Goal: Task Accomplishment & Management: Use online tool/utility

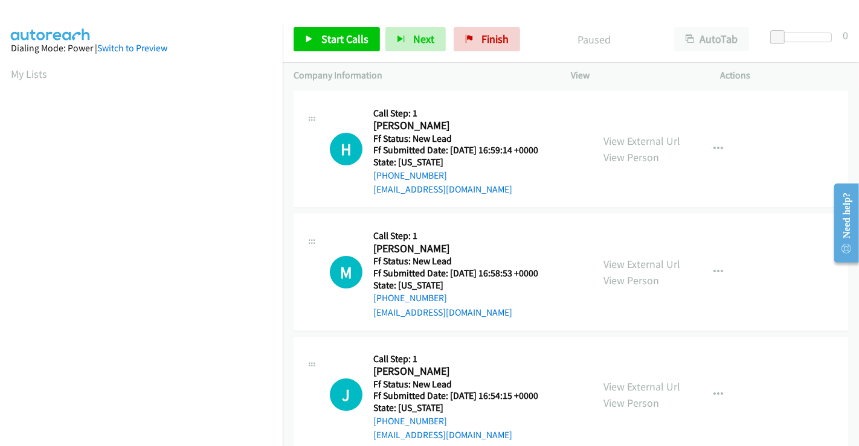
click at [643, 315] on div "View External Url View Person View External Url Email Schedule/Manage Callback …" at bounding box center [672, 272] width 161 height 95
click at [642, 137] on link "View External Url" at bounding box center [641, 141] width 77 height 14
click at [630, 258] on link "View External Url" at bounding box center [641, 264] width 77 height 14
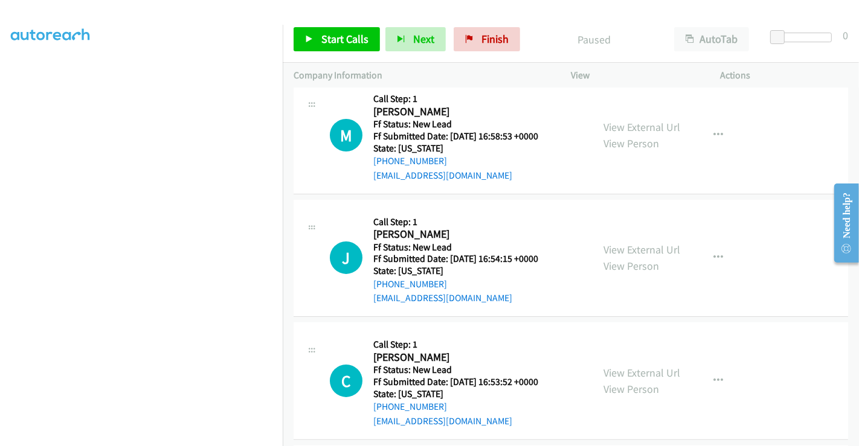
scroll to position [201, 0]
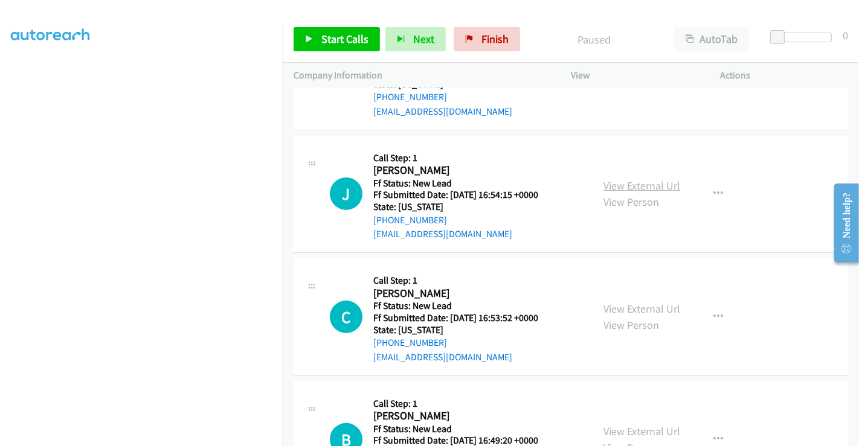
click at [629, 183] on link "View External Url" at bounding box center [641, 186] width 77 height 14
click at [635, 307] on link "View External Url" at bounding box center [641, 309] width 77 height 14
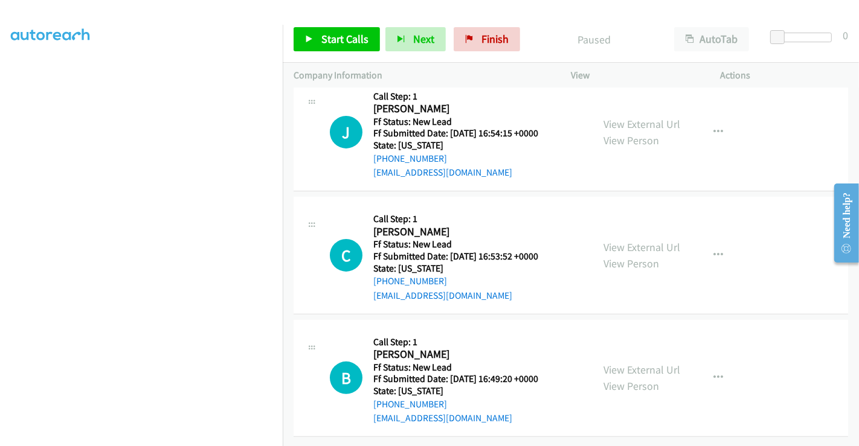
scroll to position [271, 0]
click at [639, 363] on link "View External Url" at bounding box center [641, 370] width 77 height 14
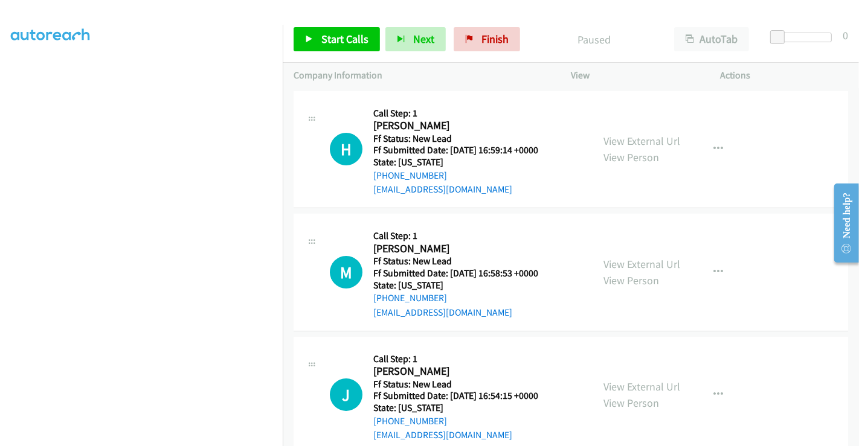
scroll to position [0, 0]
click at [333, 40] on span "Start Calls" at bounding box center [344, 39] width 47 height 14
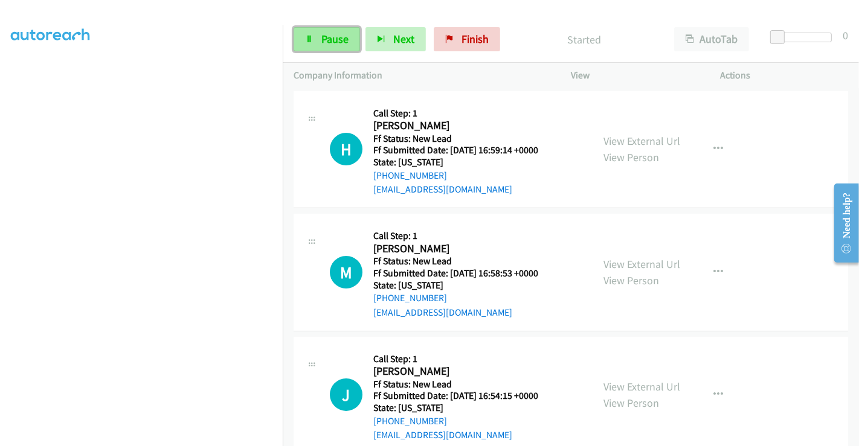
click at [310, 36] on icon at bounding box center [309, 40] width 8 height 8
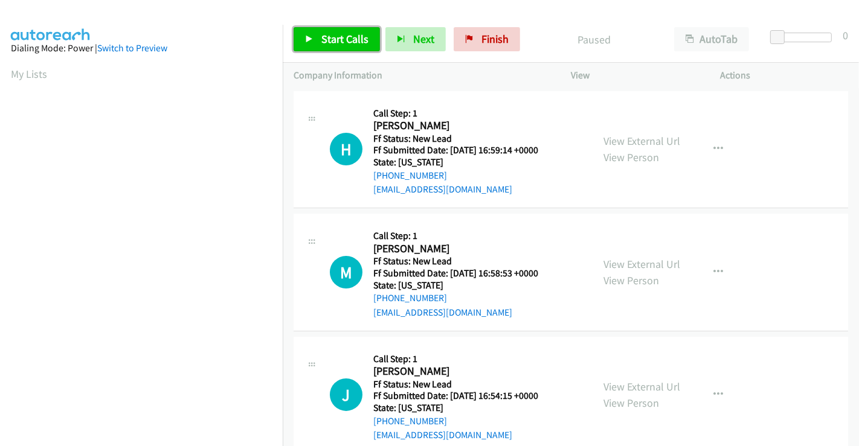
click at [338, 40] on span "Start Calls" at bounding box center [344, 39] width 47 height 14
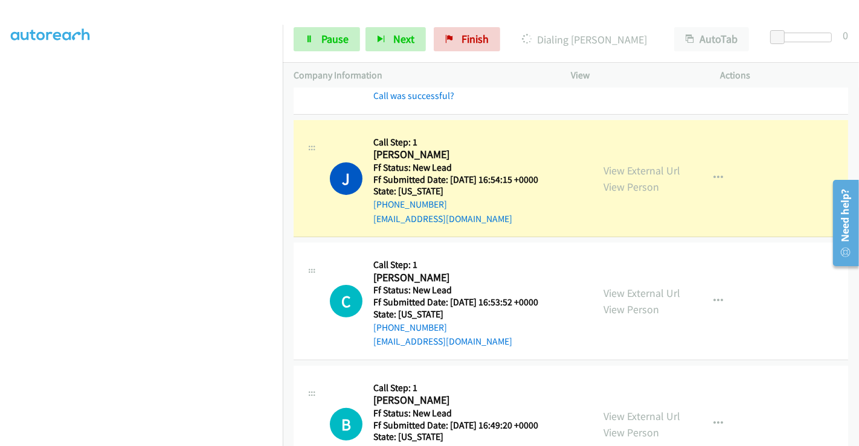
scroll to position [322, 0]
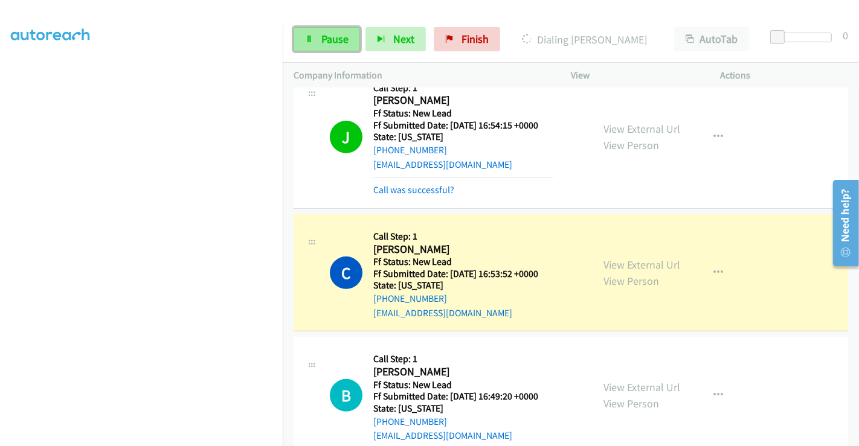
click at [326, 40] on span "Pause" at bounding box center [334, 39] width 27 height 14
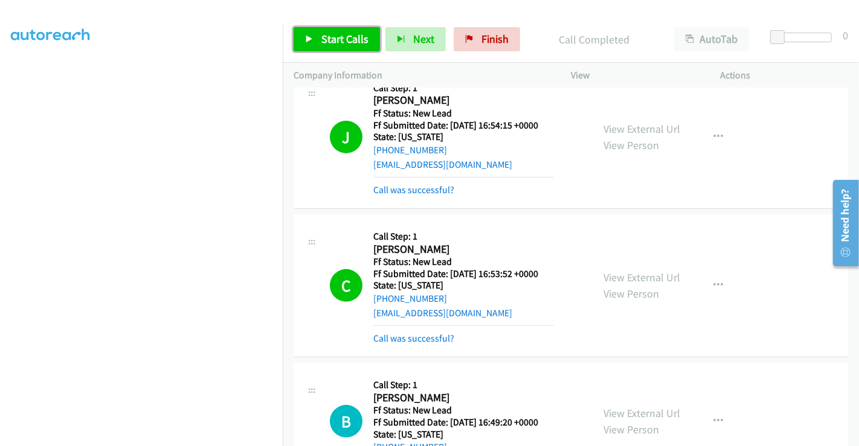
click at [324, 36] on span "Start Calls" at bounding box center [344, 39] width 47 height 14
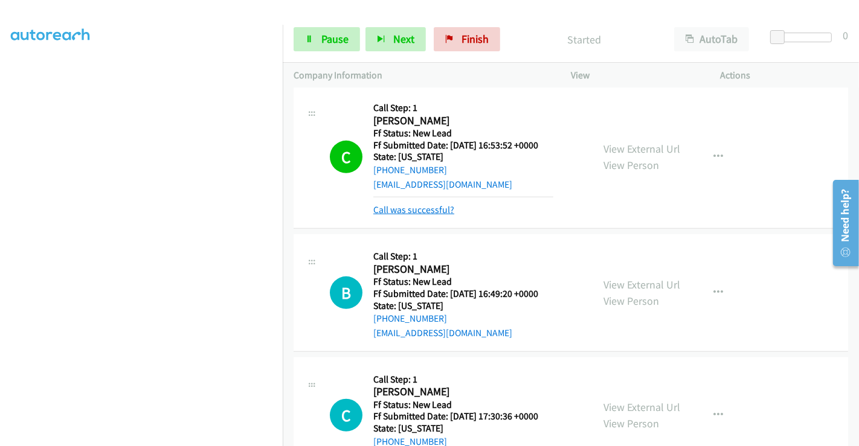
scroll to position [456, 0]
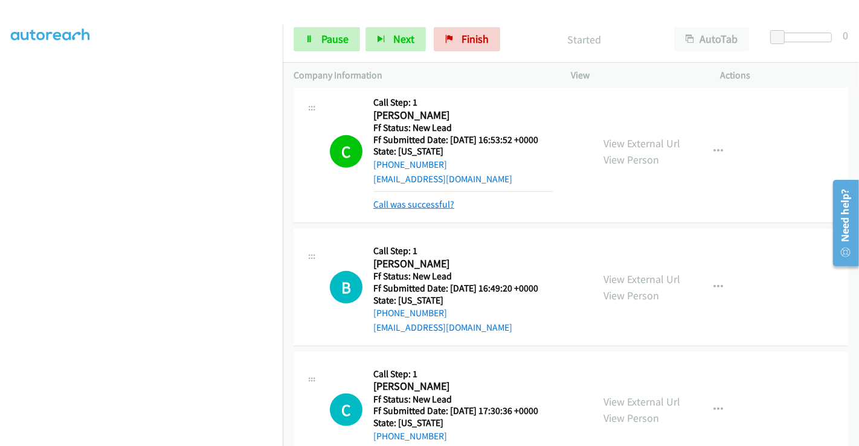
click at [431, 205] on link "Call was successful?" at bounding box center [413, 204] width 81 height 11
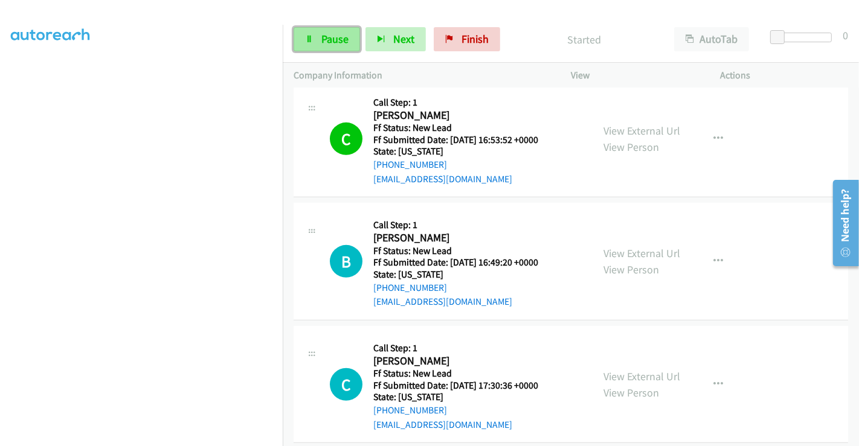
click at [321, 40] on span "Pause" at bounding box center [334, 39] width 27 height 14
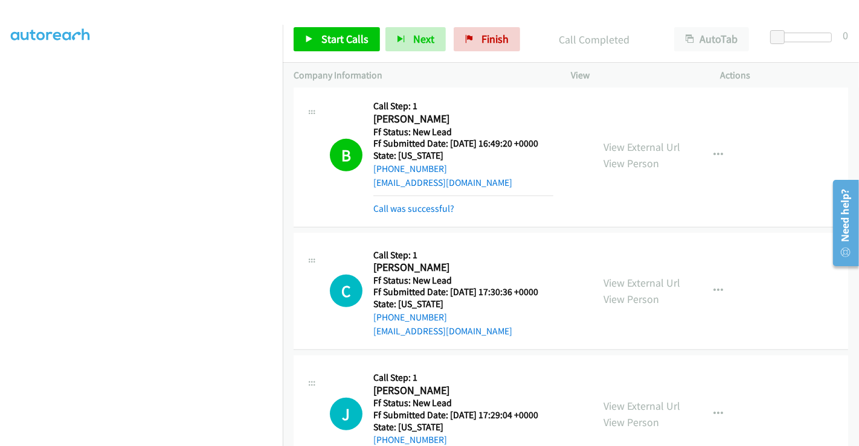
scroll to position [716, 0]
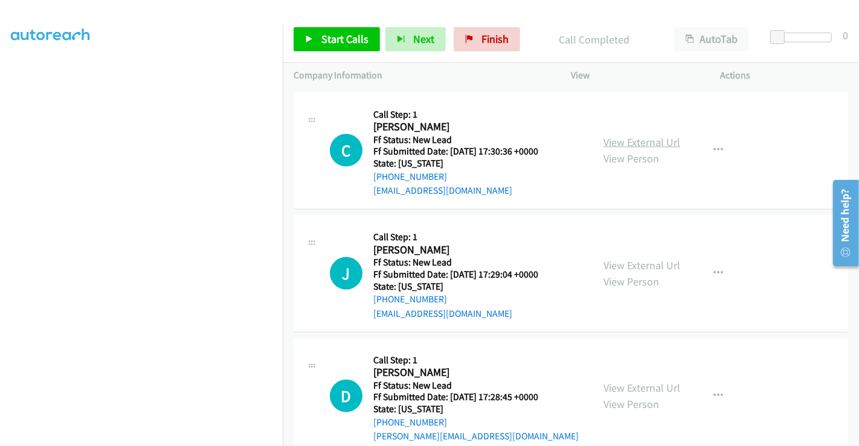
click at [621, 136] on link "View External Url" at bounding box center [641, 142] width 77 height 14
click at [627, 262] on link "View External Url" at bounding box center [641, 265] width 77 height 14
click at [634, 381] on link "View External Url" at bounding box center [641, 388] width 77 height 14
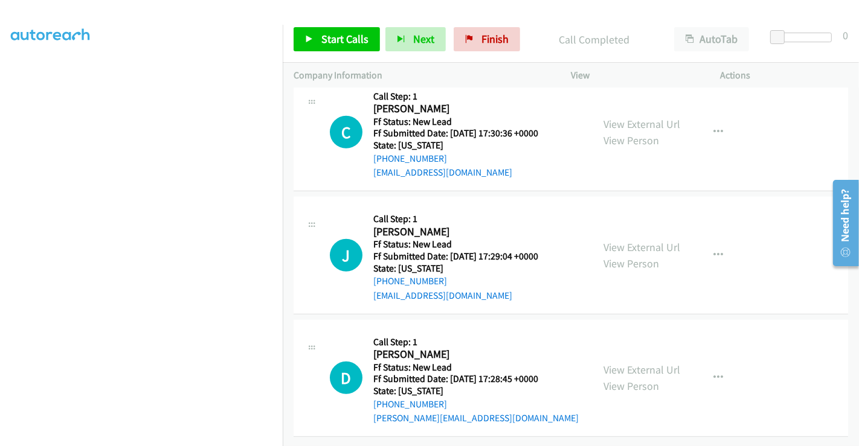
scroll to position [540, 0]
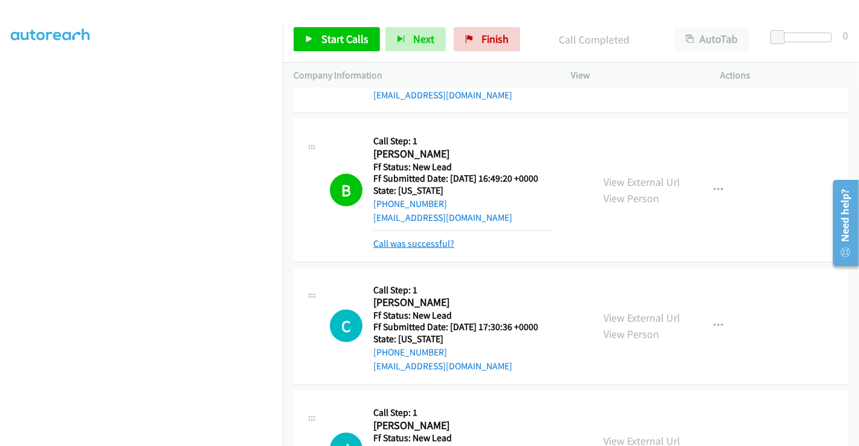
click at [409, 239] on link "Call was successful?" at bounding box center [413, 243] width 81 height 11
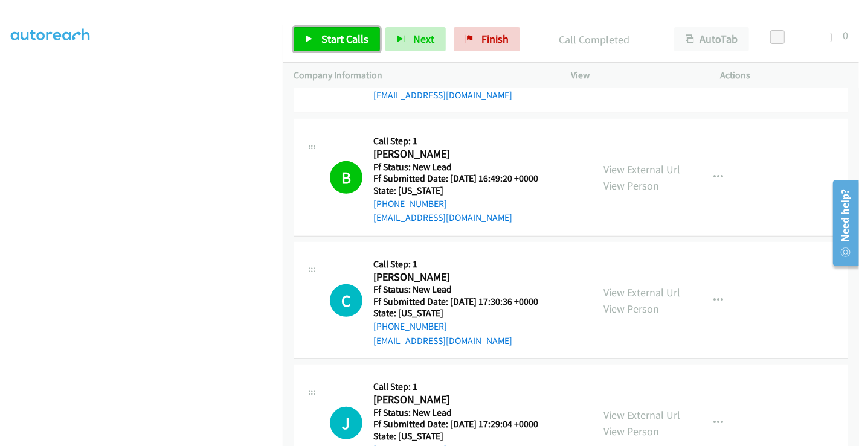
click at [341, 39] on span "Start Calls" at bounding box center [344, 39] width 47 height 14
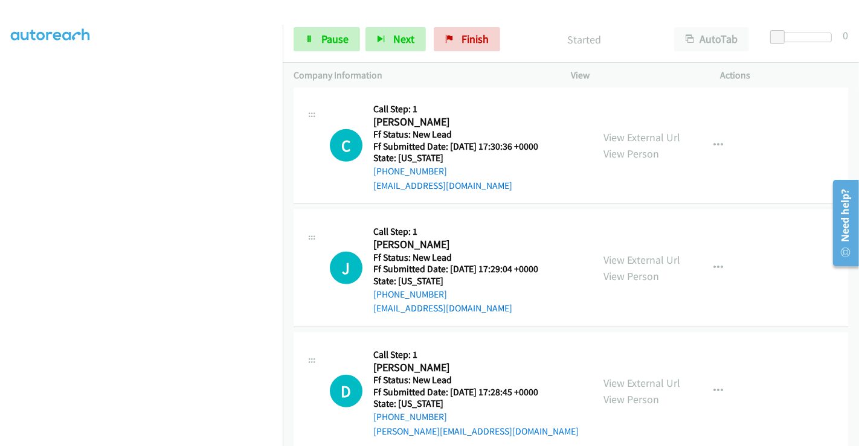
scroll to position [716, 0]
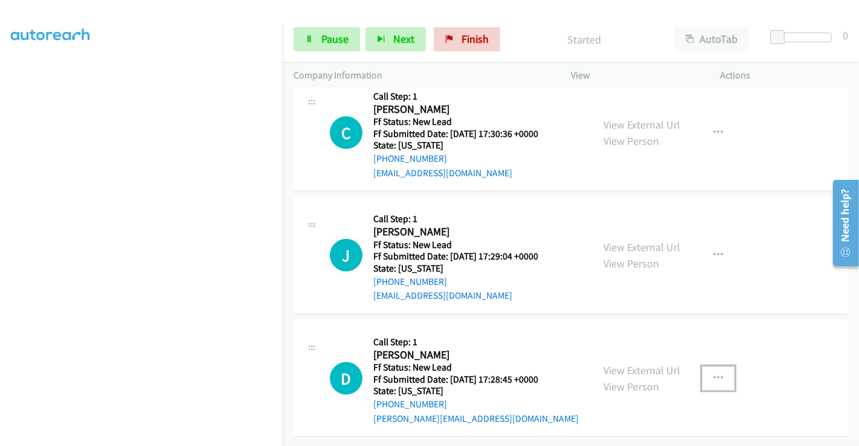
click at [713, 374] on icon "button" at bounding box center [718, 379] width 10 height 10
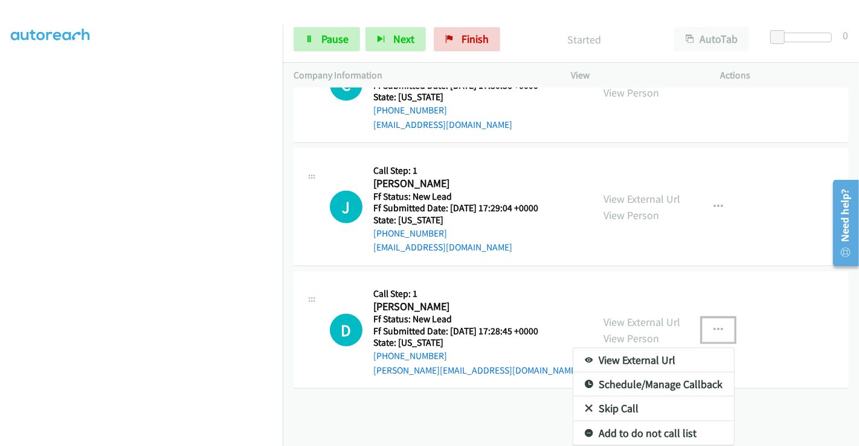
click at [608, 401] on link "Skip Call" at bounding box center [653, 409] width 161 height 24
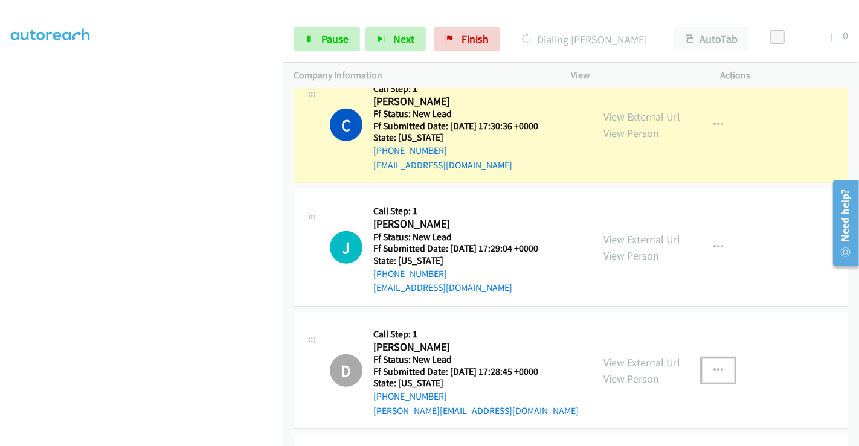
scroll to position [763, 0]
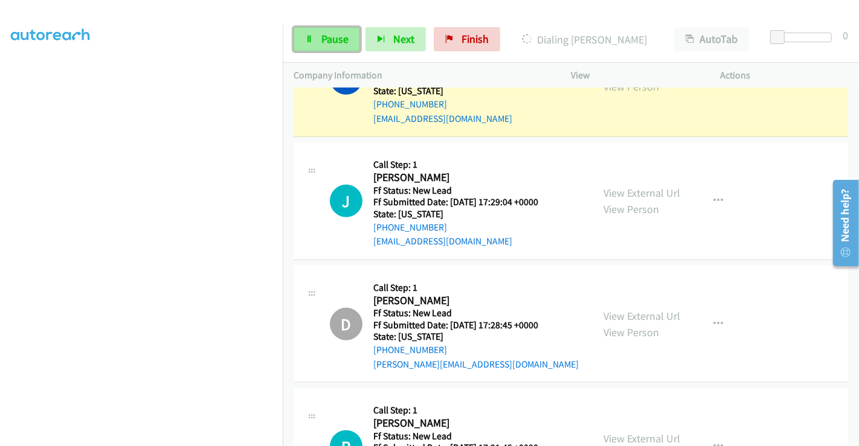
click at [327, 37] on span "Pause" at bounding box center [334, 39] width 27 height 14
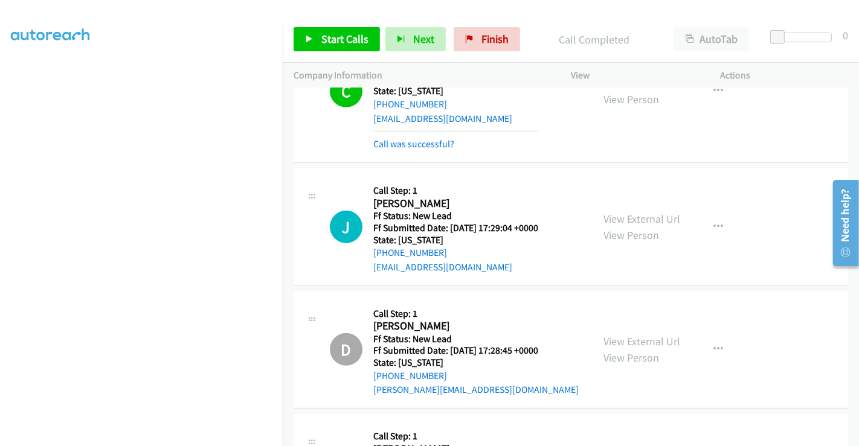
scroll to position [776, 0]
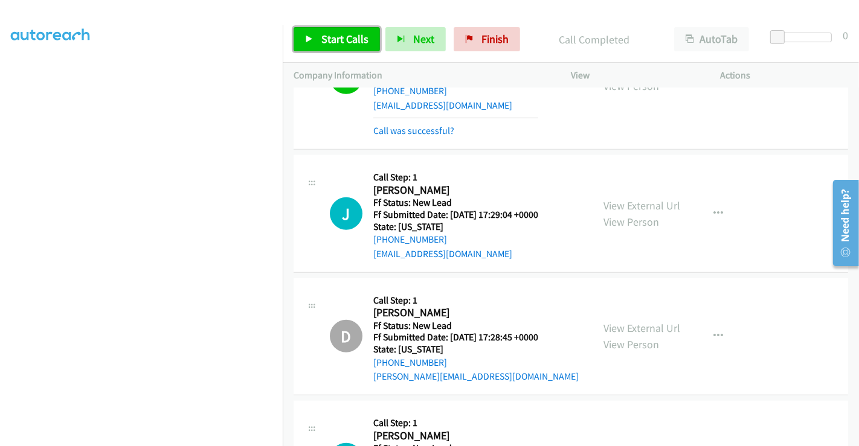
click at [342, 39] on span "Start Calls" at bounding box center [344, 39] width 47 height 14
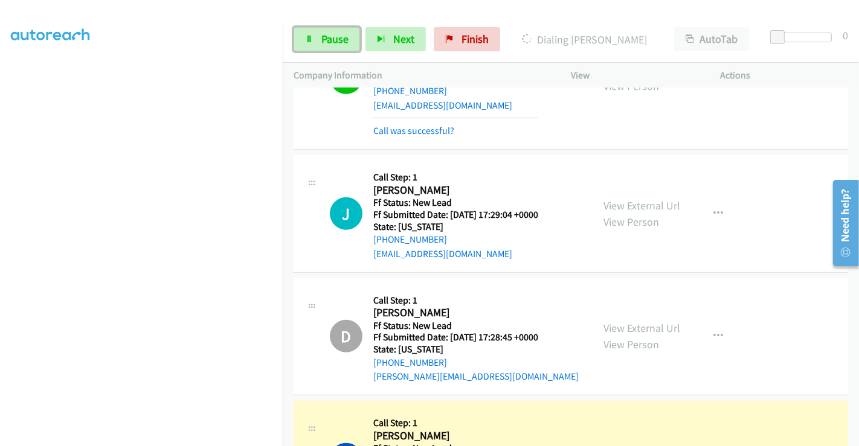
click at [342, 39] on span "Pause" at bounding box center [334, 39] width 27 height 14
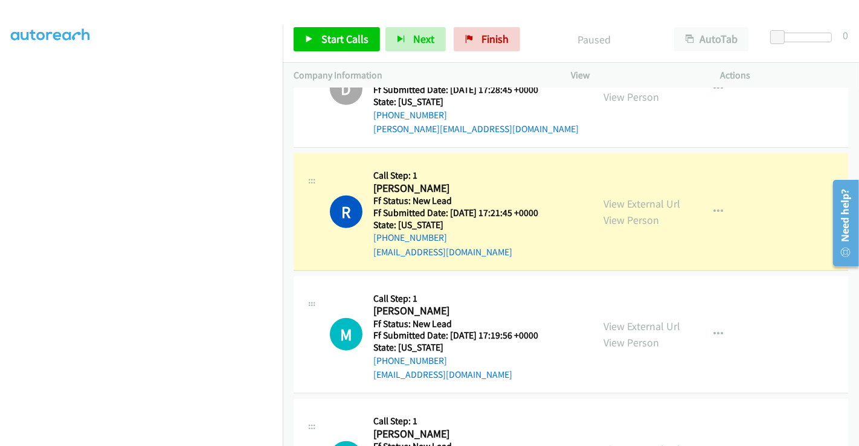
scroll to position [1044, 0]
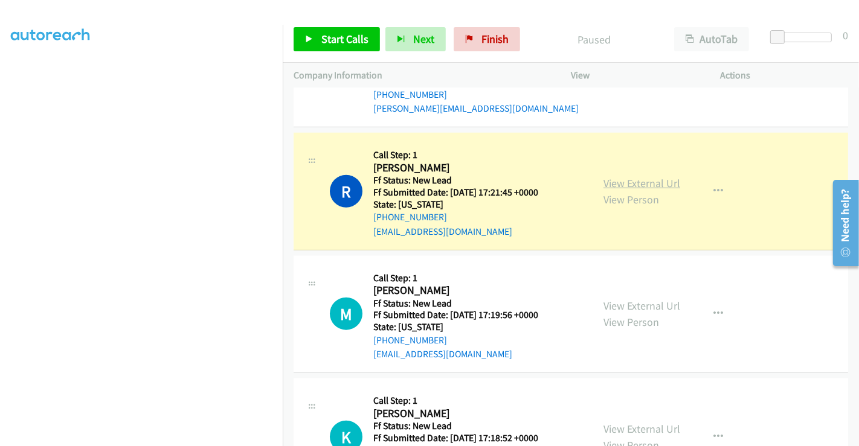
click at [629, 182] on link "View External Url" at bounding box center [641, 183] width 77 height 14
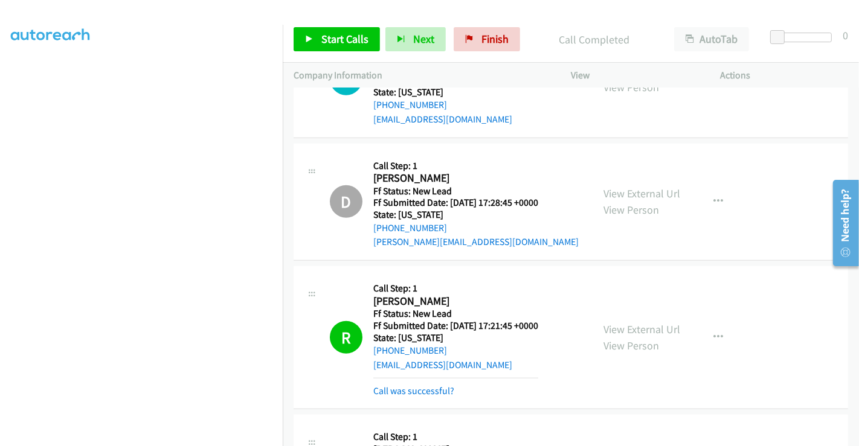
scroll to position [910, 0]
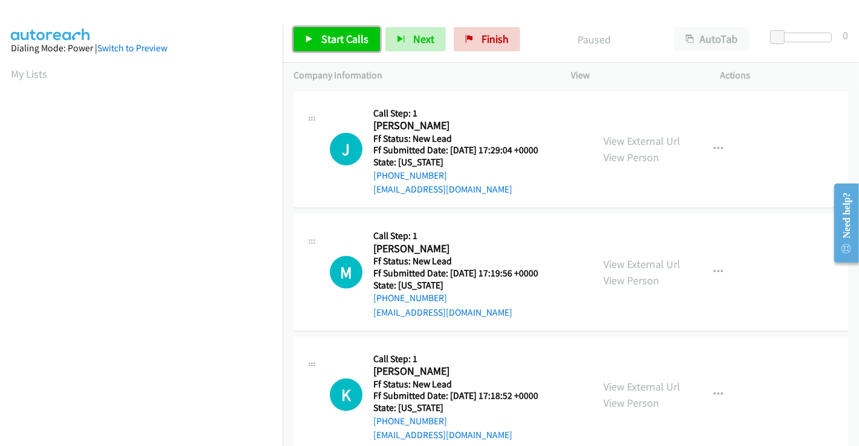
click at [337, 40] on span "Start Calls" at bounding box center [344, 39] width 47 height 14
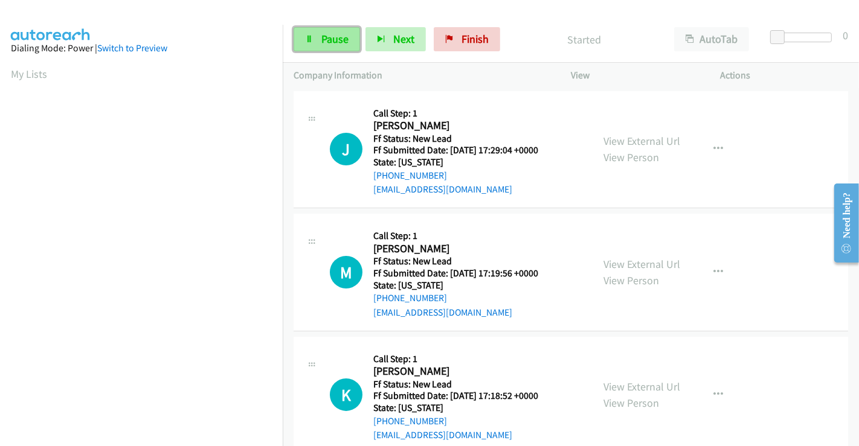
click at [324, 34] on span "Pause" at bounding box center [334, 39] width 27 height 14
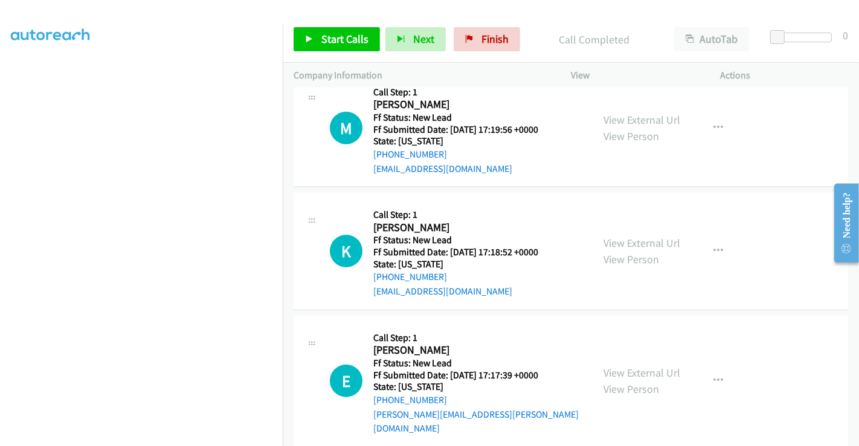
scroll to position [174, 0]
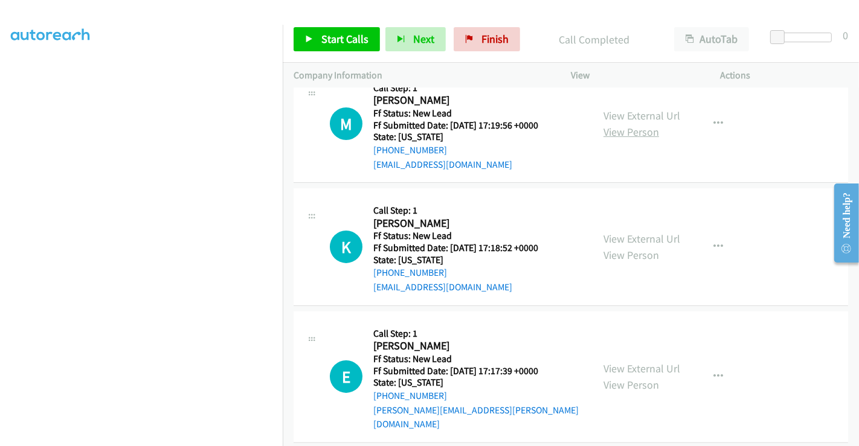
drag, startPoint x: 636, startPoint y: 116, endPoint x: 636, endPoint y: 126, distance: 10.3
click at [636, 116] on link "View External Url" at bounding box center [641, 116] width 77 height 14
click at [633, 238] on link "View External Url" at bounding box center [641, 239] width 77 height 14
click at [642, 362] on link "View External Url" at bounding box center [641, 369] width 77 height 14
click at [333, 36] on span "Start Calls" at bounding box center [344, 39] width 47 height 14
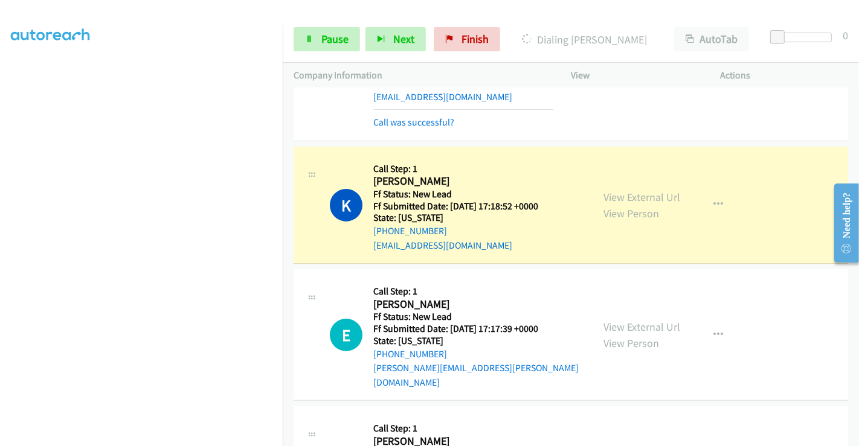
scroll to position [309, 0]
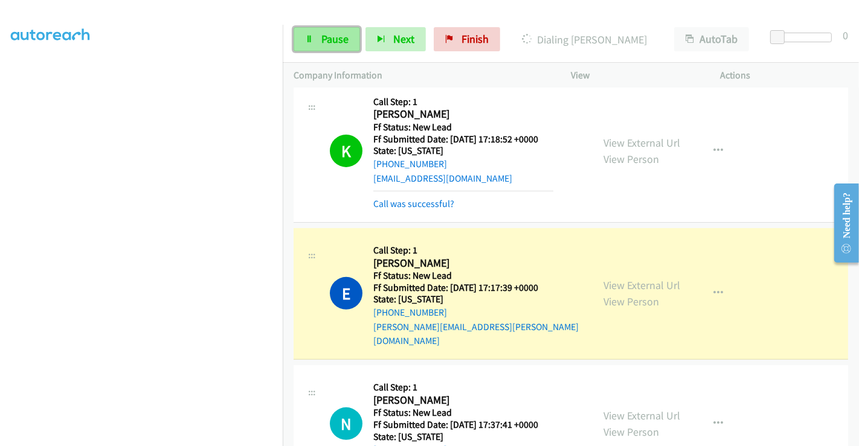
click at [309, 37] on icon at bounding box center [309, 40] width 8 height 8
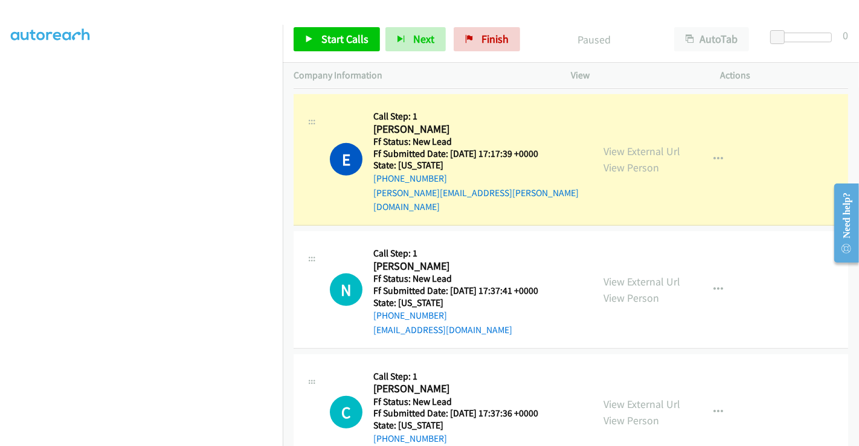
scroll to position [593, 0]
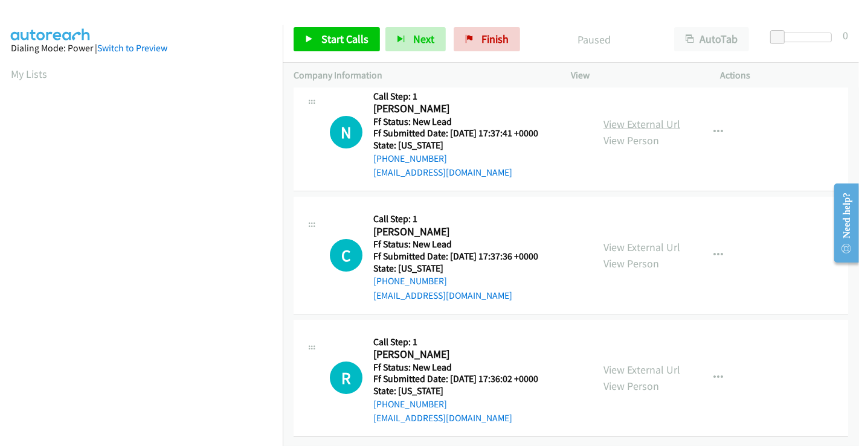
click at [645, 117] on link "View External Url" at bounding box center [641, 124] width 77 height 14
click at [637, 240] on link "View External Url" at bounding box center [641, 247] width 77 height 14
click at [643, 363] on link "View External Url" at bounding box center [641, 370] width 77 height 14
click at [336, 36] on span "Start Calls" at bounding box center [344, 39] width 47 height 14
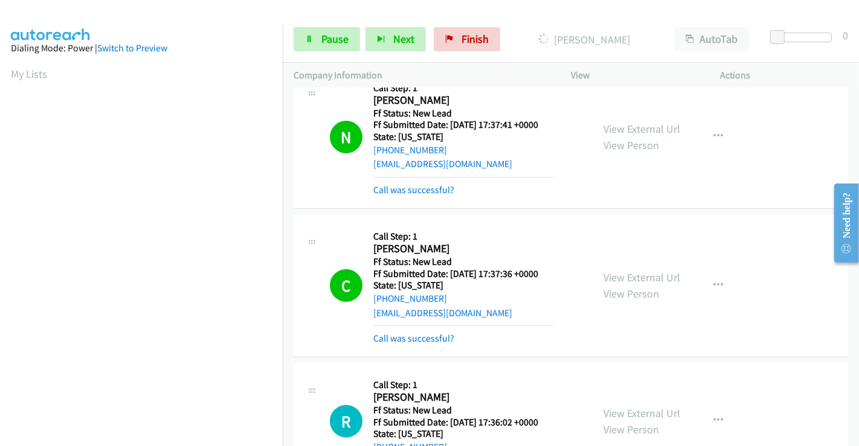
scroll to position [232, 0]
click at [331, 37] on span "Pause" at bounding box center [334, 39] width 27 height 14
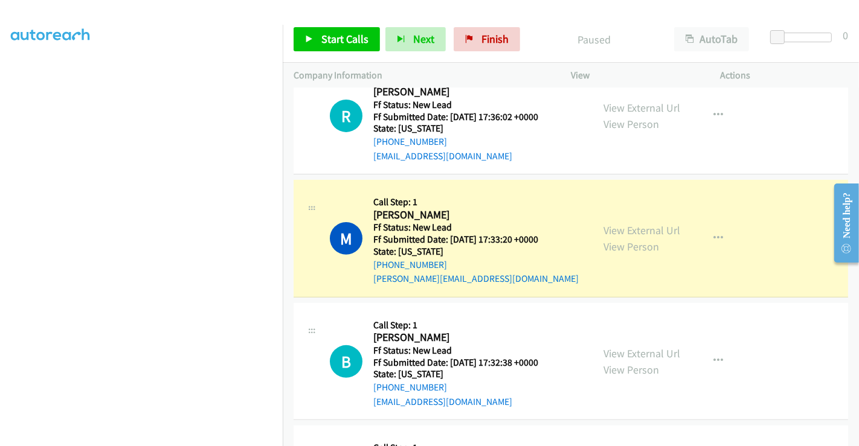
scroll to position [361, 0]
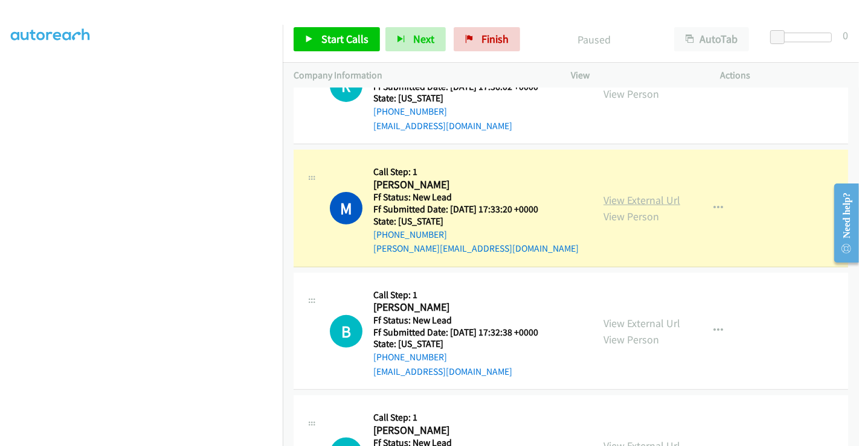
click at [624, 197] on link "View External Url" at bounding box center [641, 200] width 77 height 14
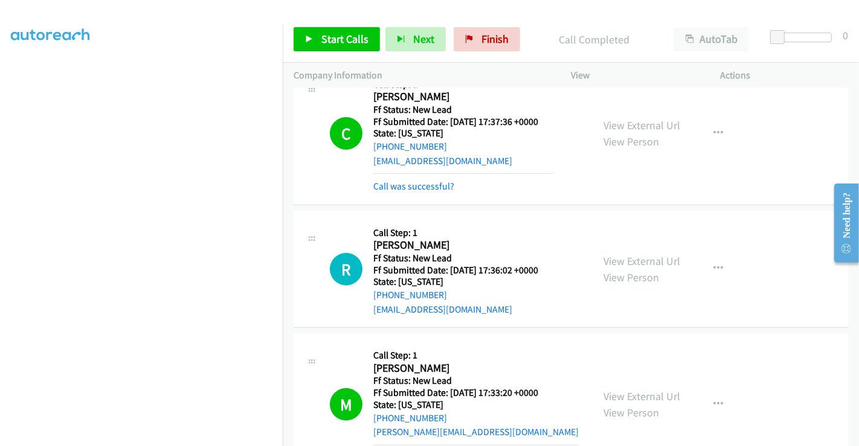
scroll to position [160, 0]
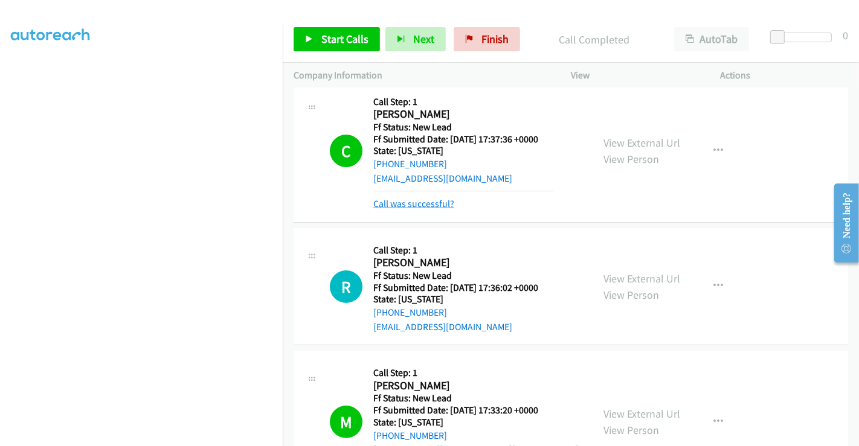
click at [434, 204] on link "Call was successful?" at bounding box center [413, 203] width 81 height 11
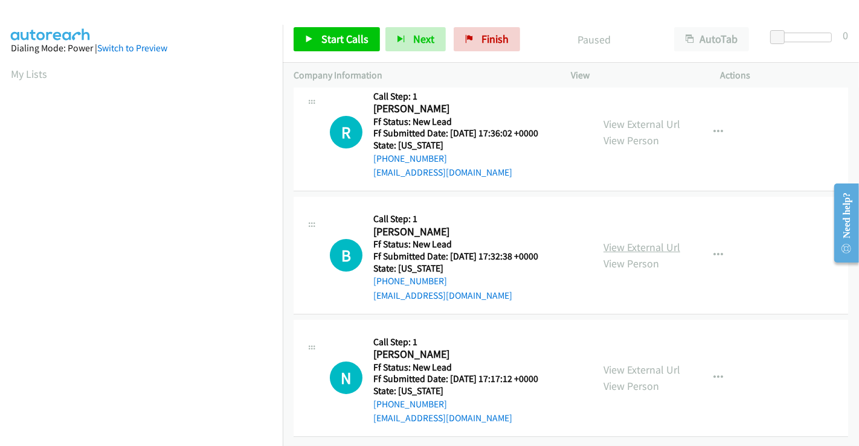
click at [616, 240] on link "View External Url" at bounding box center [641, 247] width 77 height 14
click at [632, 363] on link "View External Url" at bounding box center [641, 370] width 77 height 14
click at [341, 43] on span "Start Calls" at bounding box center [344, 39] width 47 height 14
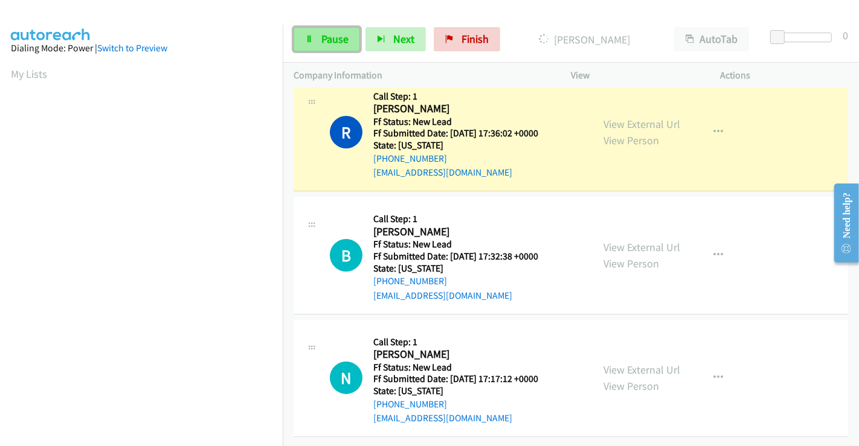
click at [312, 36] on icon at bounding box center [309, 40] width 8 height 8
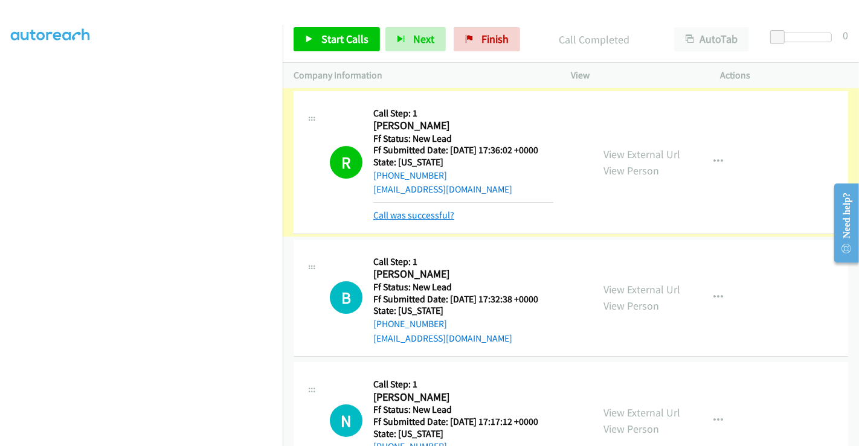
click at [406, 213] on link "Call was successful?" at bounding box center [413, 215] width 81 height 11
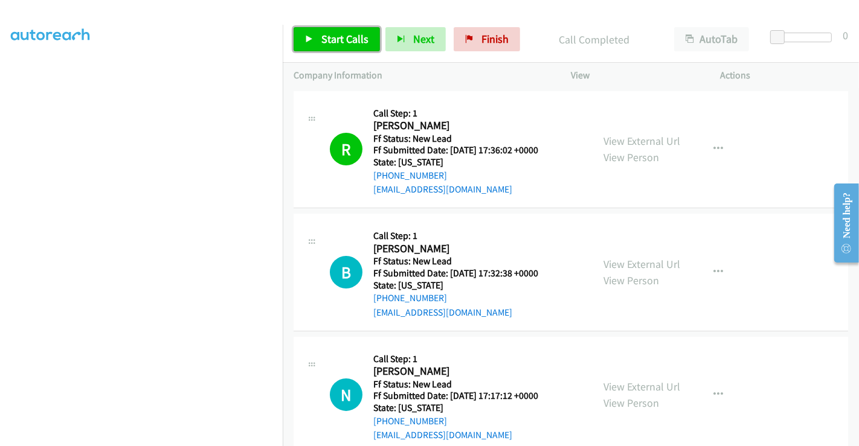
click at [338, 39] on span "Start Calls" at bounding box center [344, 39] width 47 height 14
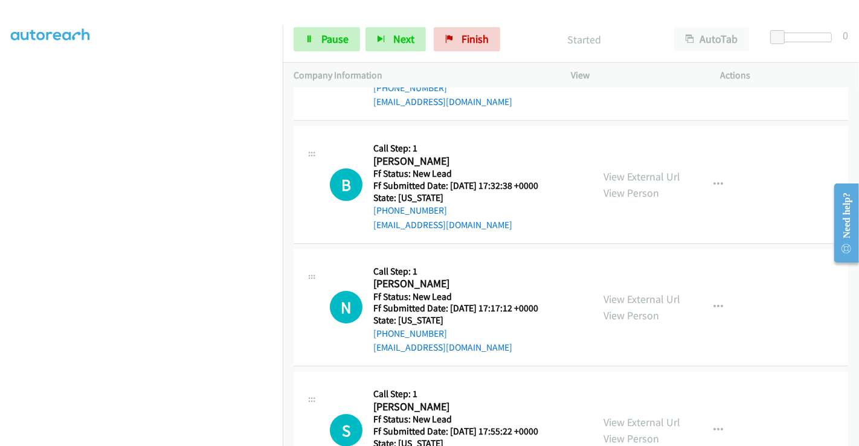
scroll to position [67, 0]
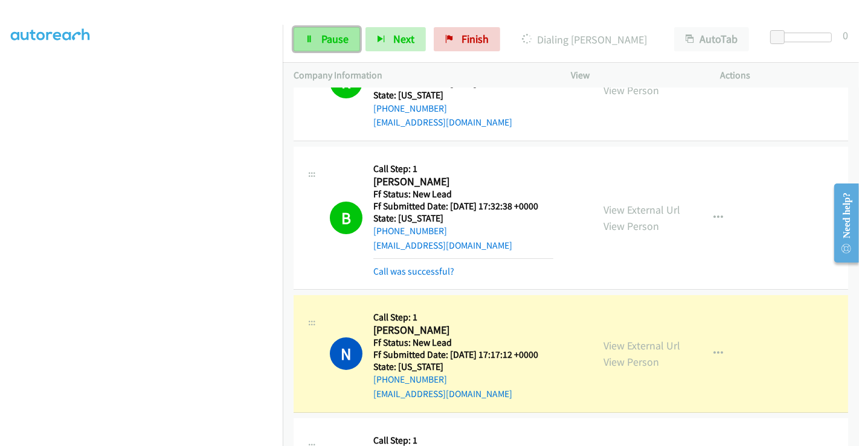
click at [339, 45] on span "Pause" at bounding box center [334, 39] width 27 height 14
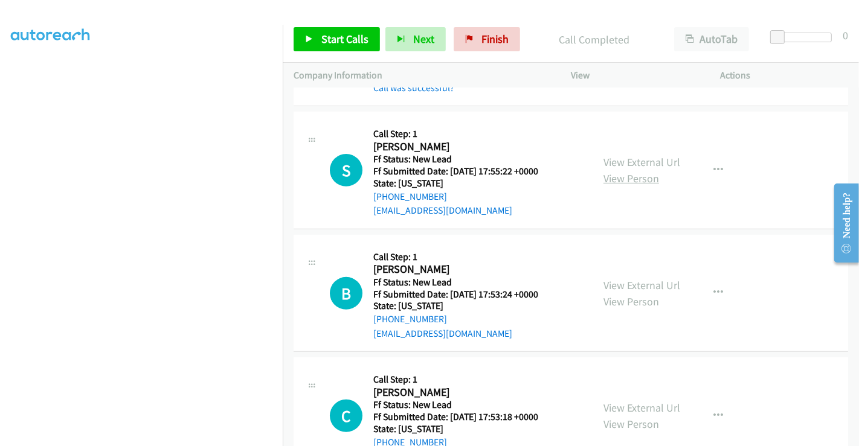
scroll to position [378, 0]
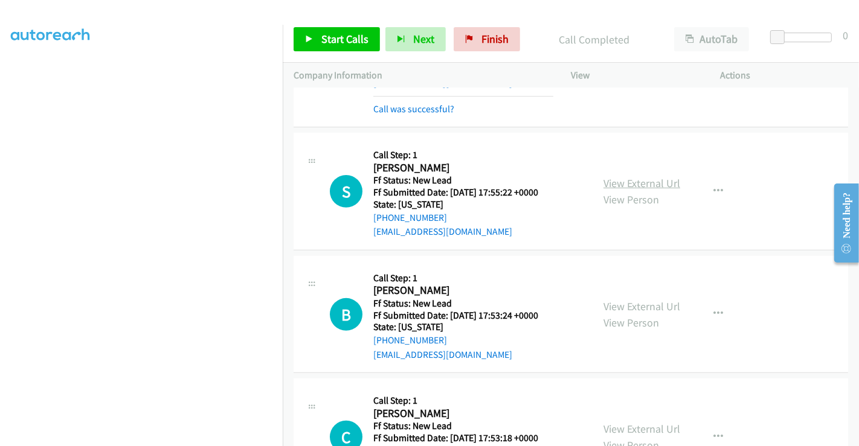
click at [631, 177] on link "View External Url" at bounding box center [641, 183] width 77 height 14
drag, startPoint x: 627, startPoint y: 305, endPoint x: 638, endPoint y: 306, distance: 10.9
click at [632, 302] on link "View External Url" at bounding box center [641, 306] width 77 height 14
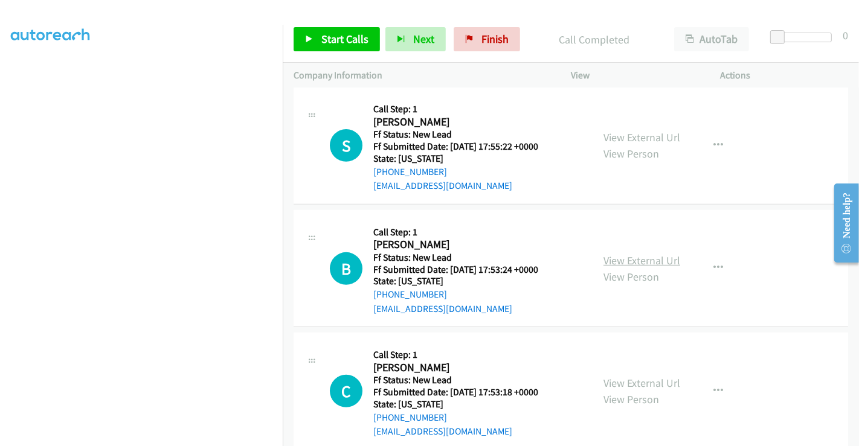
scroll to position [445, 0]
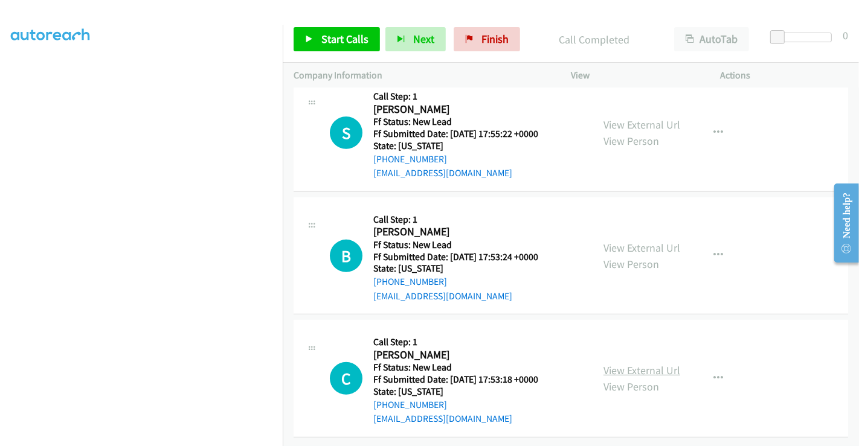
click at [634, 363] on link "View External Url" at bounding box center [641, 370] width 77 height 14
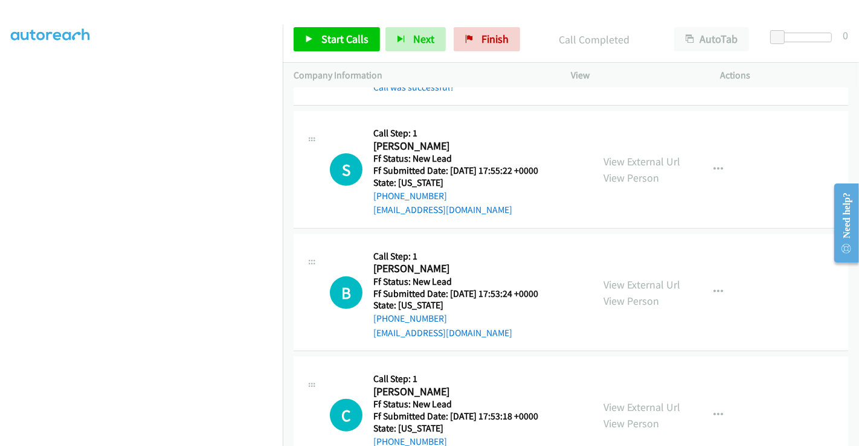
scroll to position [378, 0]
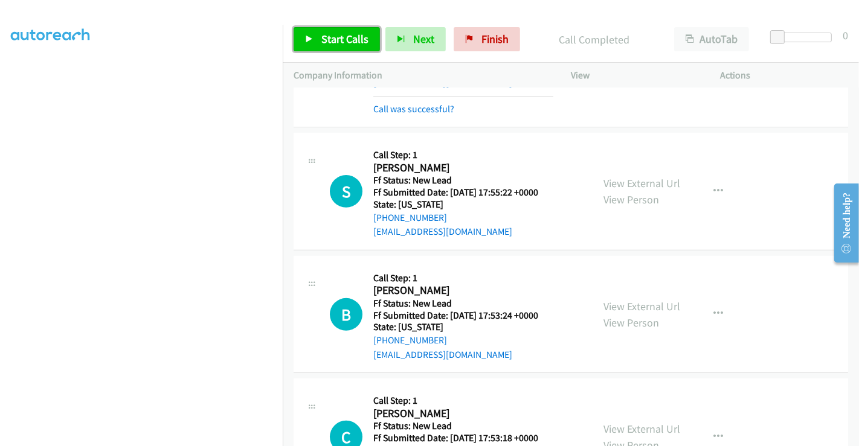
click at [330, 39] on span "Start Calls" at bounding box center [344, 39] width 47 height 14
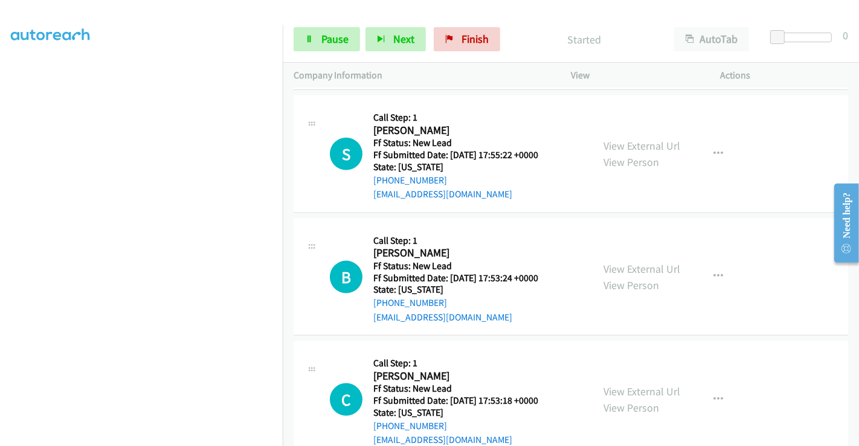
scroll to position [445, 0]
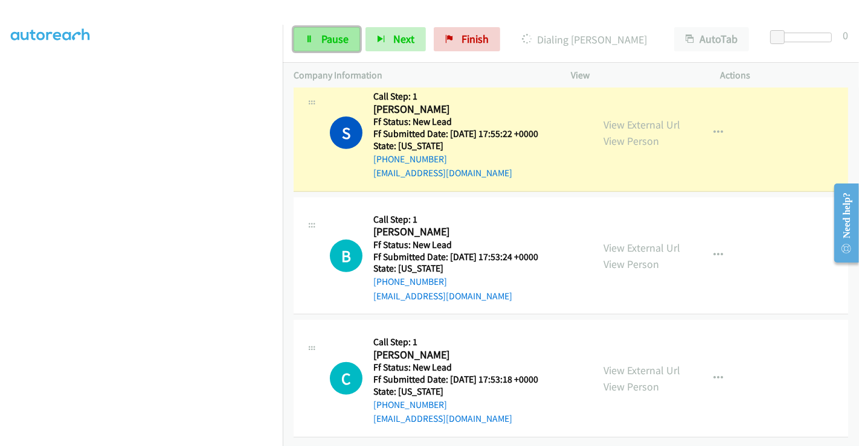
click at [325, 37] on span "Pause" at bounding box center [334, 39] width 27 height 14
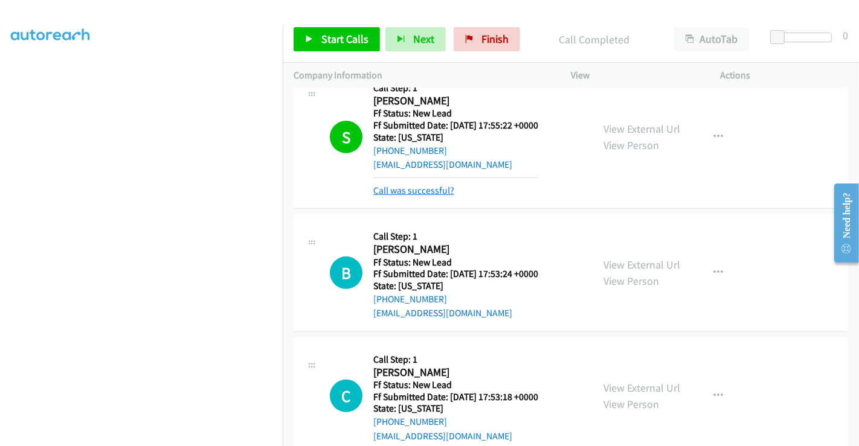
click at [411, 190] on link "Call was successful?" at bounding box center [413, 190] width 81 height 11
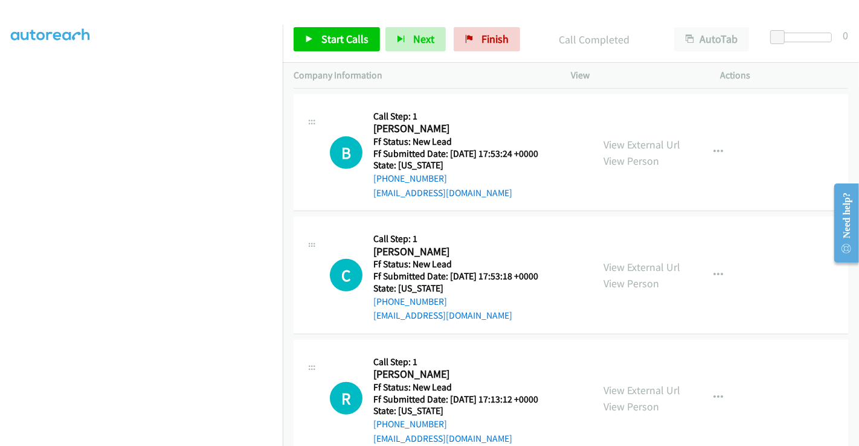
scroll to position [512, 0]
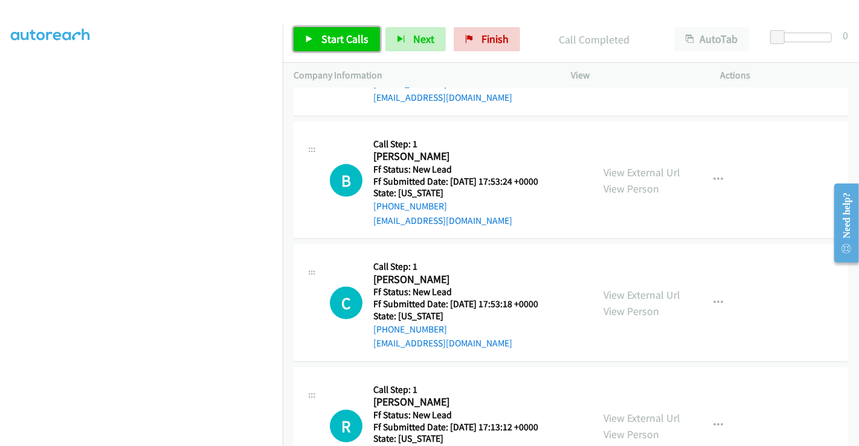
click at [337, 37] on span "Start Calls" at bounding box center [344, 39] width 47 height 14
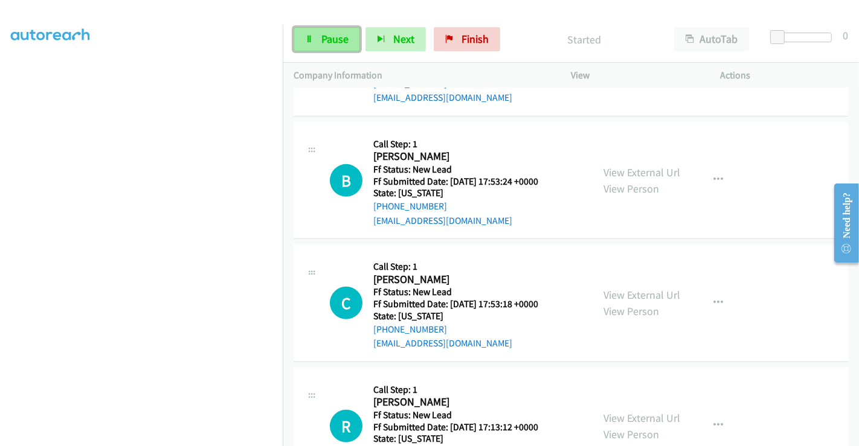
click at [325, 36] on span "Pause" at bounding box center [334, 39] width 27 height 14
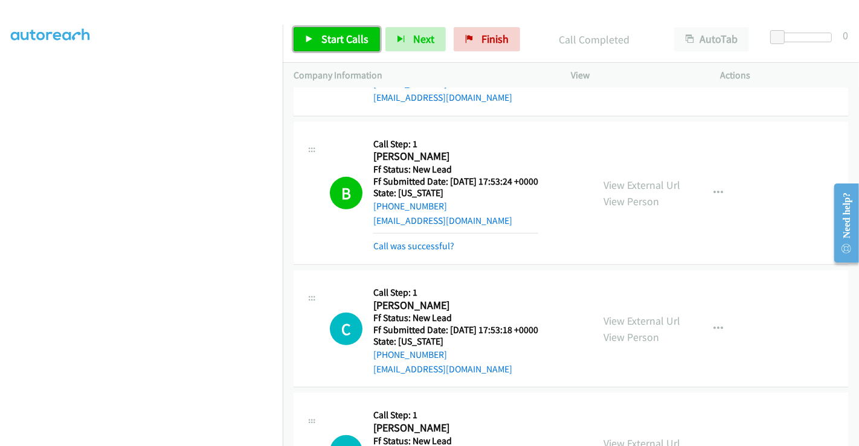
click at [344, 34] on span "Start Calls" at bounding box center [344, 39] width 47 height 14
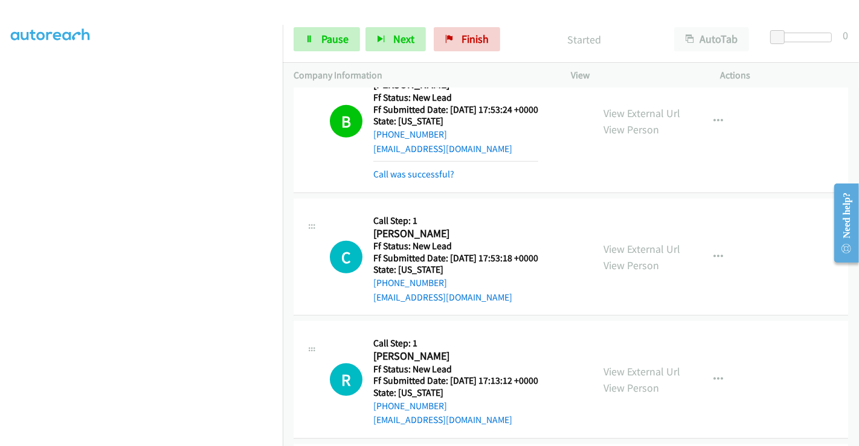
scroll to position [647, 0]
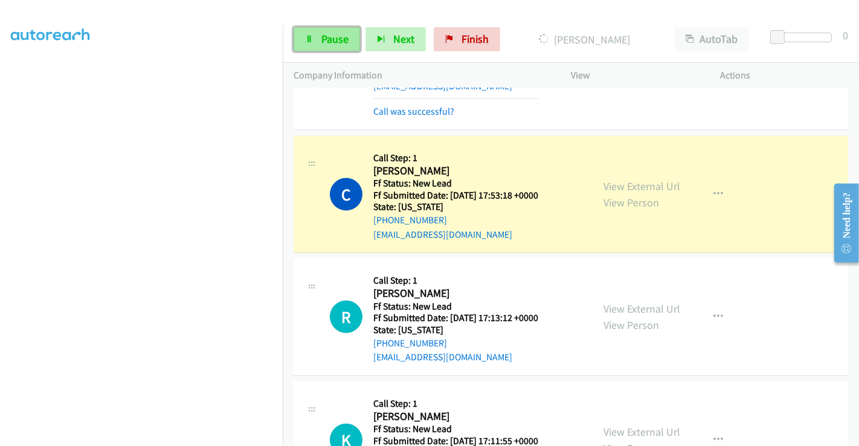
click at [341, 40] on span "Pause" at bounding box center [334, 39] width 27 height 14
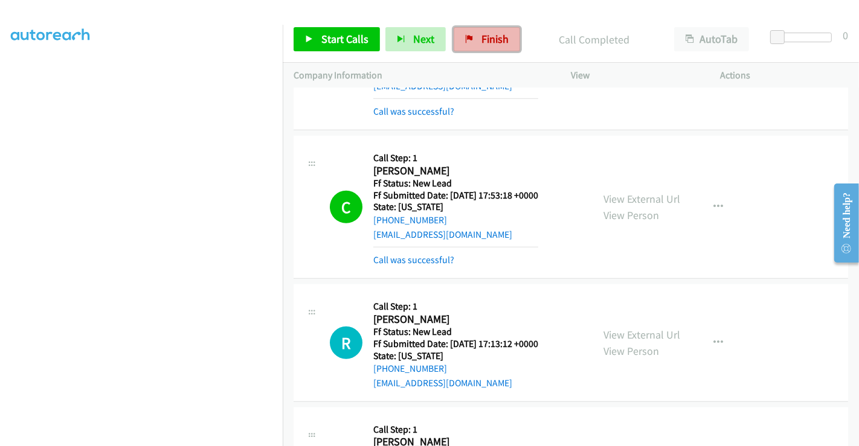
click at [473, 43] on link "Finish" at bounding box center [486, 39] width 66 height 24
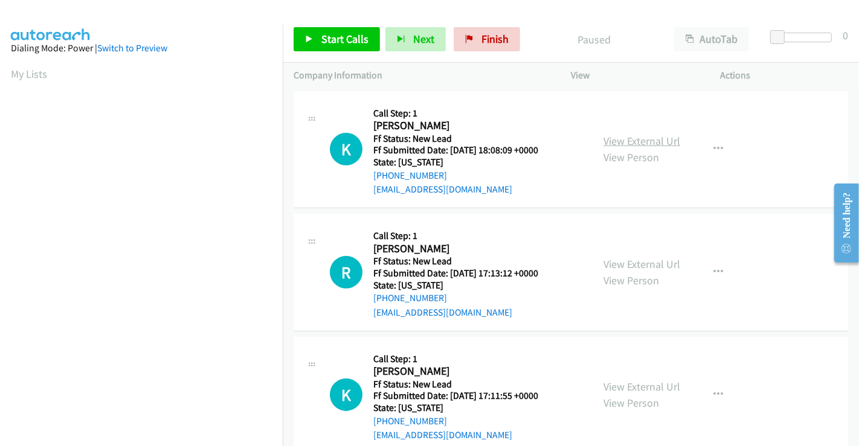
click at [653, 139] on link "View External Url" at bounding box center [641, 141] width 77 height 14
click at [640, 260] on link "View External Url" at bounding box center [641, 264] width 77 height 14
click at [635, 382] on link "View External Url" at bounding box center [641, 387] width 77 height 14
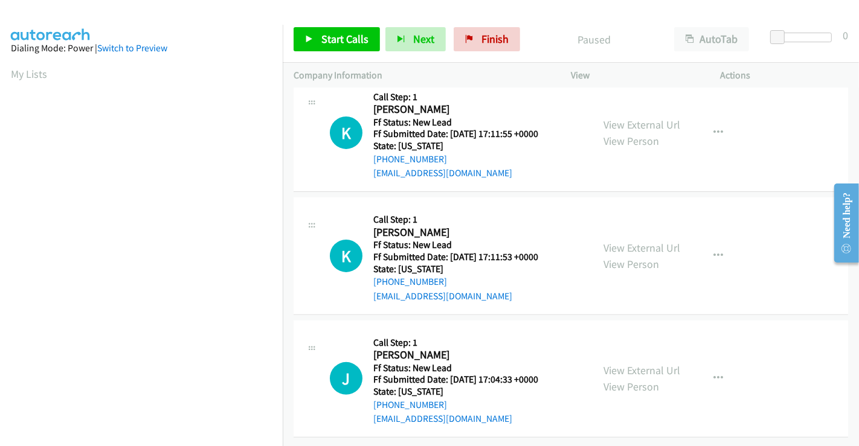
scroll to position [271, 0]
click at [635, 240] on link "View External Url" at bounding box center [641, 247] width 77 height 14
click at [638, 363] on link "View External Url" at bounding box center [641, 370] width 77 height 14
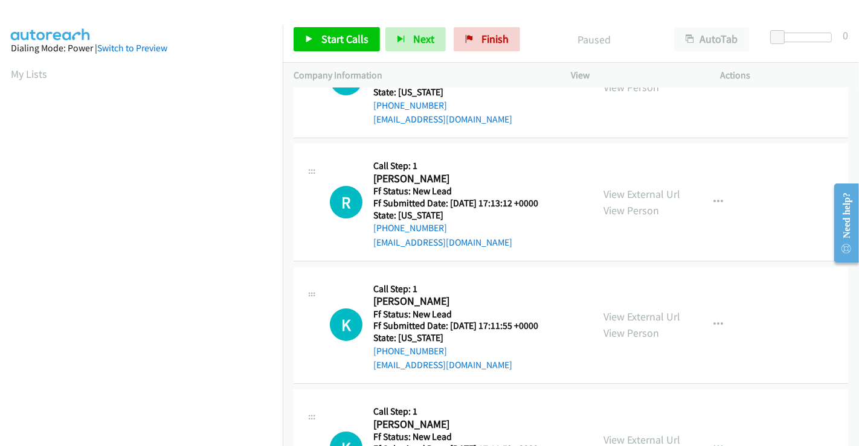
scroll to position [0, 0]
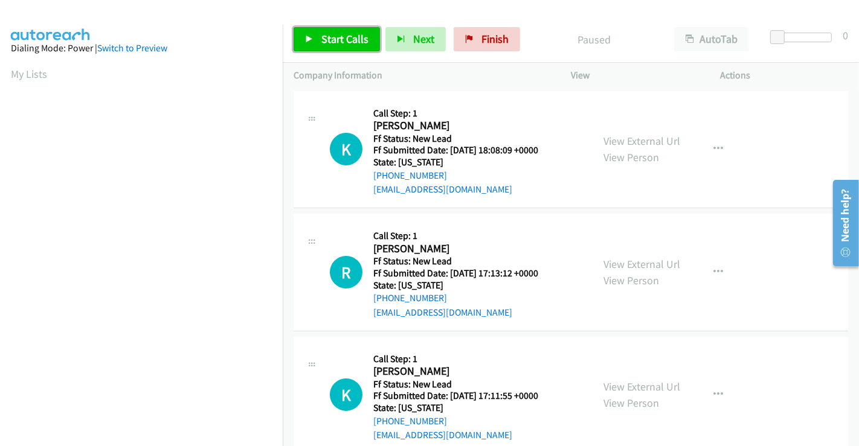
click at [341, 41] on span "Start Calls" at bounding box center [344, 39] width 47 height 14
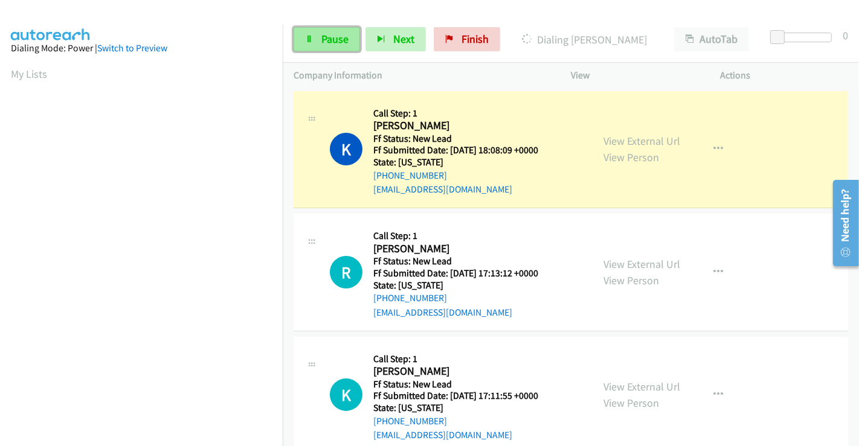
click at [331, 40] on span "Pause" at bounding box center [334, 39] width 27 height 14
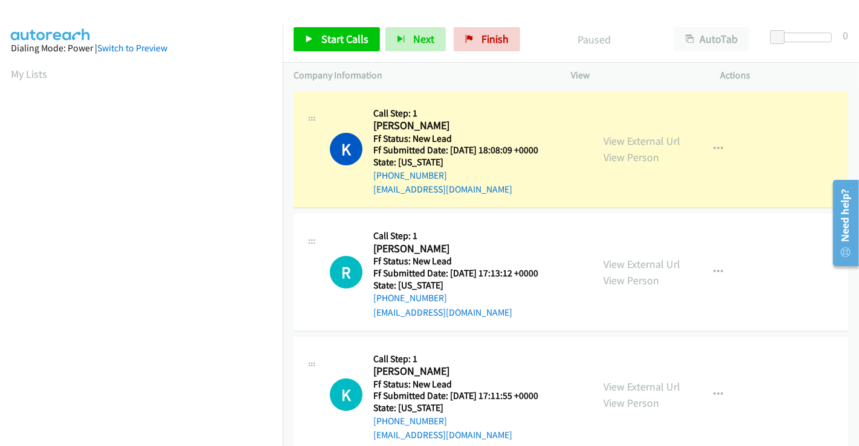
scroll to position [232, 0]
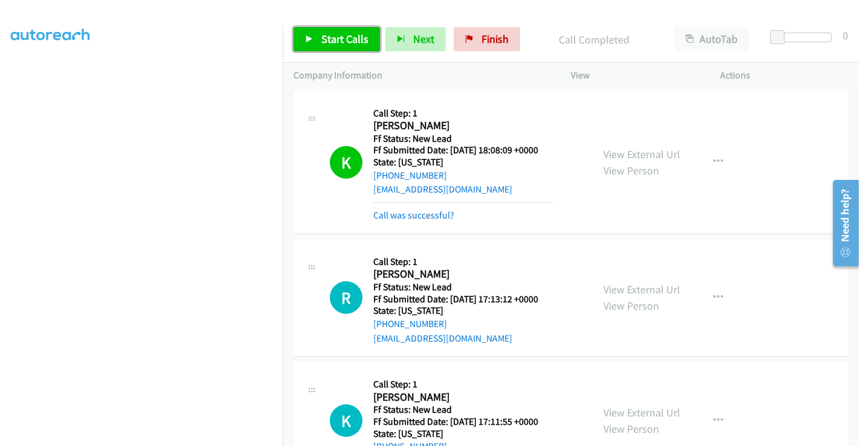
click at [348, 29] on link "Start Calls" at bounding box center [336, 39] width 86 height 24
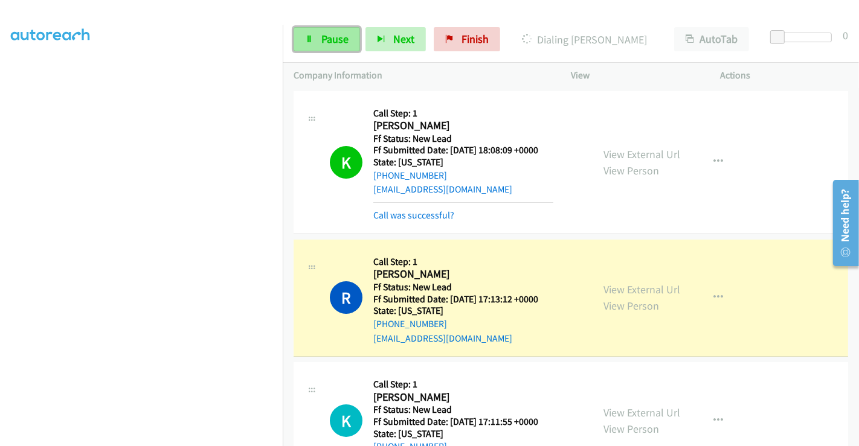
click at [336, 39] on span "Pause" at bounding box center [334, 39] width 27 height 14
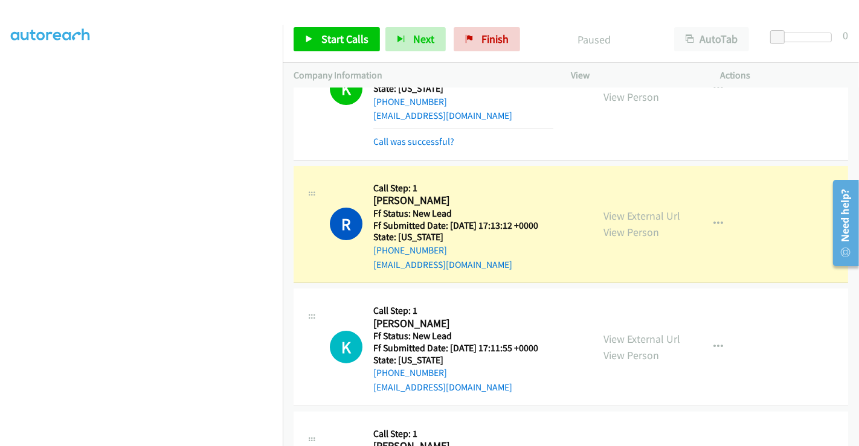
scroll to position [134, 0]
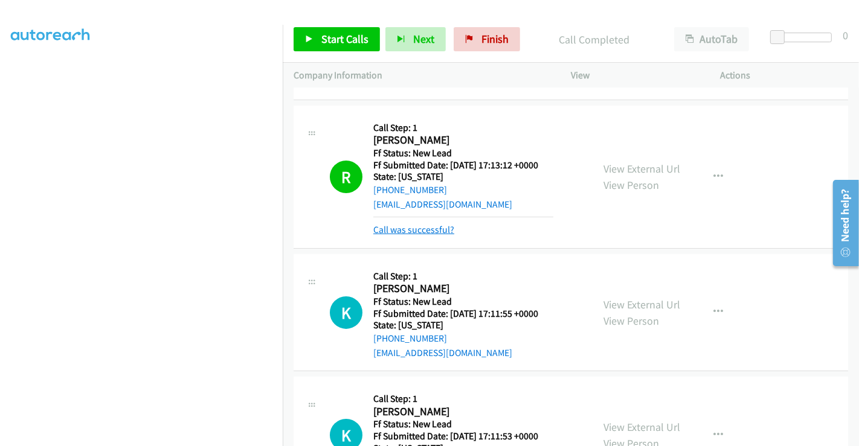
click at [416, 226] on link "Call was successful?" at bounding box center [413, 229] width 81 height 11
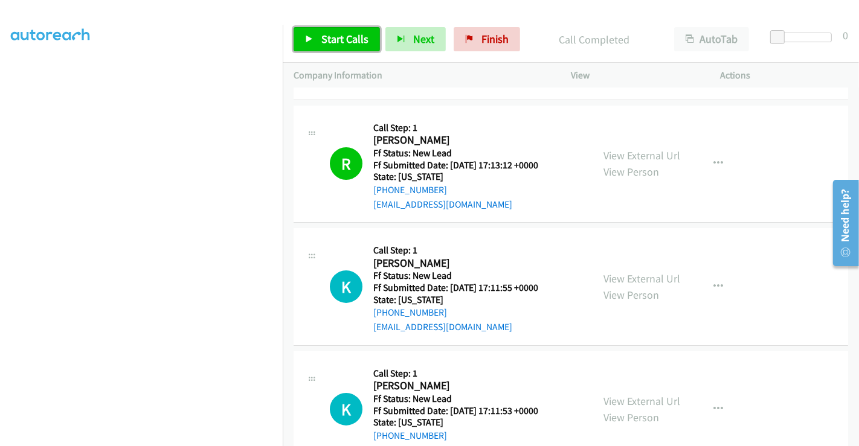
click at [328, 41] on span "Start Calls" at bounding box center [344, 39] width 47 height 14
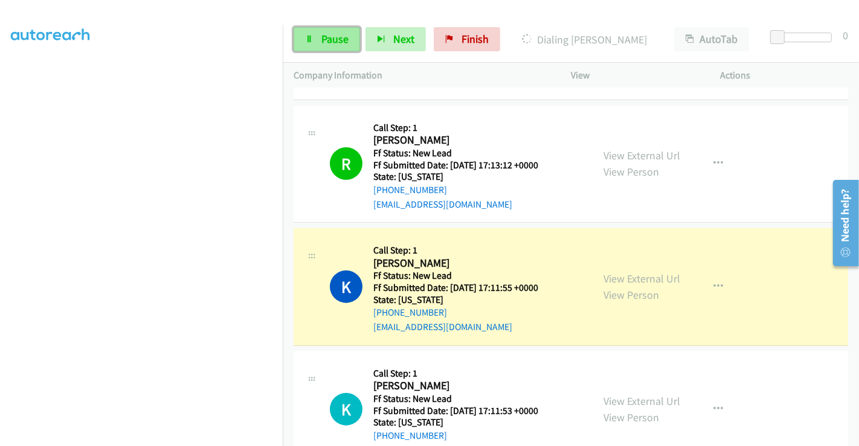
click at [329, 37] on span "Pause" at bounding box center [334, 39] width 27 height 14
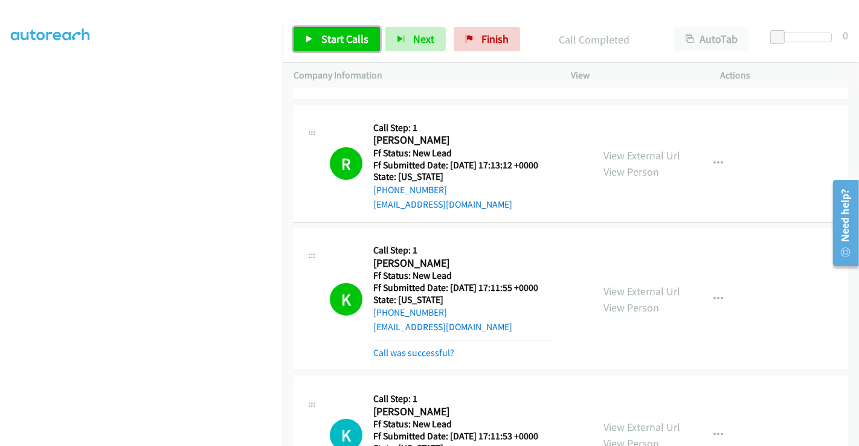
click at [328, 42] on span "Start Calls" at bounding box center [344, 39] width 47 height 14
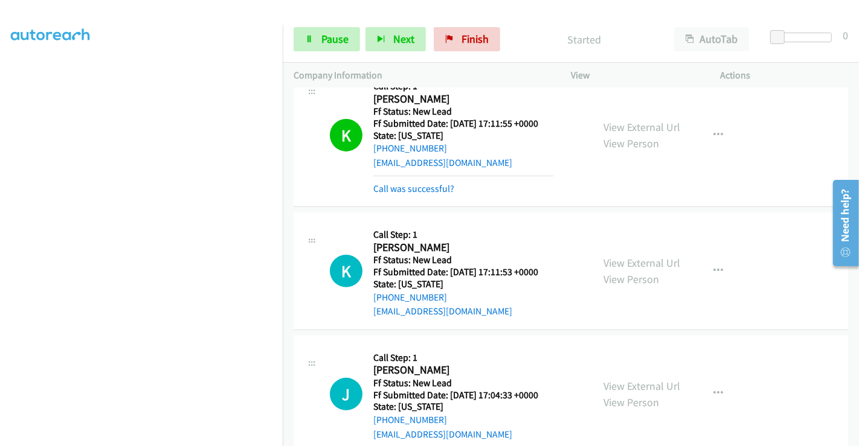
scroll to position [335, 0]
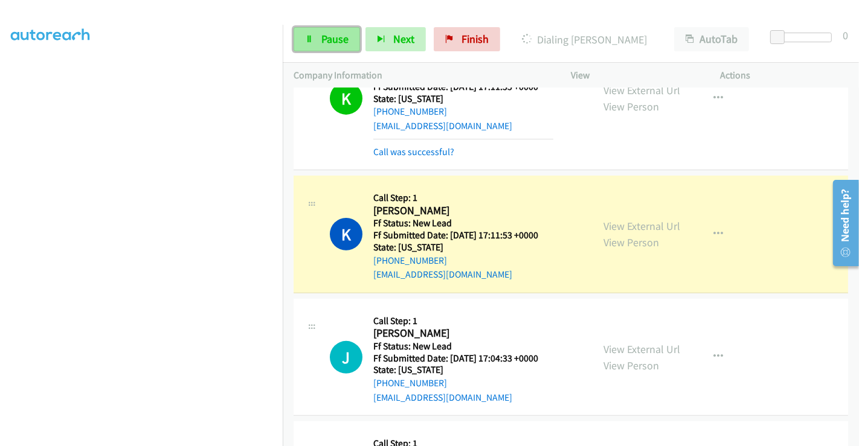
click at [333, 37] on span "Pause" at bounding box center [334, 39] width 27 height 14
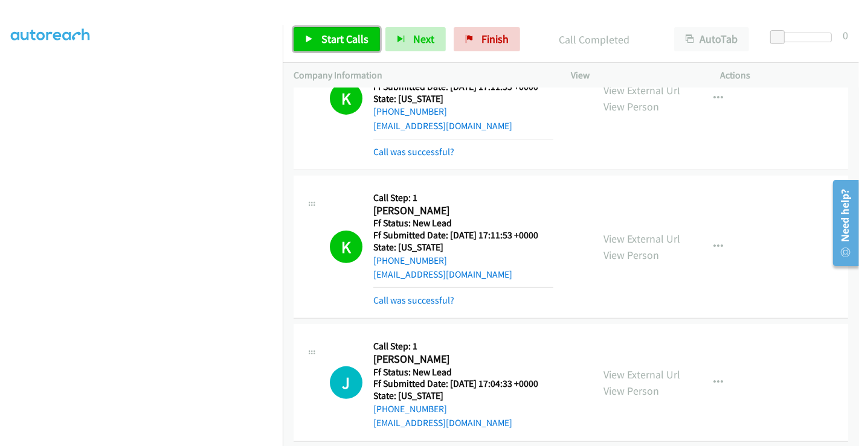
click at [344, 39] on span "Start Calls" at bounding box center [344, 39] width 47 height 14
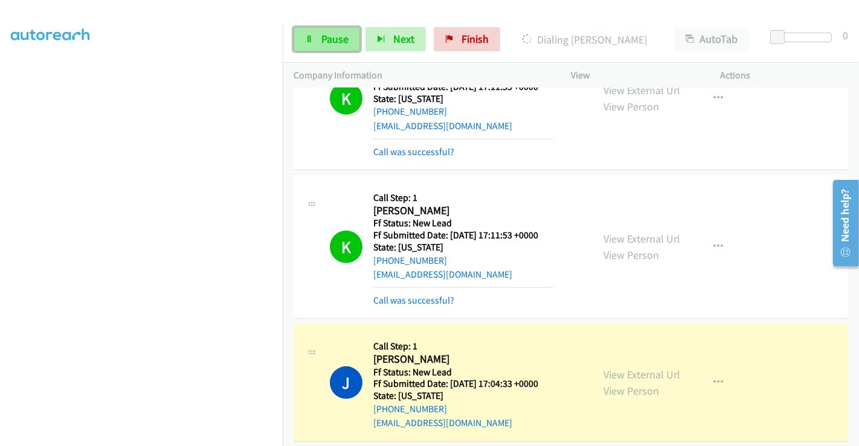
click at [316, 39] on link "Pause" at bounding box center [326, 39] width 66 height 24
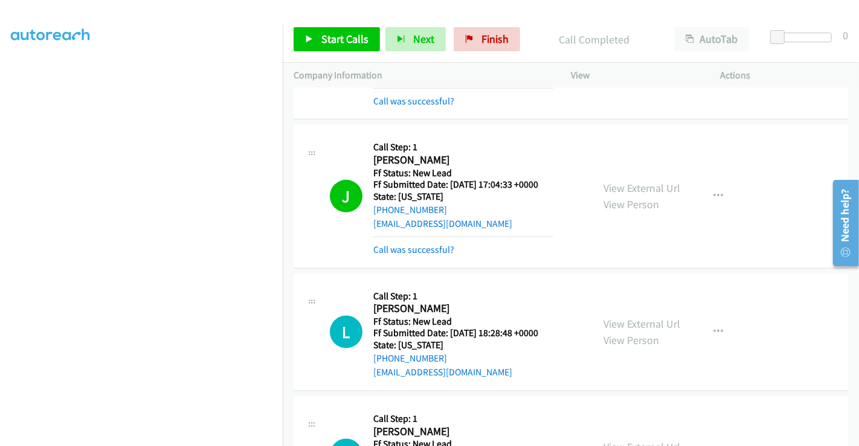
scroll to position [536, 0]
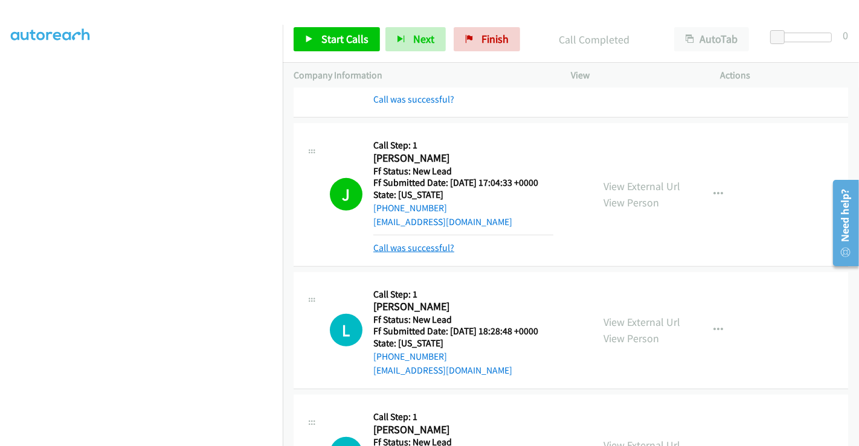
click at [421, 248] on link "Call was successful?" at bounding box center [413, 247] width 81 height 11
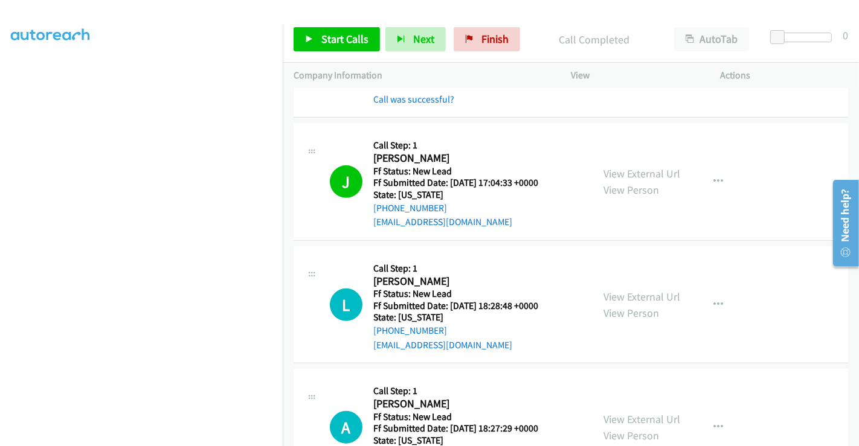
scroll to position [671, 0]
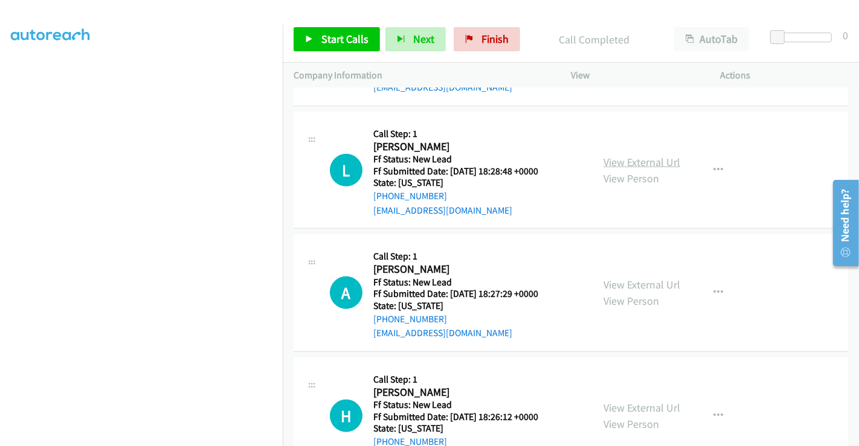
click at [620, 158] on link "View External Url" at bounding box center [641, 162] width 77 height 14
click at [630, 287] on link "View External Url" at bounding box center [641, 285] width 77 height 14
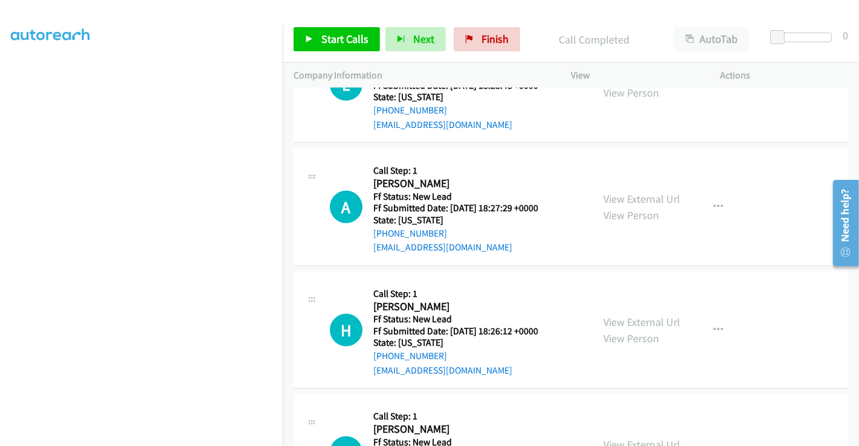
scroll to position [805, 0]
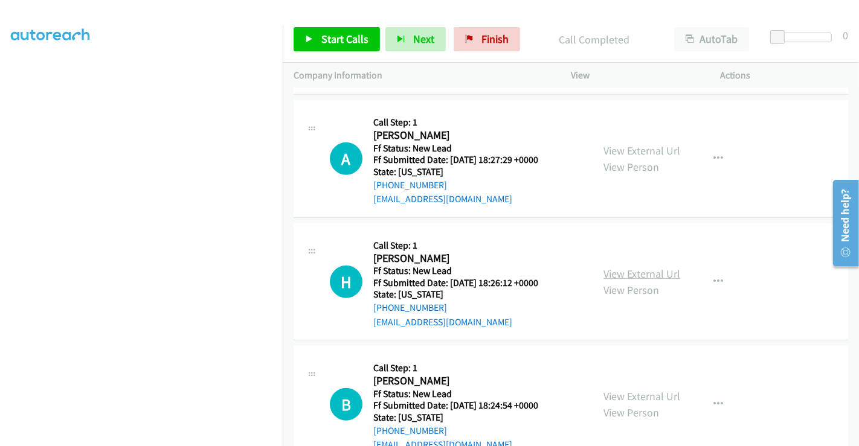
click at [634, 273] on link "View External Url" at bounding box center [641, 274] width 77 height 14
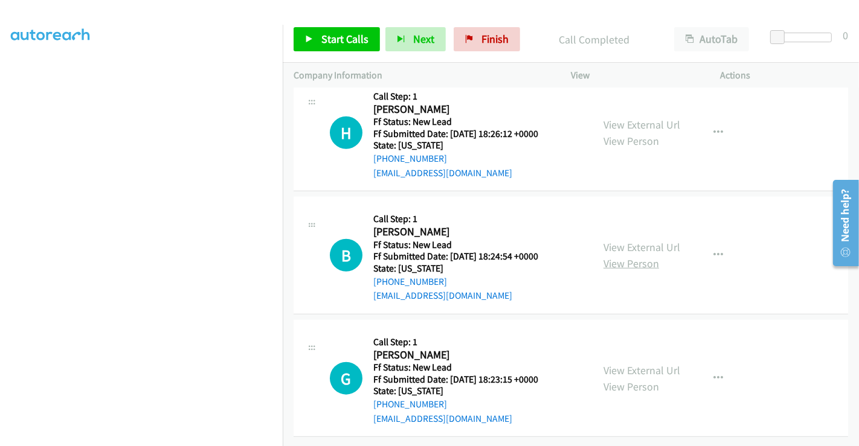
scroll to position [961, 0]
click at [629, 240] on link "View External Url" at bounding box center [641, 247] width 77 height 14
click at [633, 365] on link "View External Url" at bounding box center [641, 370] width 77 height 14
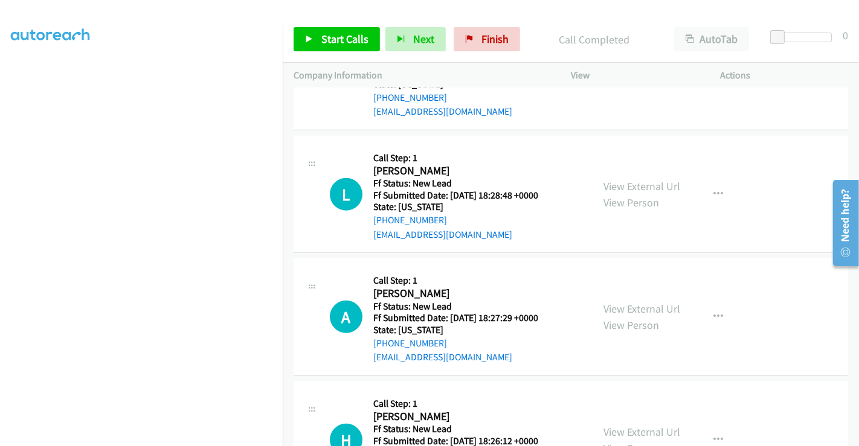
scroll to position [626, 0]
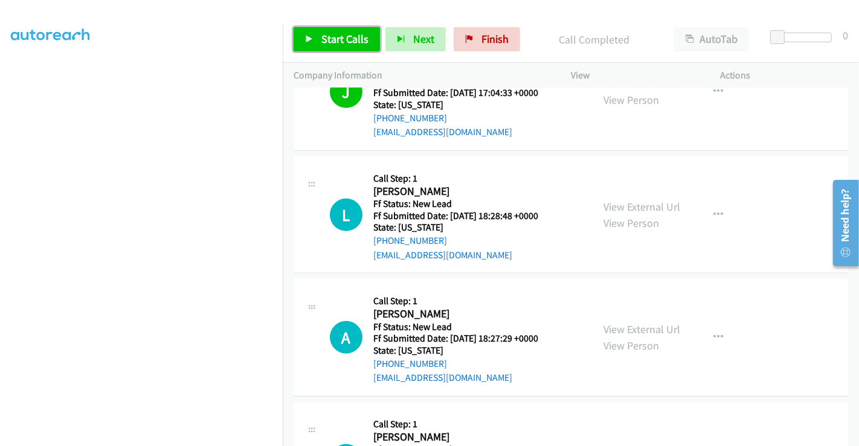
click at [322, 42] on span "Start Calls" at bounding box center [344, 39] width 47 height 14
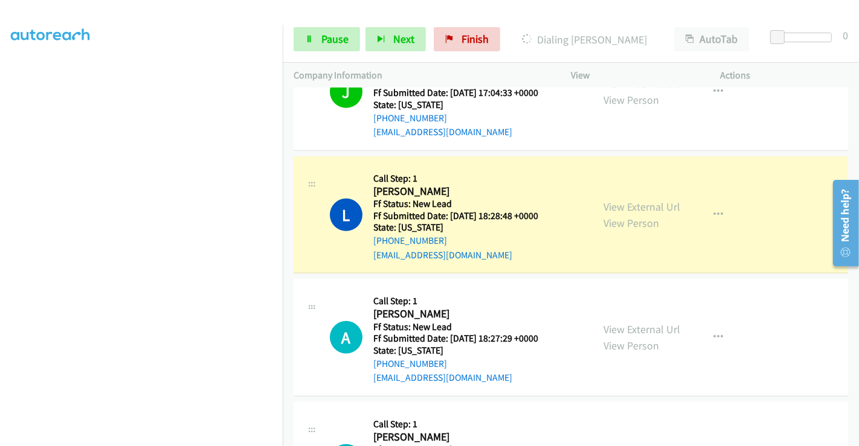
scroll to position [693, 0]
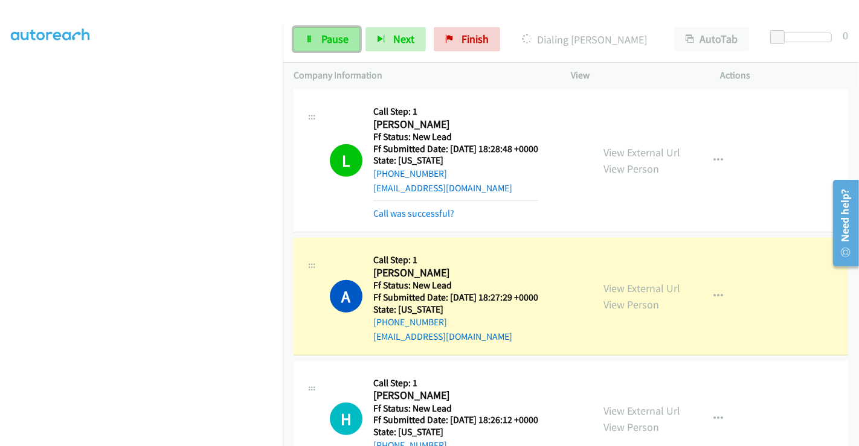
click at [315, 36] on link "Pause" at bounding box center [326, 39] width 66 height 24
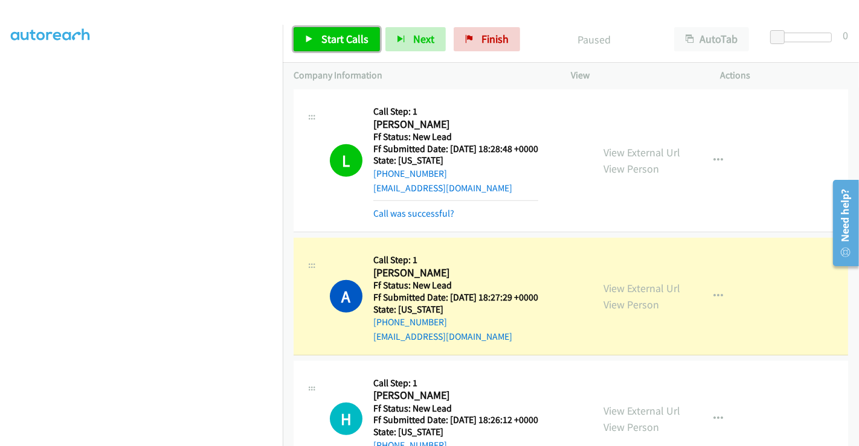
click at [315, 36] on link "Start Calls" at bounding box center [336, 39] width 86 height 24
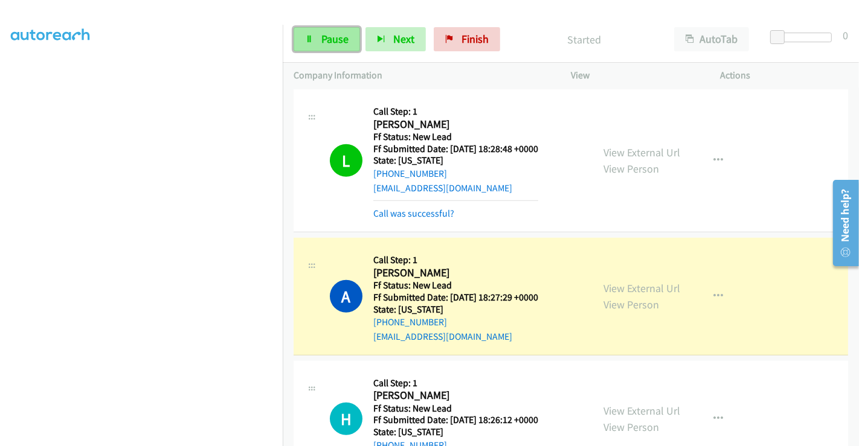
click at [336, 35] on span "Pause" at bounding box center [334, 39] width 27 height 14
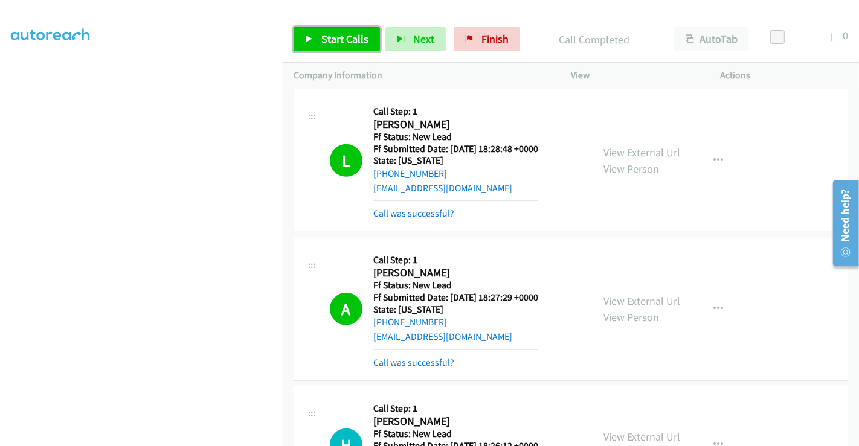
click at [351, 45] on span "Start Calls" at bounding box center [344, 39] width 47 height 14
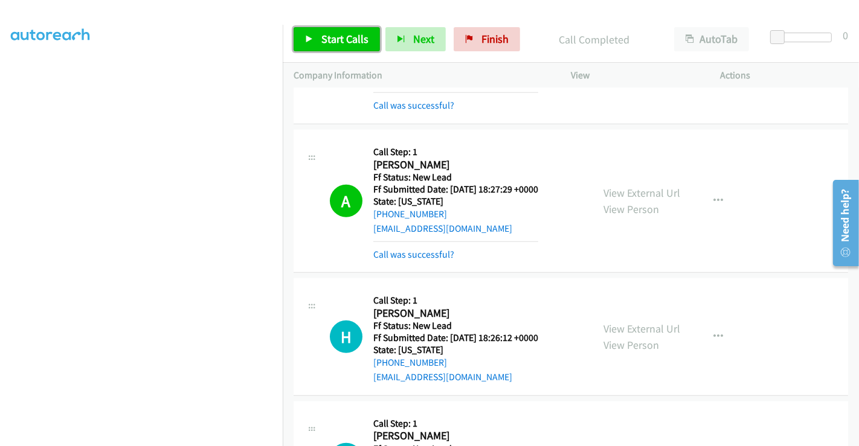
scroll to position [827, 0]
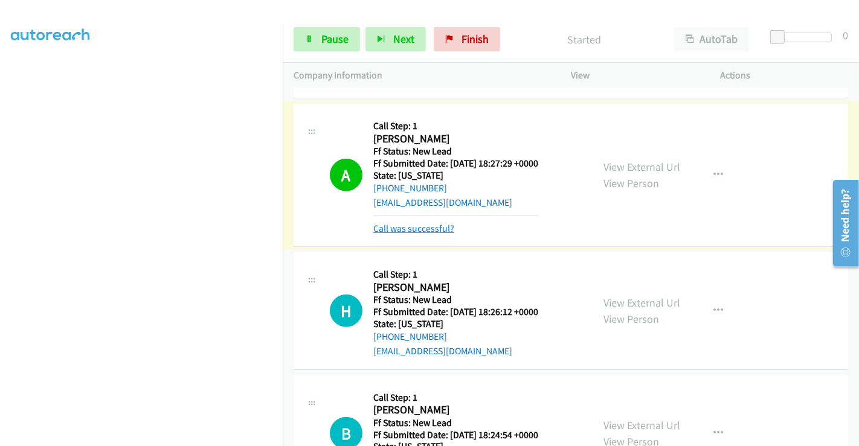
click at [429, 225] on link "Call was successful?" at bounding box center [413, 228] width 81 height 11
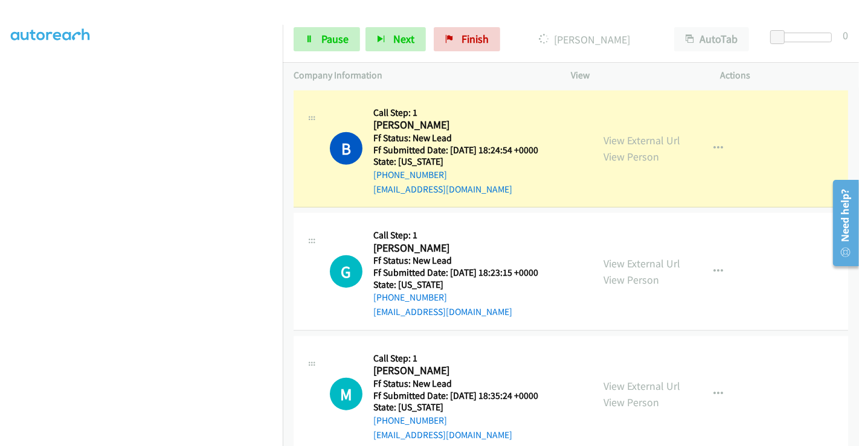
scroll to position [1045, 0]
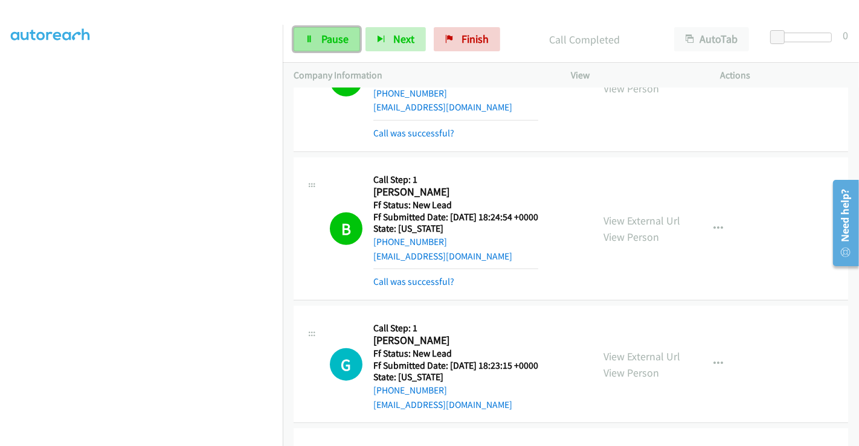
click at [324, 39] on span "Pause" at bounding box center [334, 39] width 27 height 14
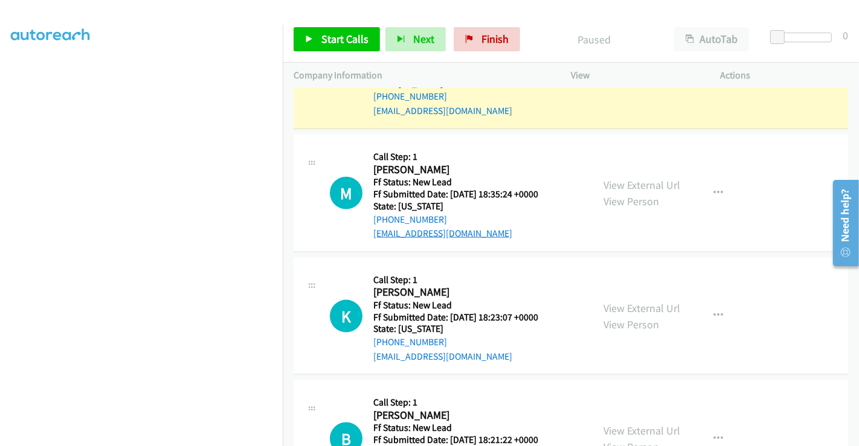
scroll to position [1406, 0]
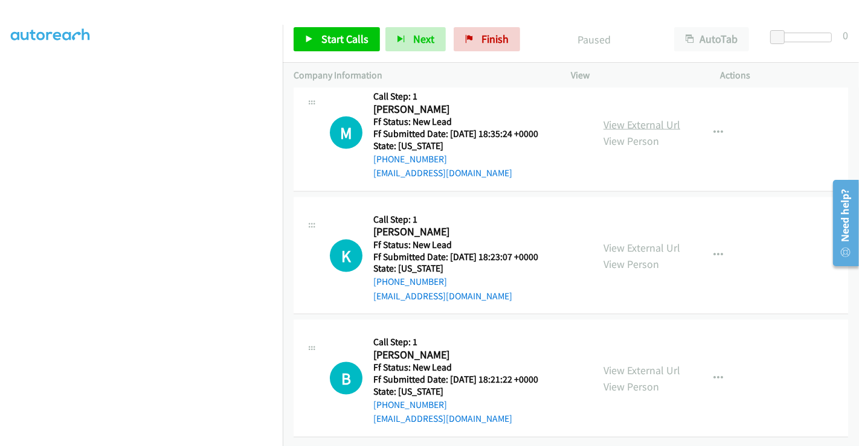
click at [640, 118] on link "View External Url" at bounding box center [641, 125] width 77 height 14
click at [632, 241] on link "View External Url" at bounding box center [641, 248] width 77 height 14
click at [635, 363] on link "View External Url" at bounding box center [641, 370] width 77 height 14
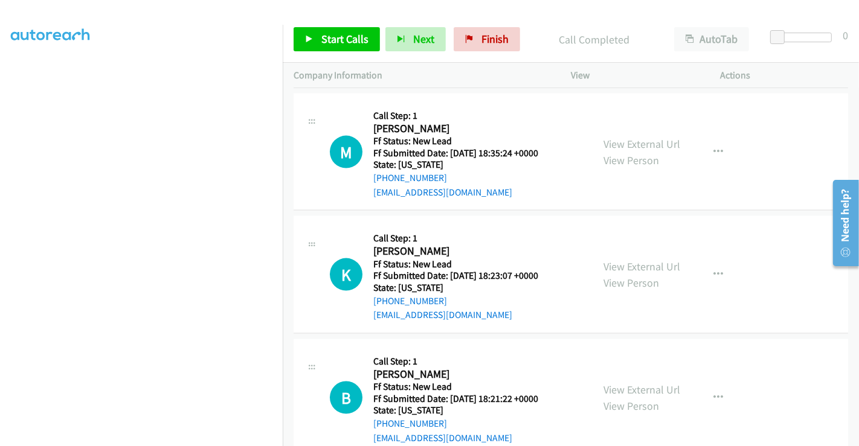
scroll to position [1432, 0]
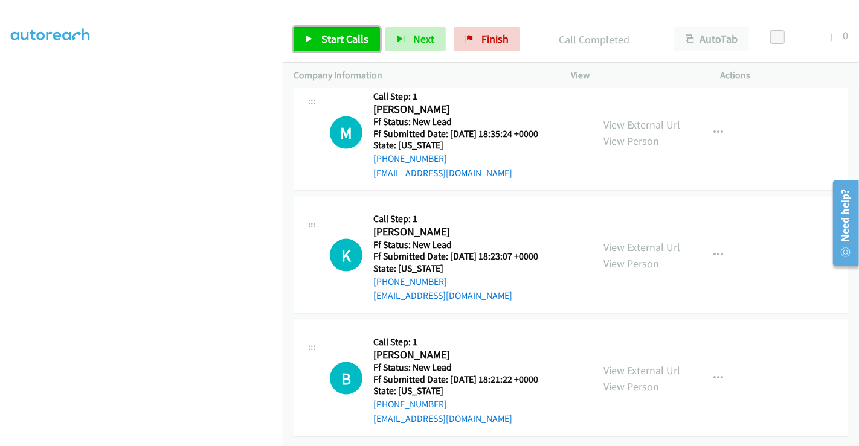
click at [326, 37] on span "Start Calls" at bounding box center [344, 39] width 47 height 14
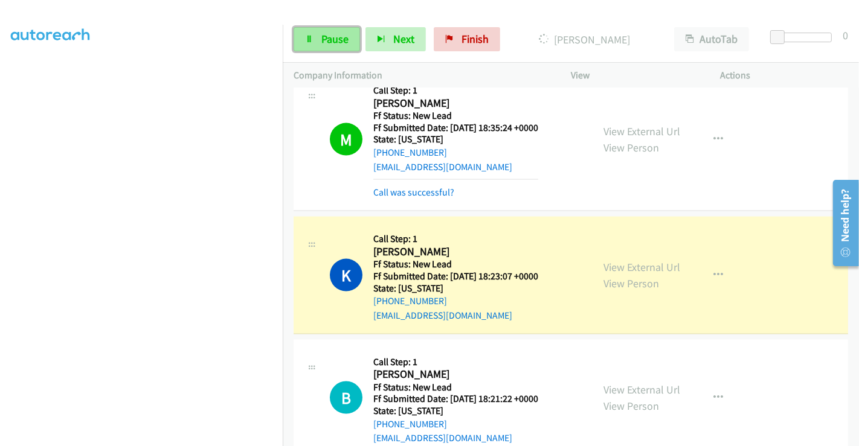
click at [319, 36] on link "Pause" at bounding box center [326, 39] width 66 height 24
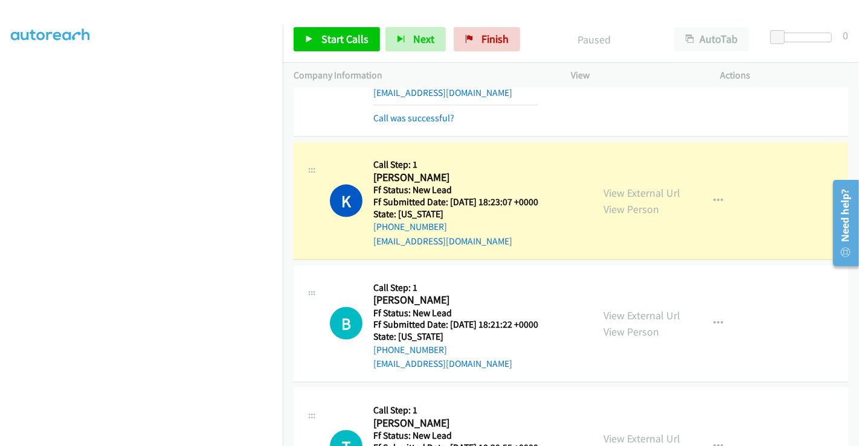
scroll to position [1566, 0]
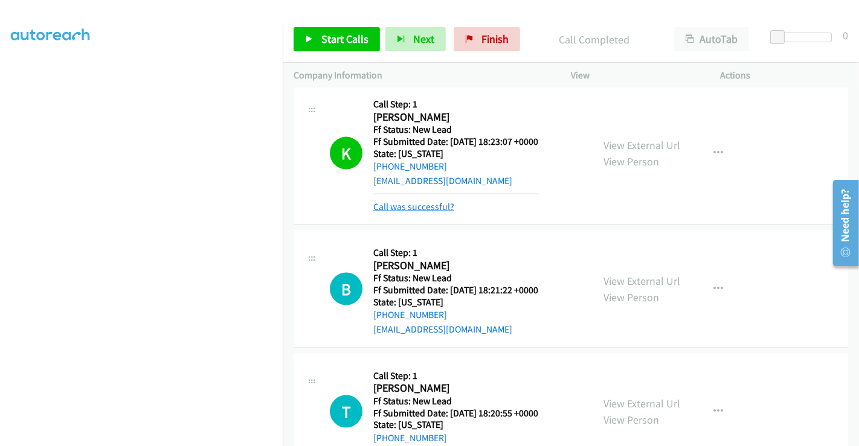
click at [428, 201] on link "Call was successful?" at bounding box center [413, 206] width 81 height 11
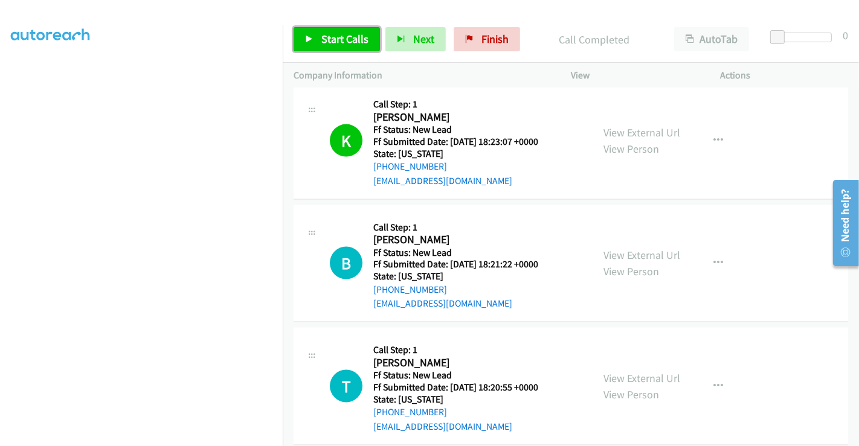
click at [339, 37] on span "Start Calls" at bounding box center [344, 39] width 47 height 14
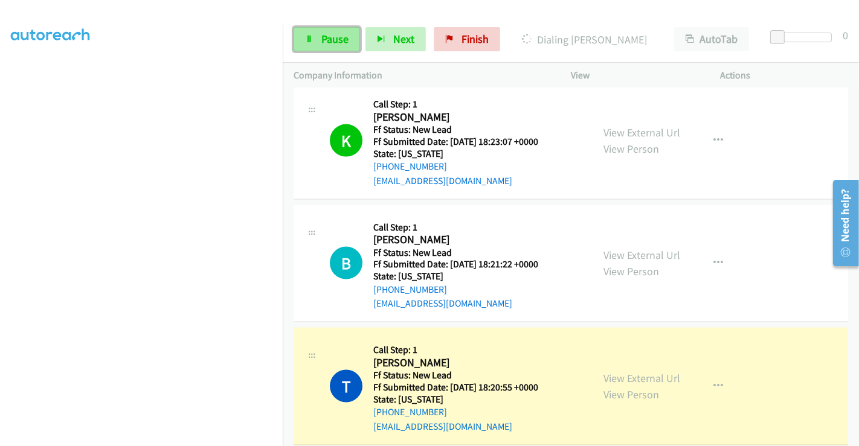
click at [321, 37] on span "Pause" at bounding box center [334, 39] width 27 height 14
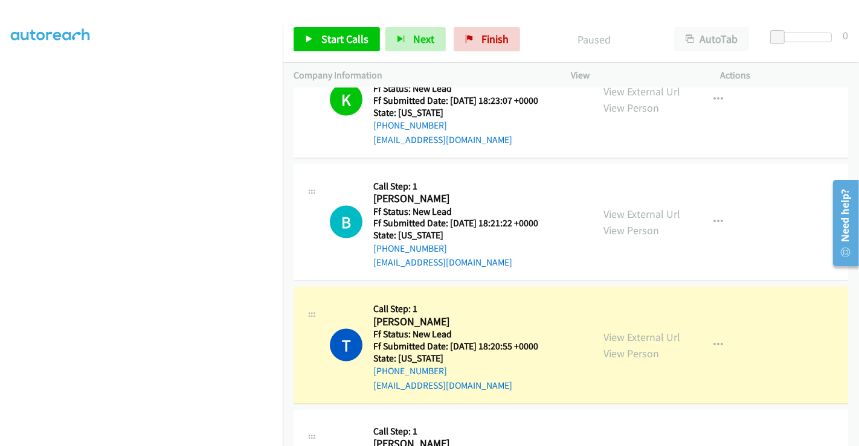
scroll to position [1700, 0]
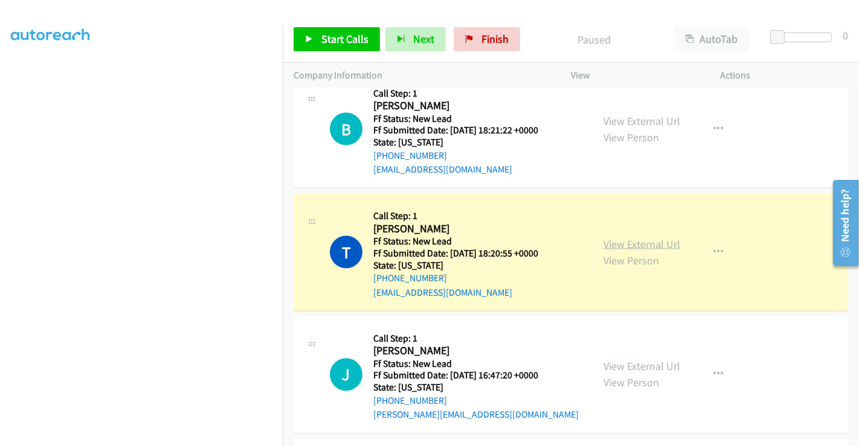
click at [648, 245] on link "View External Url" at bounding box center [641, 244] width 77 height 14
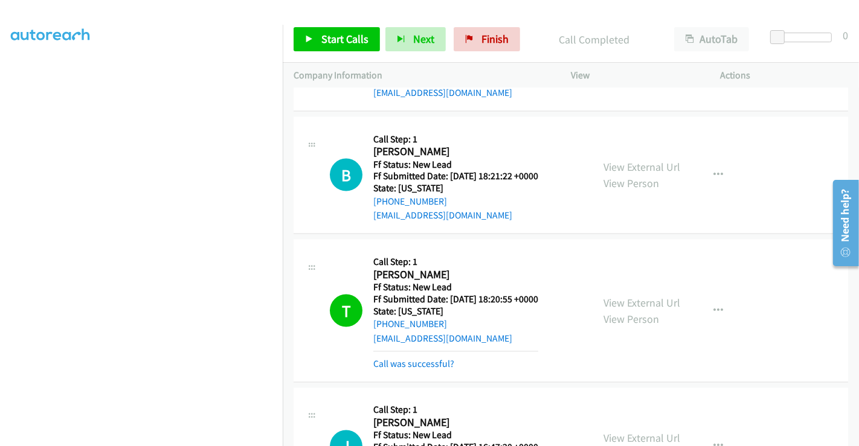
scroll to position [1633, 0]
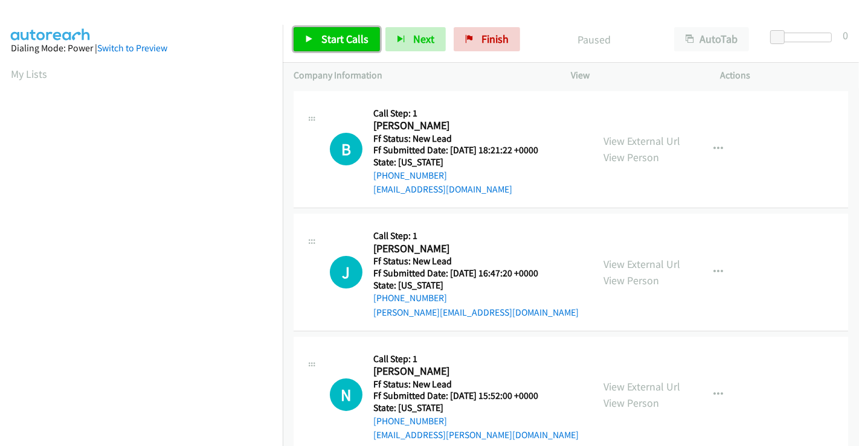
click at [354, 36] on span "Start Calls" at bounding box center [344, 39] width 47 height 14
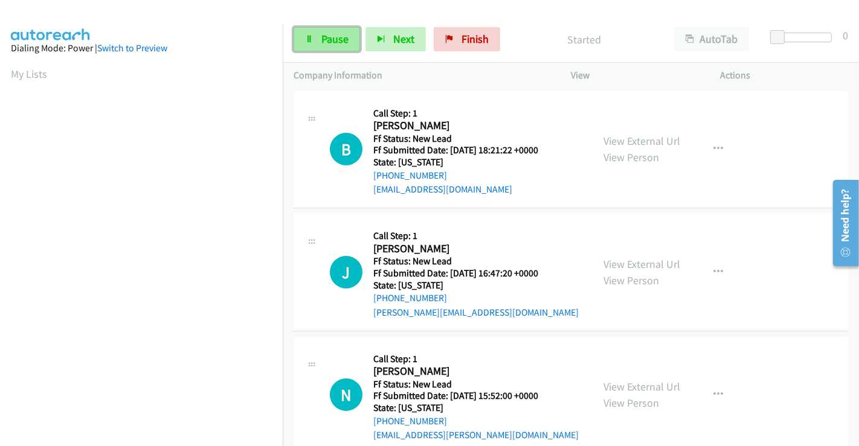
click at [331, 34] on span "Pause" at bounding box center [334, 39] width 27 height 14
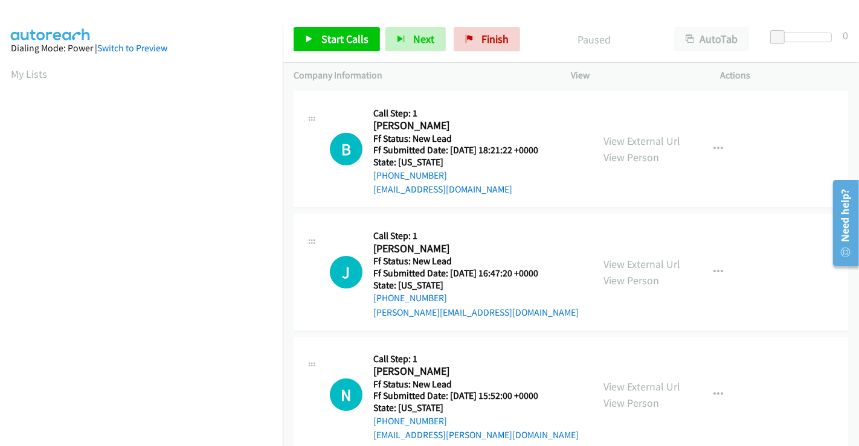
scroll to position [25, 0]
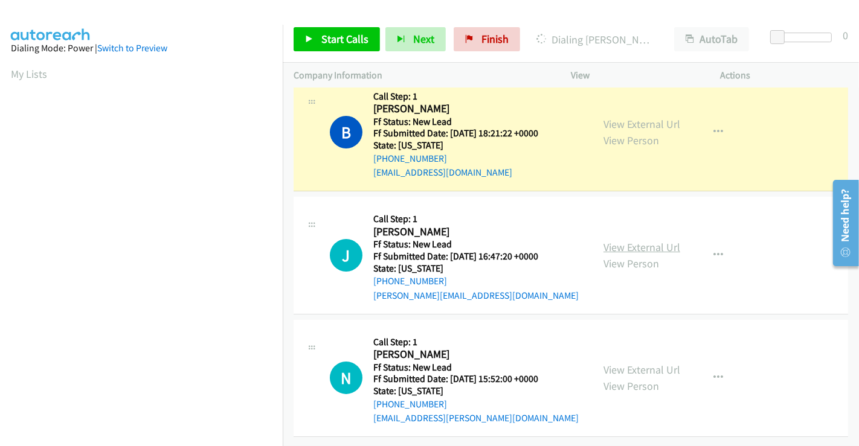
click at [631, 240] on link "View External Url" at bounding box center [641, 247] width 77 height 14
click at [629, 363] on link "View External Url" at bounding box center [641, 370] width 77 height 14
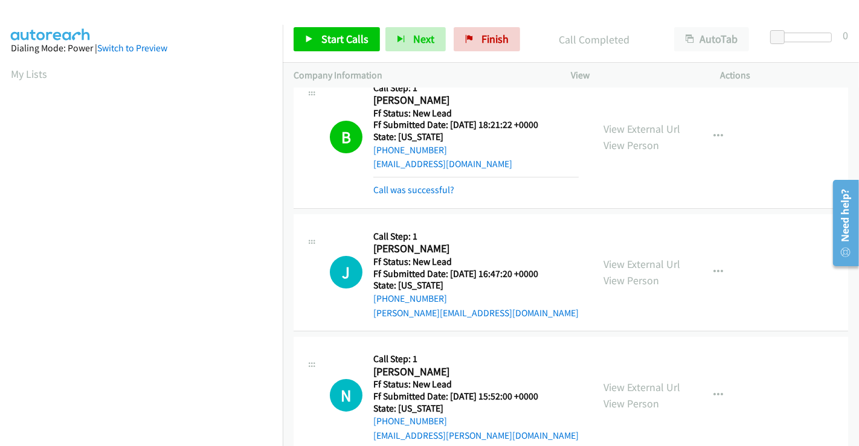
scroll to position [232, 0]
click at [426, 189] on link "Call was successful?" at bounding box center [413, 189] width 81 height 11
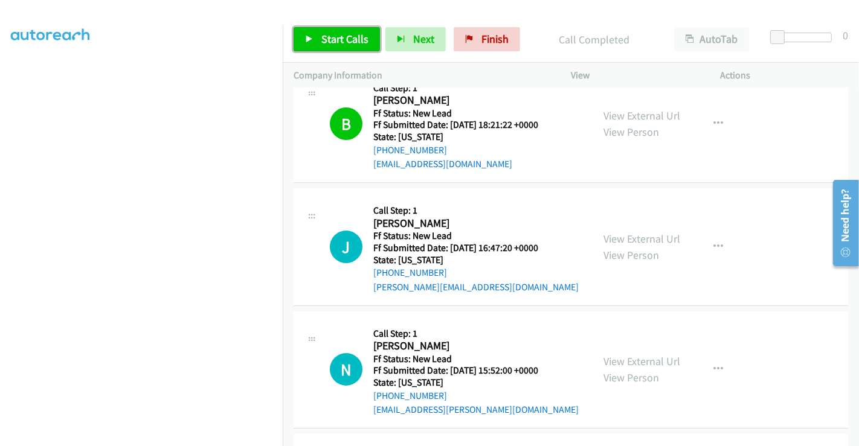
click at [329, 40] on span "Start Calls" at bounding box center [344, 39] width 47 height 14
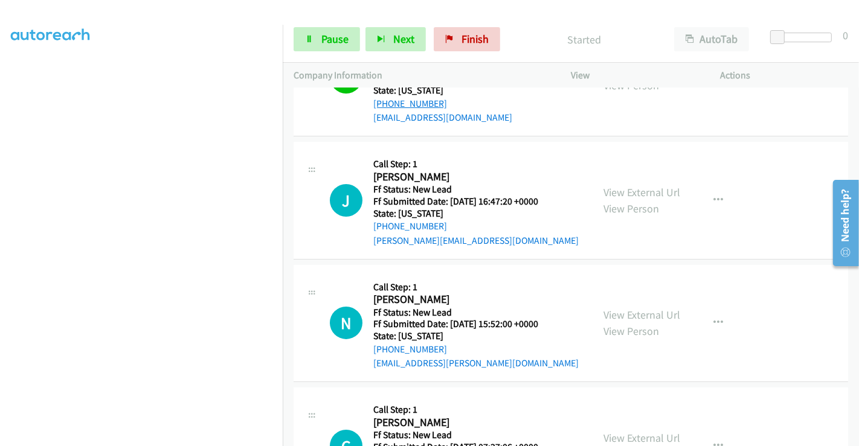
scroll to position [93, 0]
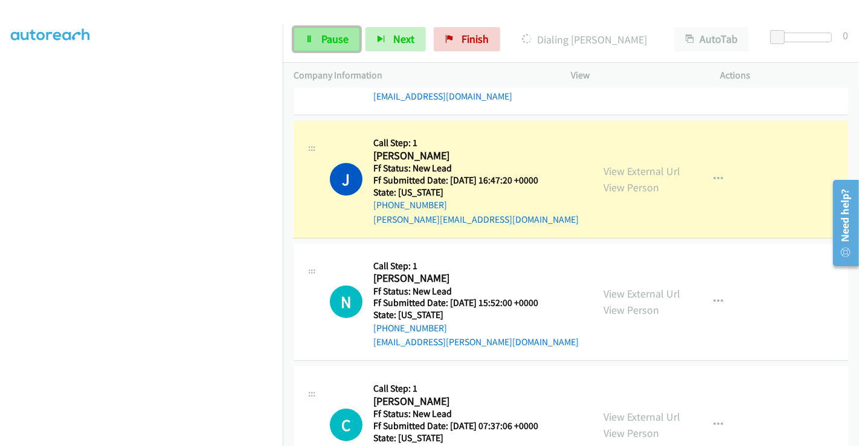
click at [331, 32] on span "Pause" at bounding box center [334, 39] width 27 height 14
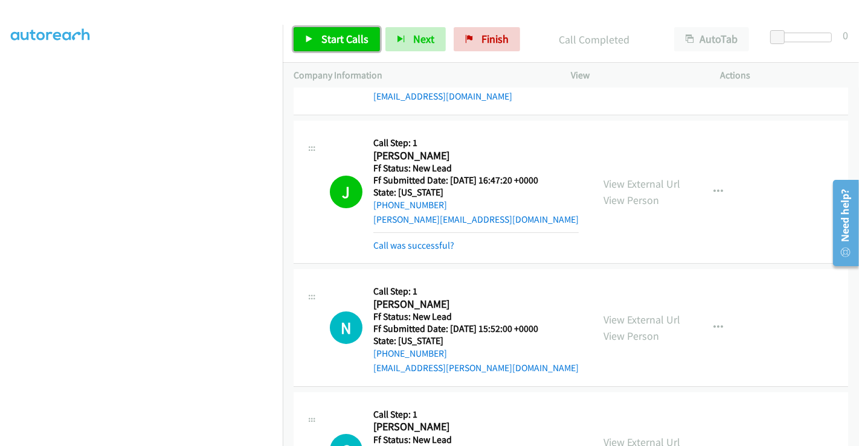
click at [347, 34] on span "Start Calls" at bounding box center [344, 39] width 47 height 14
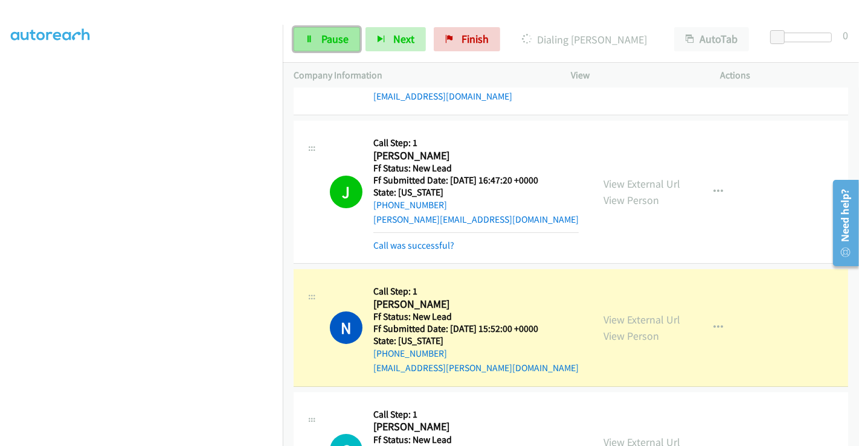
click at [332, 35] on span "Pause" at bounding box center [334, 39] width 27 height 14
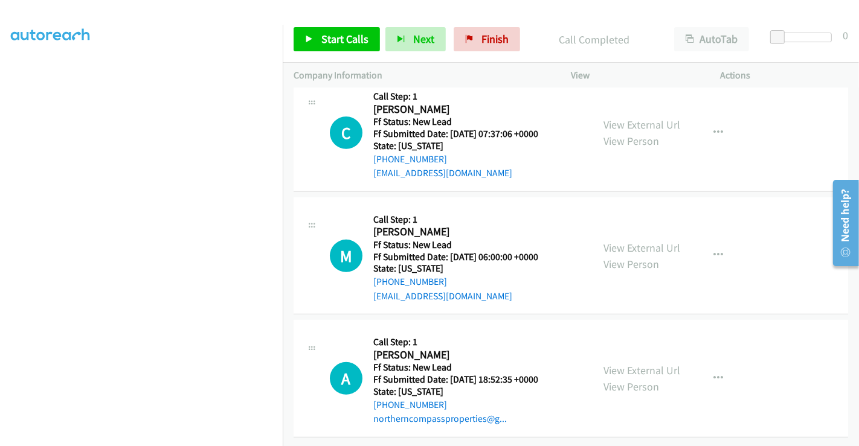
scroll to position [445, 0]
click at [638, 119] on link "View External Url" at bounding box center [641, 125] width 77 height 14
click at [623, 241] on link "View External Url" at bounding box center [641, 248] width 77 height 14
click at [644, 363] on link "View External Url" at bounding box center [641, 370] width 77 height 14
click at [345, 39] on span "Start Calls" at bounding box center [344, 39] width 47 height 14
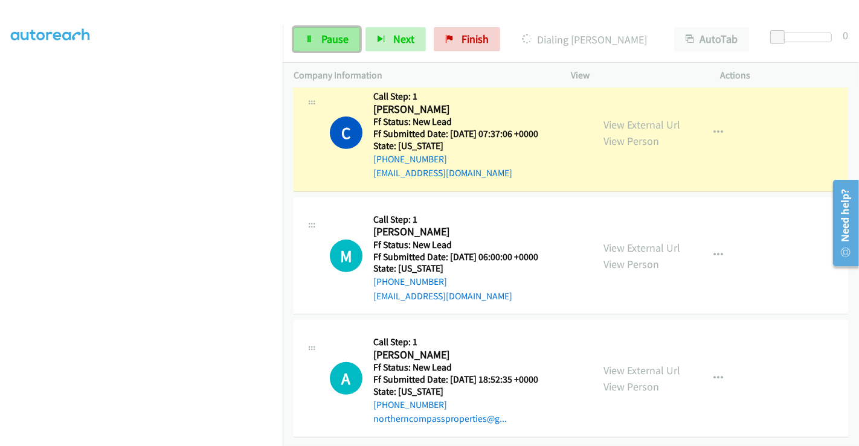
click at [329, 39] on span "Pause" at bounding box center [334, 39] width 27 height 14
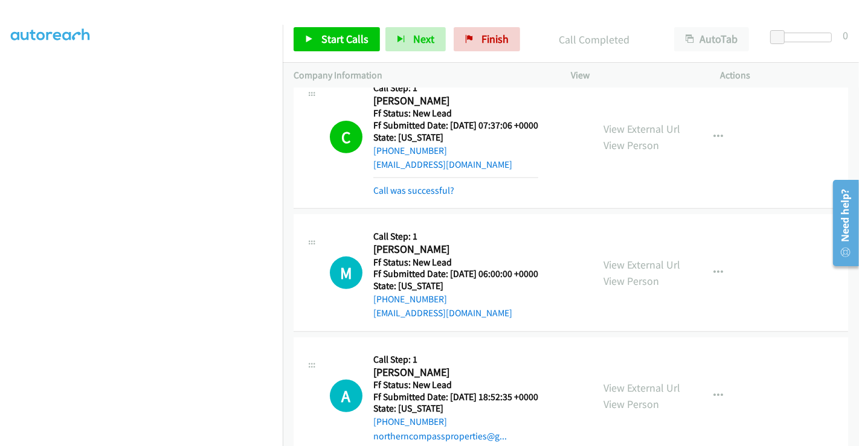
scroll to position [512, 0]
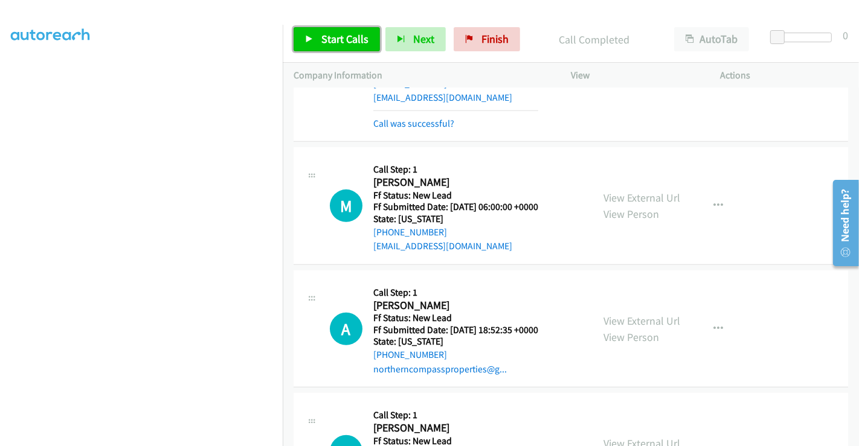
click at [322, 32] on span "Start Calls" at bounding box center [344, 39] width 47 height 14
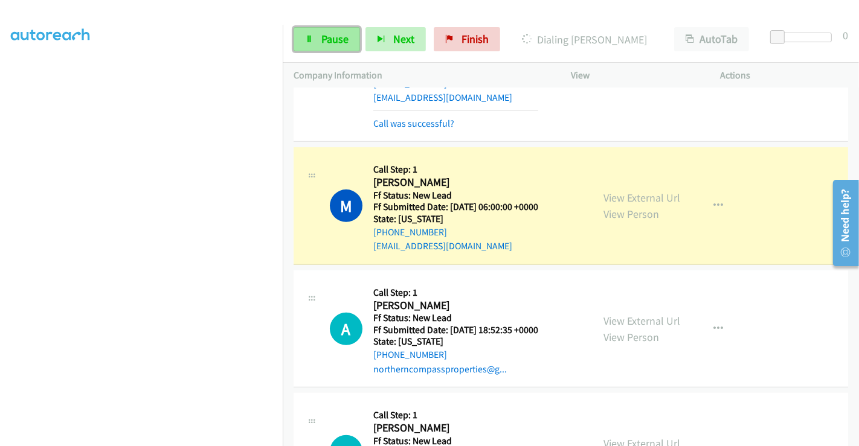
click at [327, 43] on span "Pause" at bounding box center [334, 39] width 27 height 14
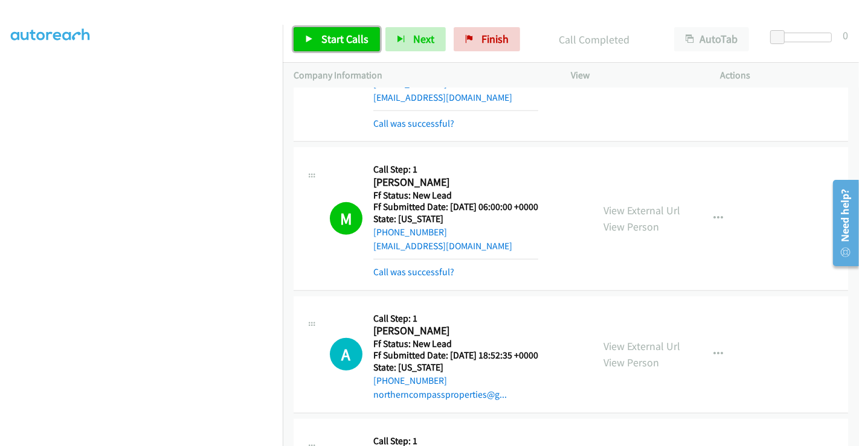
click at [347, 42] on span "Start Calls" at bounding box center [344, 39] width 47 height 14
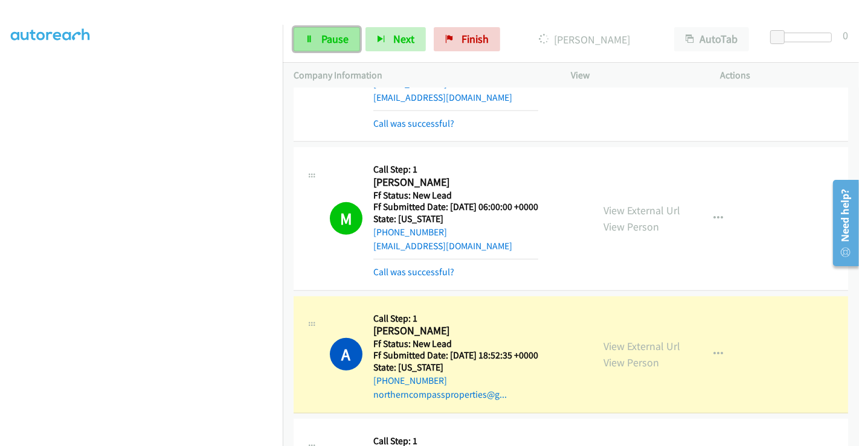
click at [315, 37] on link "Pause" at bounding box center [326, 39] width 66 height 24
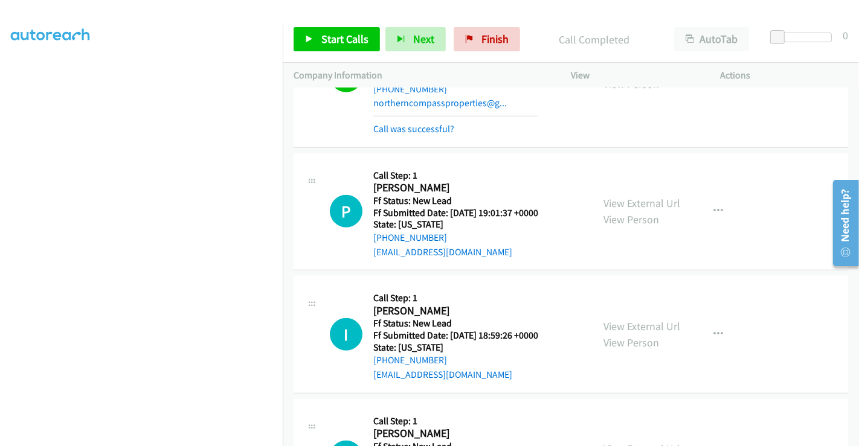
scroll to position [848, 0]
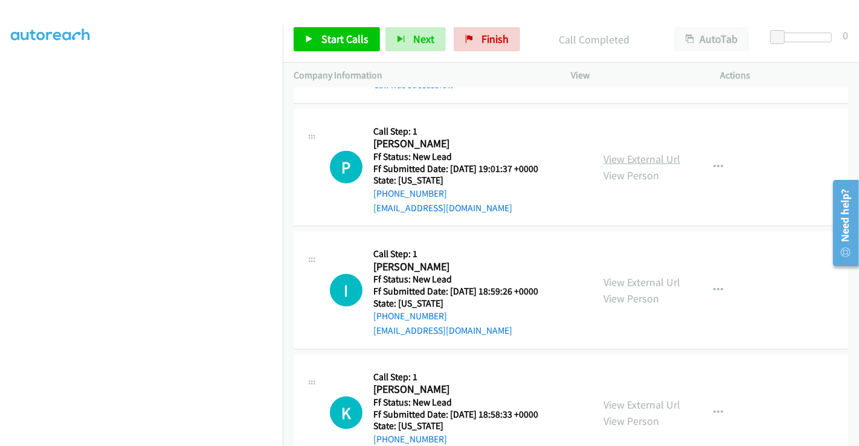
drag, startPoint x: 635, startPoint y: 155, endPoint x: 635, endPoint y: 163, distance: 7.8
click at [635, 155] on link "View External Url" at bounding box center [641, 159] width 77 height 14
click at [638, 276] on link "View External Url" at bounding box center [641, 282] width 77 height 14
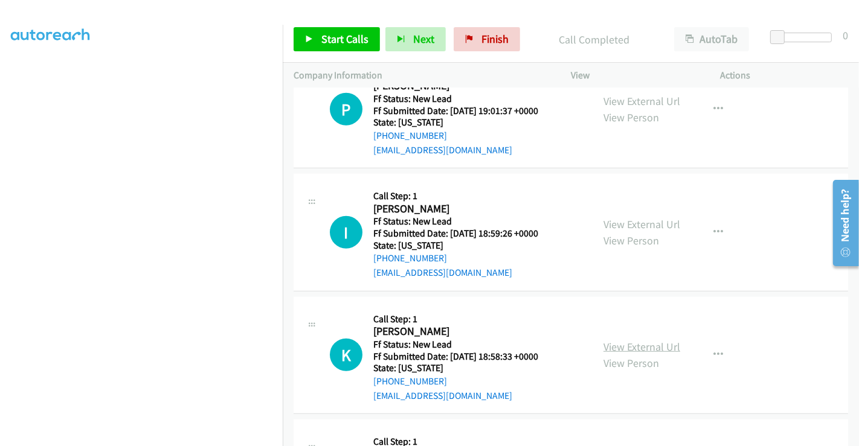
scroll to position [982, 0]
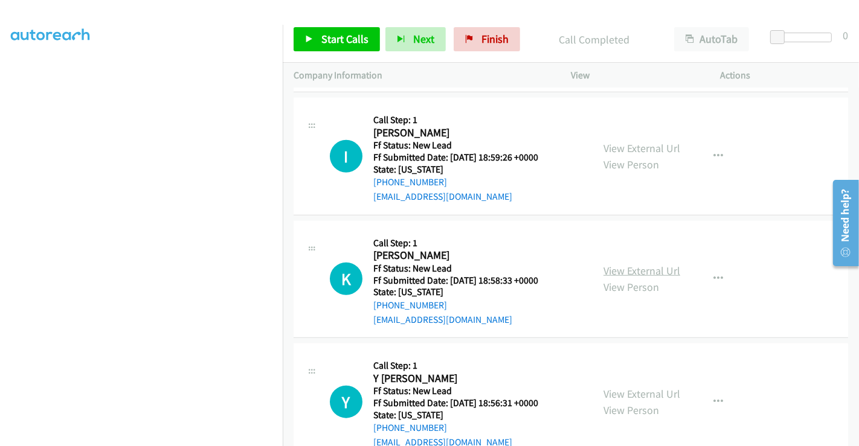
click at [630, 266] on link "View External Url" at bounding box center [641, 271] width 77 height 14
click at [635, 387] on link "View External Url" at bounding box center [641, 394] width 77 height 14
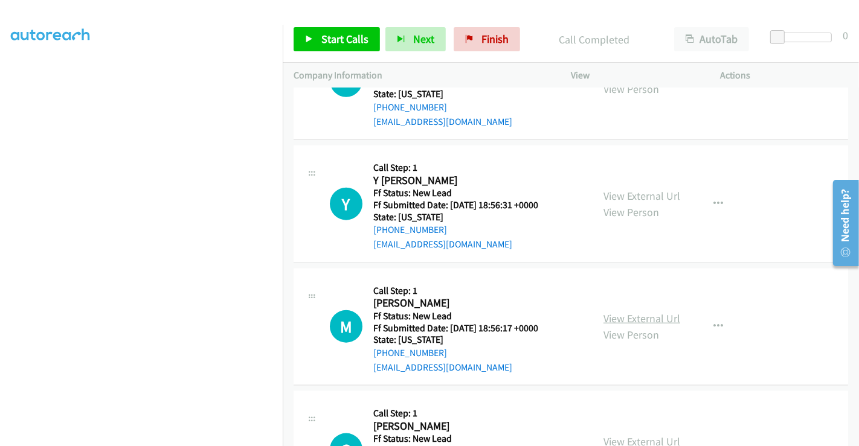
scroll to position [1183, 0]
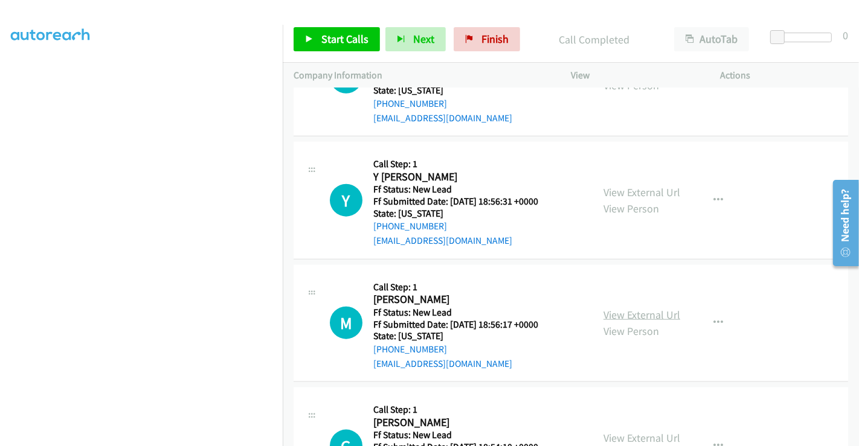
click at [633, 313] on link "View External Url" at bounding box center [641, 315] width 77 height 14
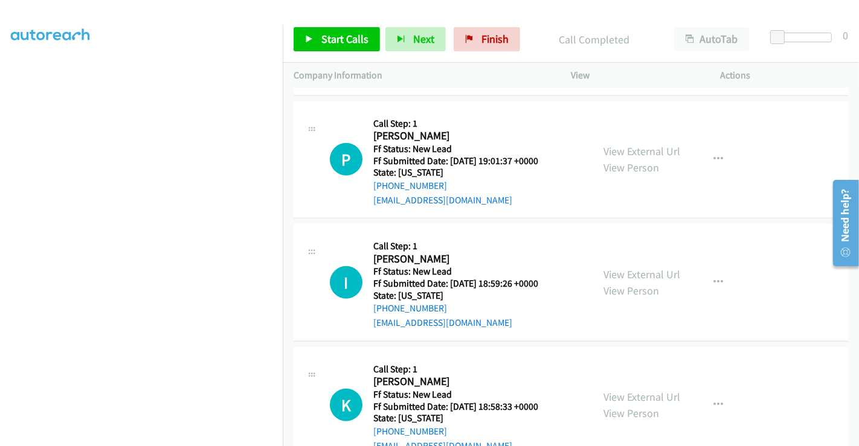
scroll to position [721, 0]
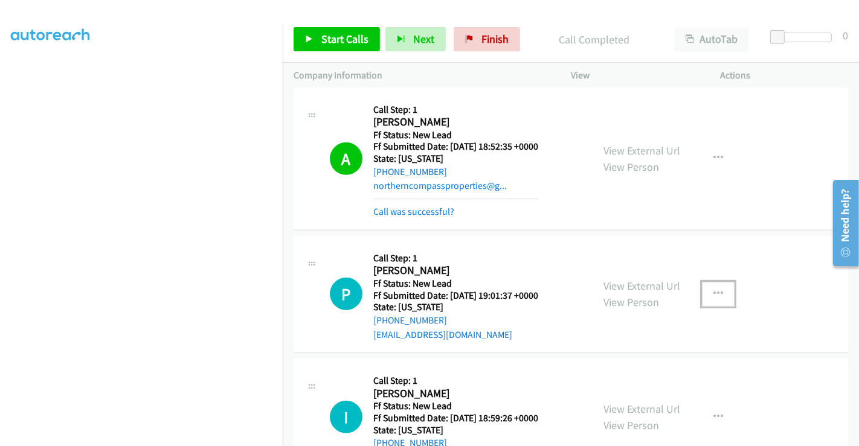
click at [720, 285] on button "button" at bounding box center [718, 294] width 33 height 24
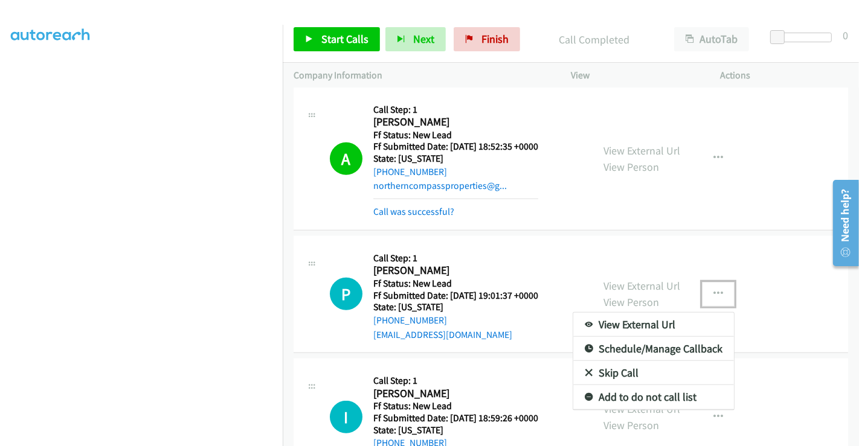
click at [626, 367] on link "Skip Call" at bounding box center [653, 373] width 161 height 24
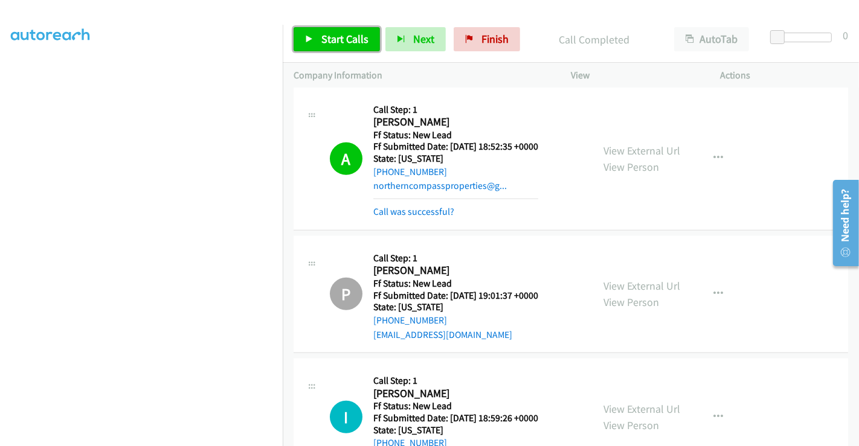
click at [324, 36] on span "Start Calls" at bounding box center [344, 39] width 47 height 14
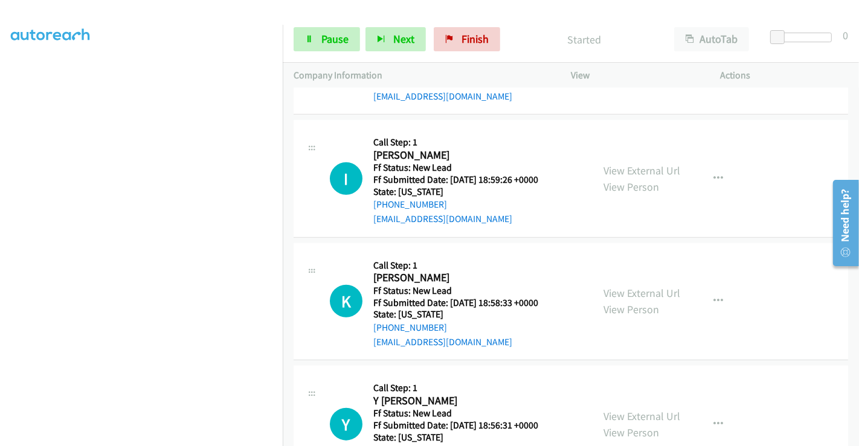
scroll to position [990, 0]
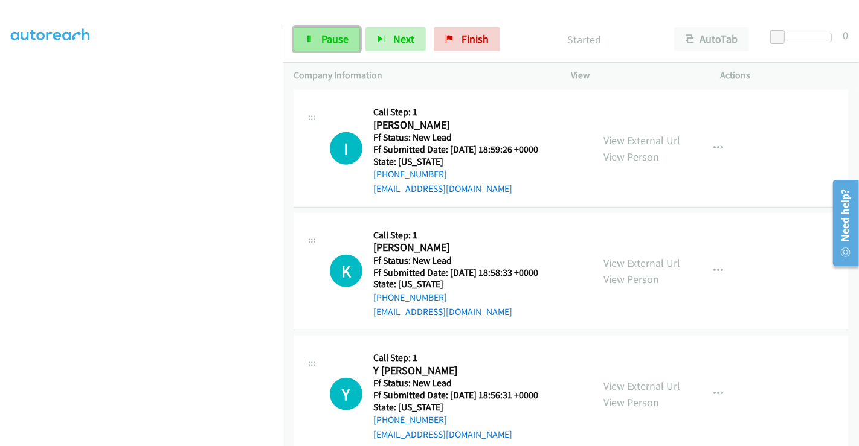
click at [325, 44] on span "Pause" at bounding box center [334, 39] width 27 height 14
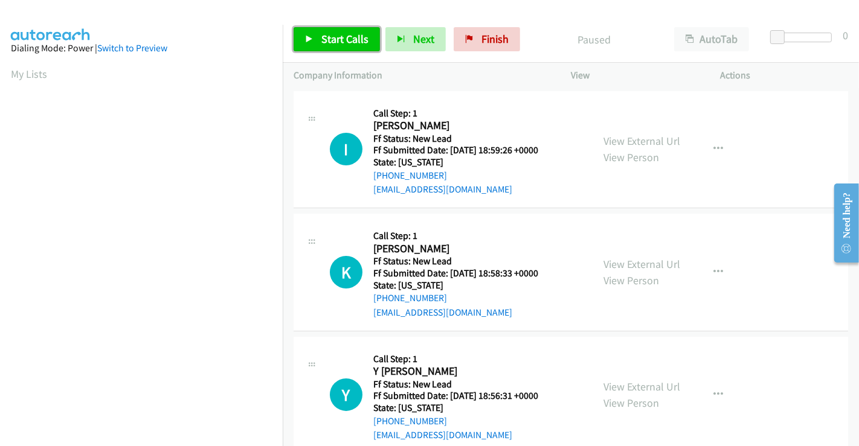
click at [351, 37] on span "Start Calls" at bounding box center [344, 39] width 47 height 14
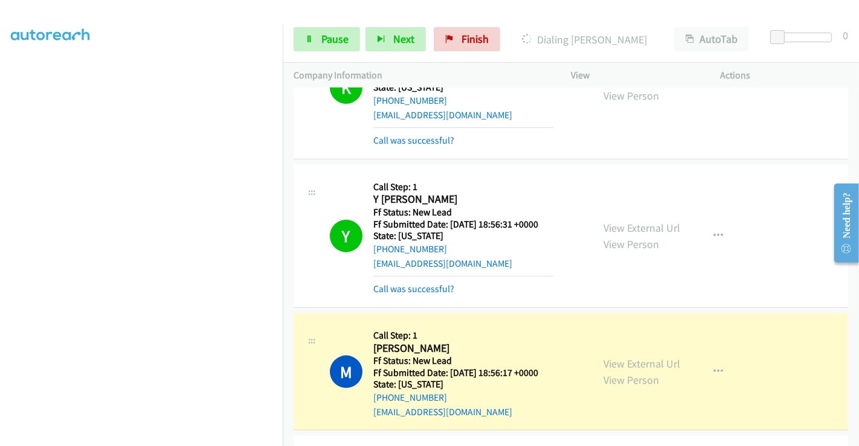
scroll to position [402, 0]
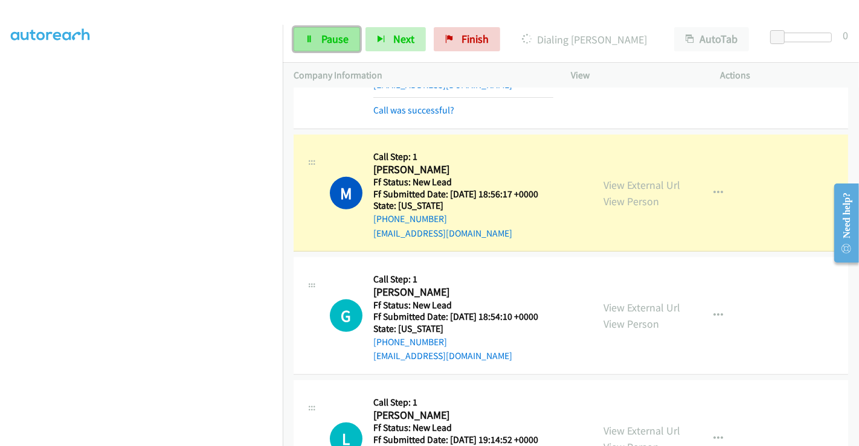
click at [334, 44] on span "Pause" at bounding box center [334, 39] width 27 height 14
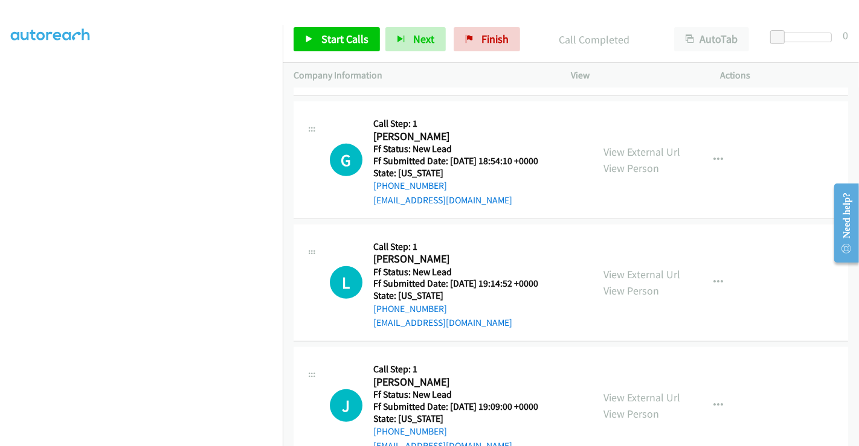
scroll to position [604, 0]
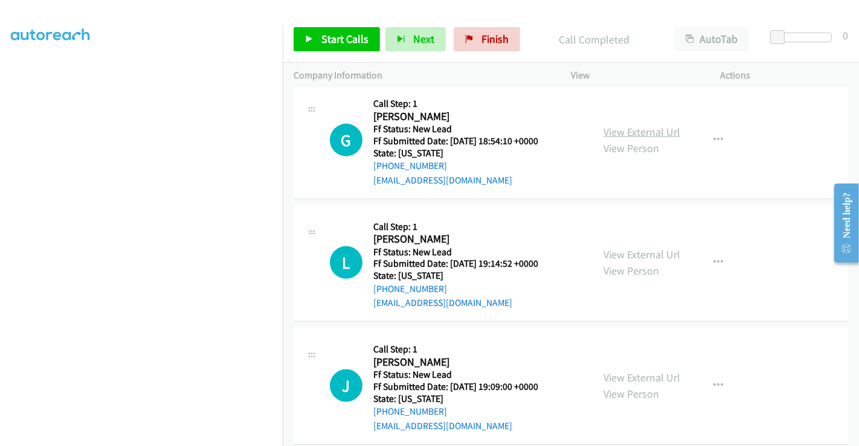
click at [624, 127] on link "View External Url" at bounding box center [641, 132] width 77 height 14
click at [621, 248] on link "View External Url" at bounding box center [641, 255] width 77 height 14
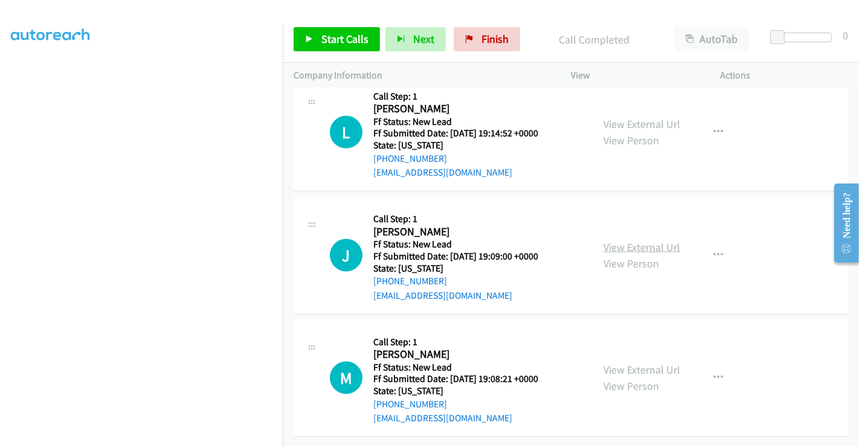
click at [624, 240] on link "View External Url" at bounding box center [641, 247] width 77 height 14
click at [633, 363] on link "View External Url" at bounding box center [641, 370] width 77 height 14
click at [342, 35] on span "Start Calls" at bounding box center [344, 39] width 47 height 14
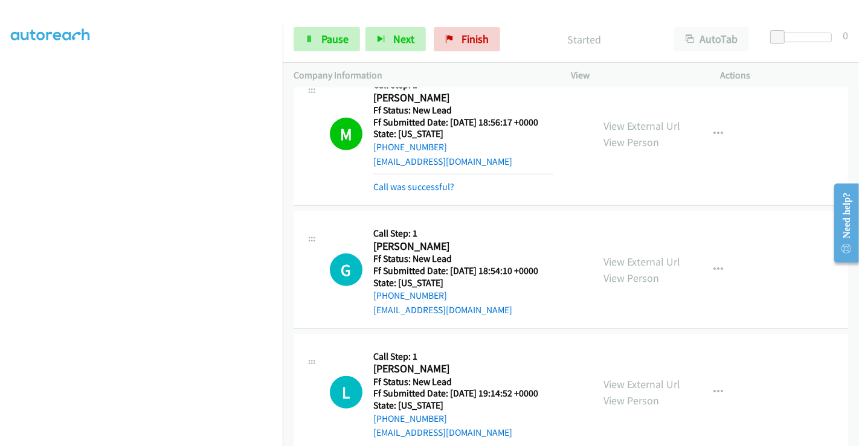
scroll to position [473, 0]
click at [333, 39] on span "Pause" at bounding box center [334, 39] width 27 height 14
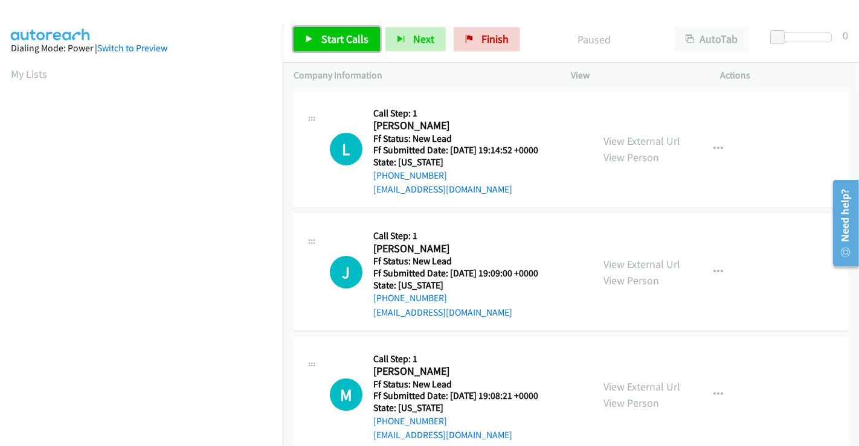
click at [344, 41] on span "Start Calls" at bounding box center [344, 39] width 47 height 14
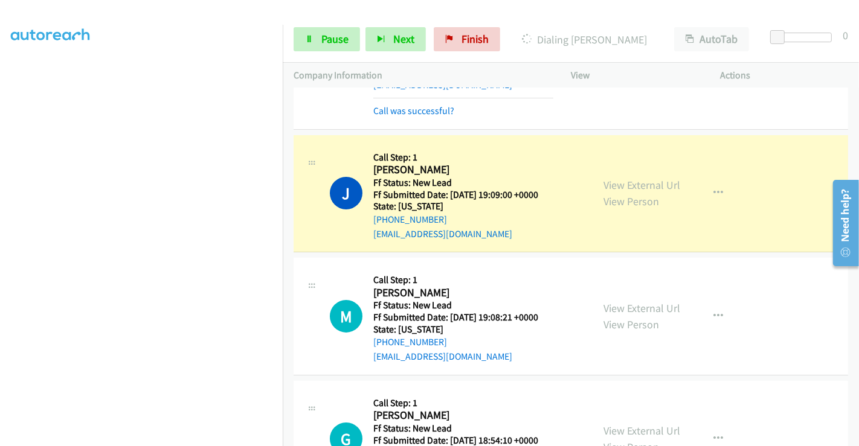
scroll to position [134, 0]
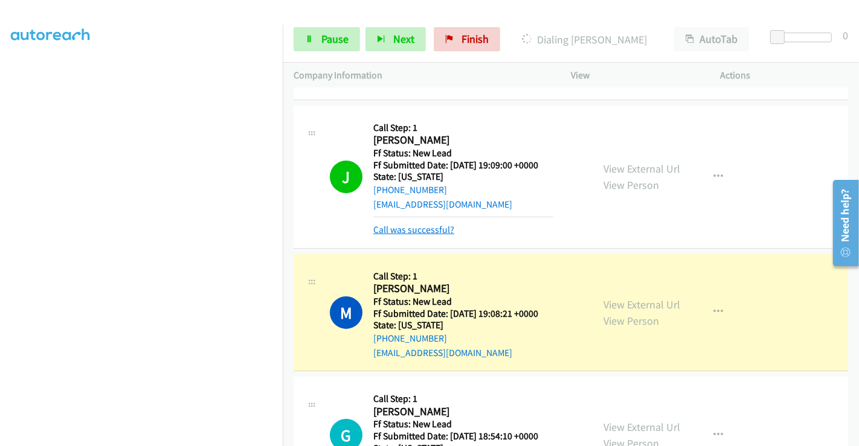
click at [431, 229] on link "Call was successful?" at bounding box center [413, 229] width 81 height 11
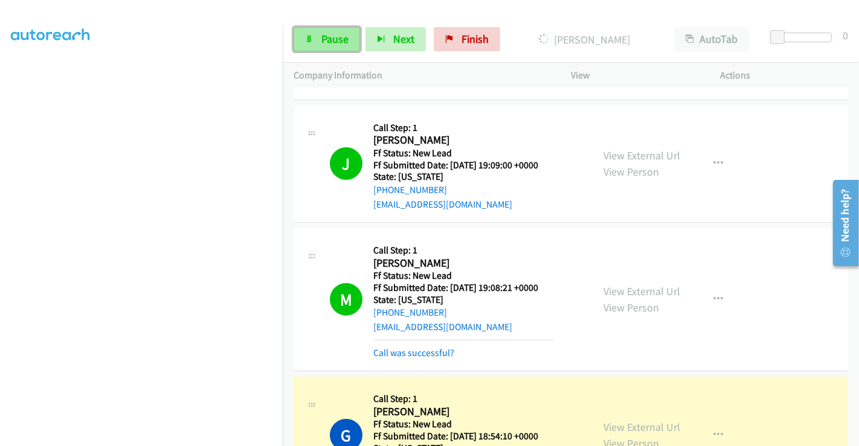
click at [333, 33] on span "Pause" at bounding box center [334, 39] width 27 height 14
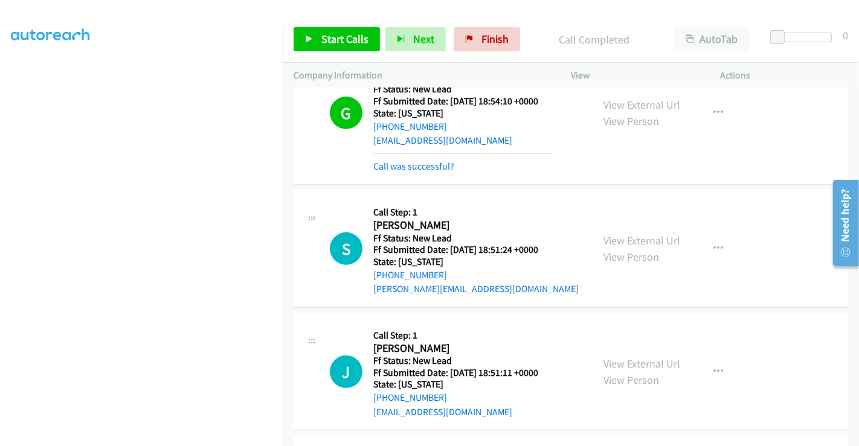
scroll to position [482, 0]
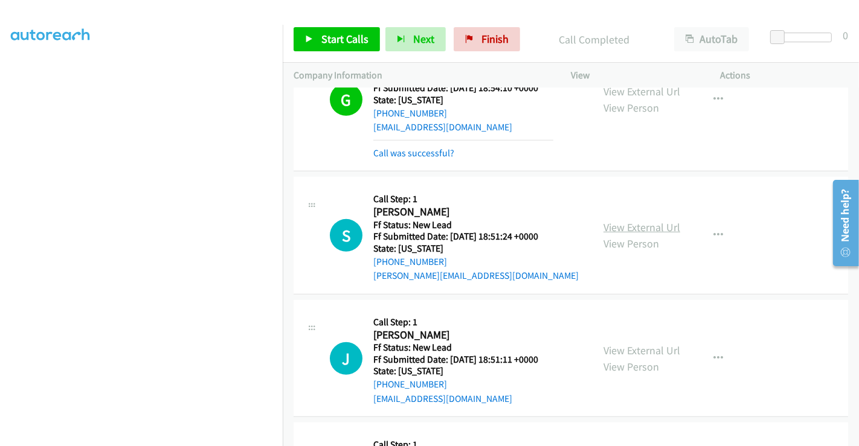
click at [662, 225] on link "View External Url" at bounding box center [641, 227] width 77 height 14
click at [629, 351] on link "View External Url" at bounding box center [641, 351] width 77 height 14
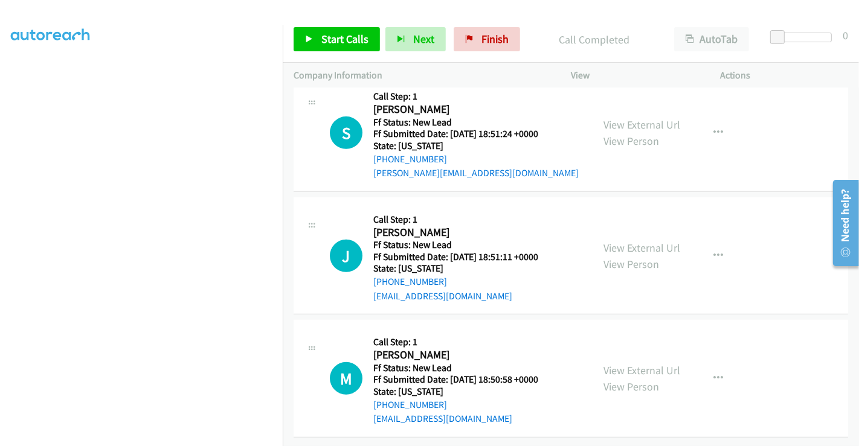
scroll to position [593, 0]
click at [629, 363] on link "View External Url" at bounding box center [641, 370] width 77 height 14
click at [356, 36] on span "Start Calls" at bounding box center [344, 39] width 47 height 14
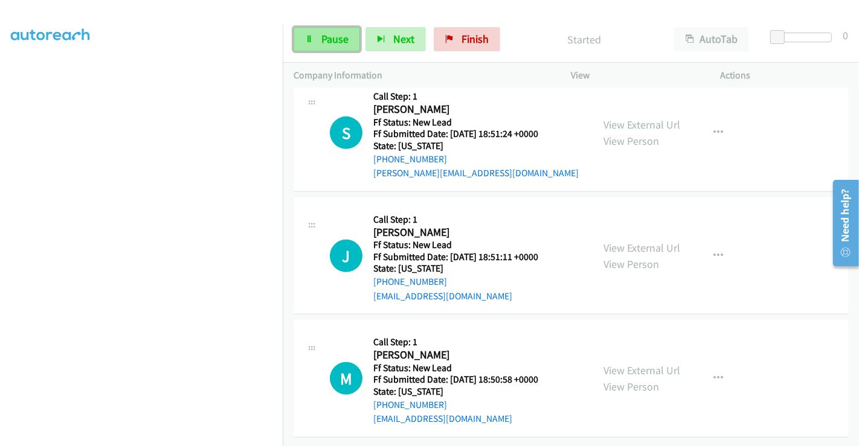
drag, startPoint x: 339, startPoint y: 46, endPoint x: 328, endPoint y: 47, distance: 11.5
click at [339, 46] on link "Pause" at bounding box center [326, 39] width 66 height 24
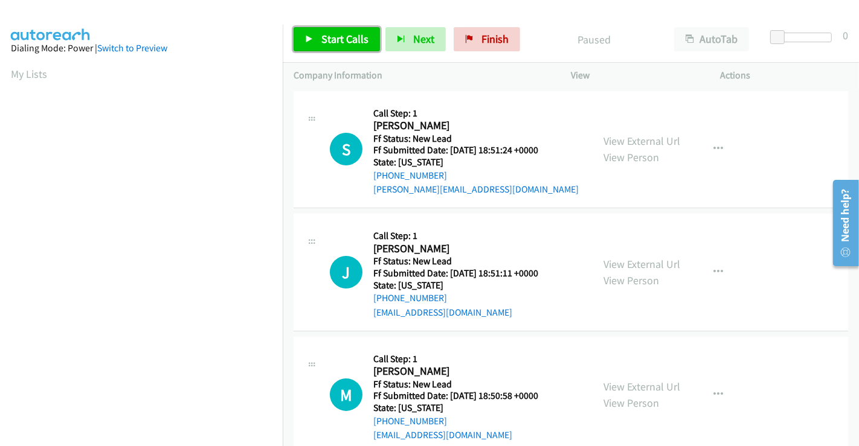
click at [322, 38] on span "Start Calls" at bounding box center [344, 39] width 47 height 14
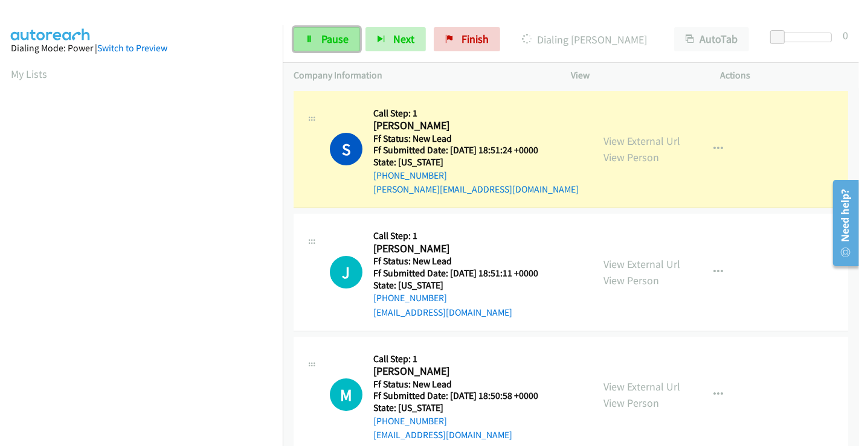
click at [318, 41] on link "Pause" at bounding box center [326, 39] width 66 height 24
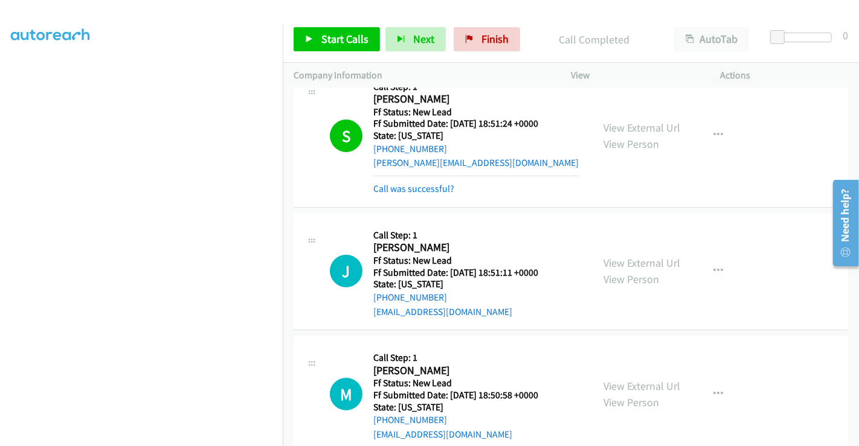
scroll to position [51, 0]
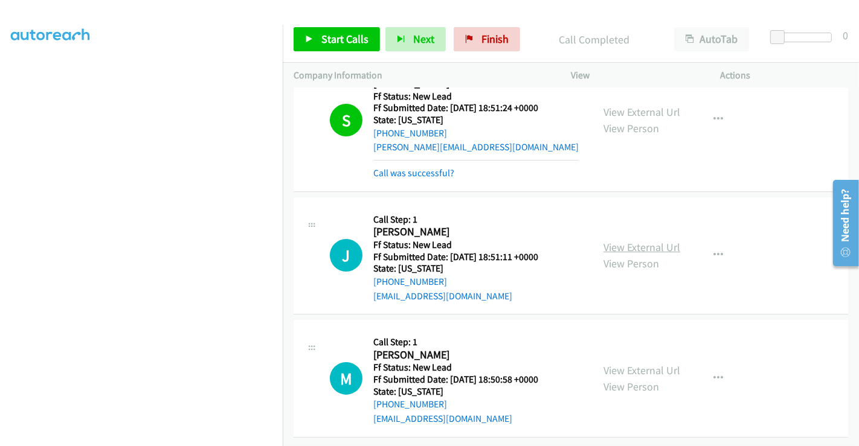
click at [636, 240] on link "View External Url" at bounding box center [641, 247] width 77 height 14
click at [632, 363] on link "View External Url" at bounding box center [641, 370] width 77 height 14
click at [353, 42] on span "Start Calls" at bounding box center [344, 39] width 47 height 14
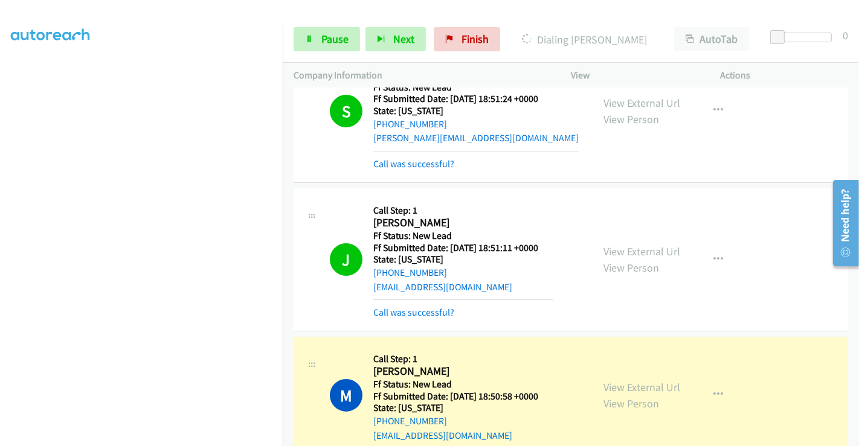
scroll to position [77, 0]
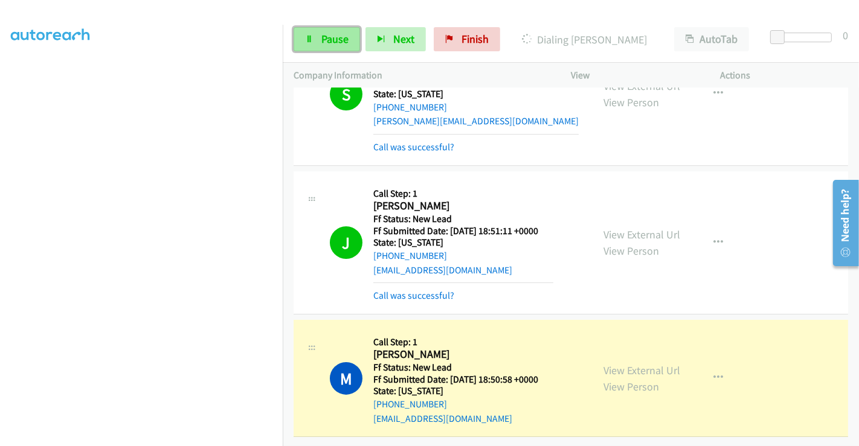
click at [328, 39] on span "Pause" at bounding box center [334, 39] width 27 height 14
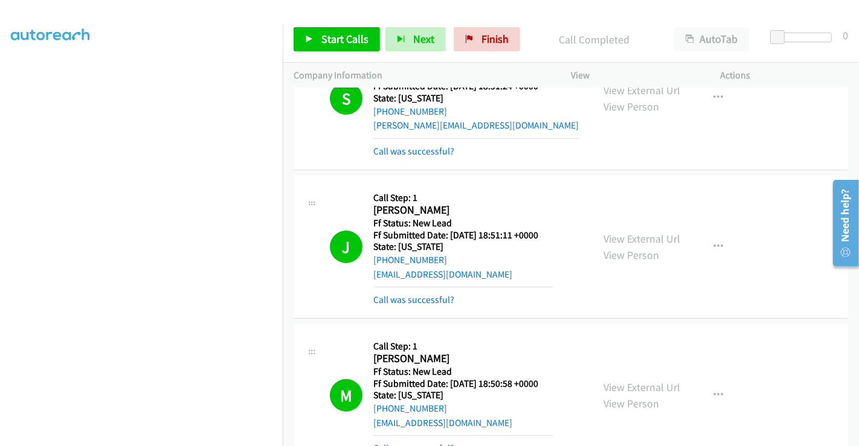
scroll to position [157, 0]
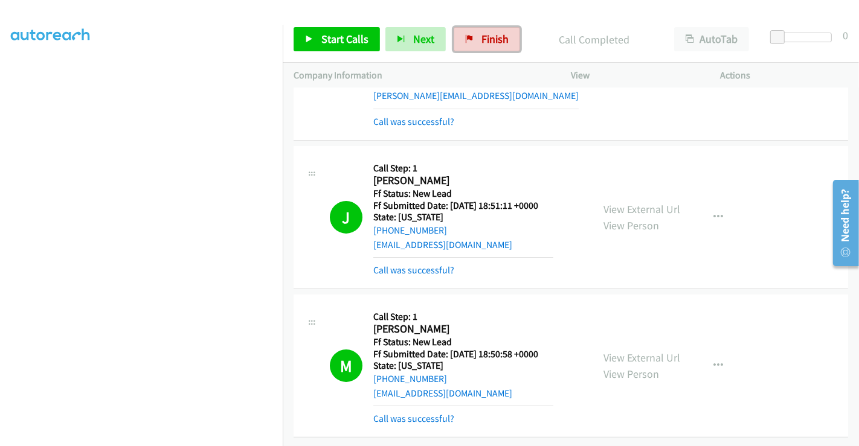
drag, startPoint x: 472, startPoint y: 39, endPoint x: 481, endPoint y: 70, distance: 32.7
click at [473, 39] on link "Finish" at bounding box center [486, 39] width 66 height 24
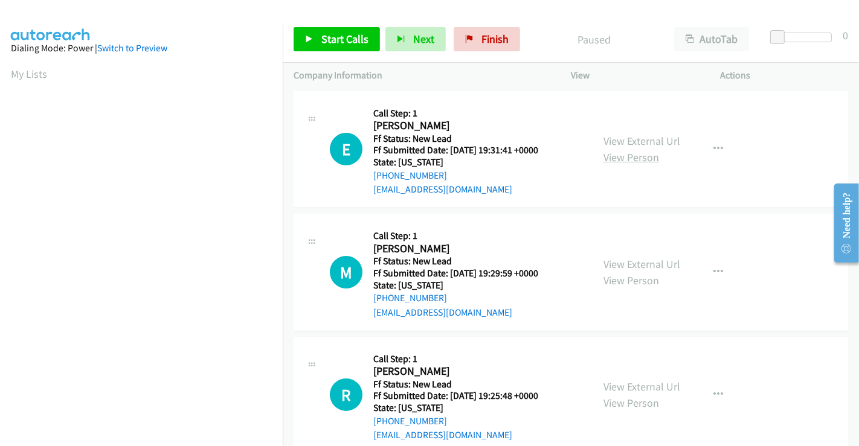
drag, startPoint x: 635, startPoint y: 142, endPoint x: 639, endPoint y: 151, distance: 9.2
click at [635, 142] on link "View External Url" at bounding box center [641, 141] width 77 height 14
click at [641, 266] on link "View External Url" at bounding box center [641, 264] width 77 height 14
click at [641, 389] on link "View External Url" at bounding box center [641, 387] width 77 height 14
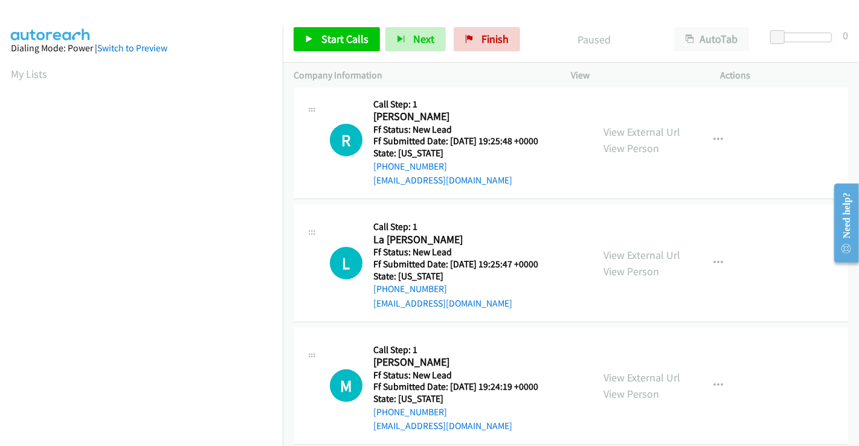
scroll to position [271, 0]
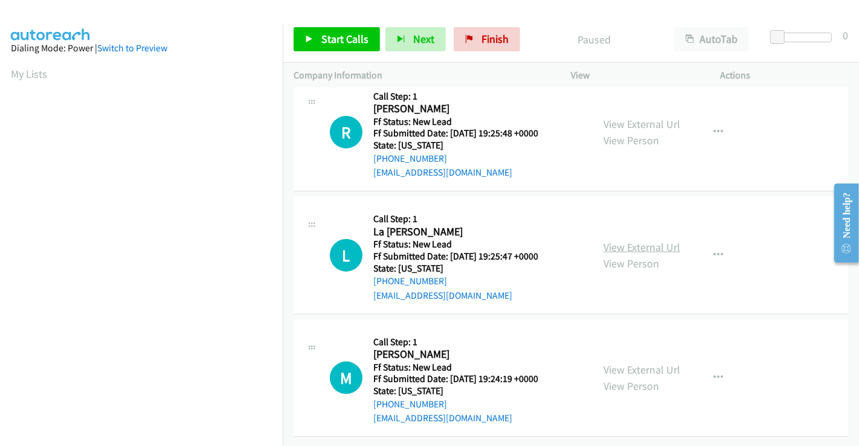
click at [626, 240] on link "View External Url" at bounding box center [641, 247] width 77 height 14
click at [636, 363] on link "View External Url" at bounding box center [641, 370] width 77 height 14
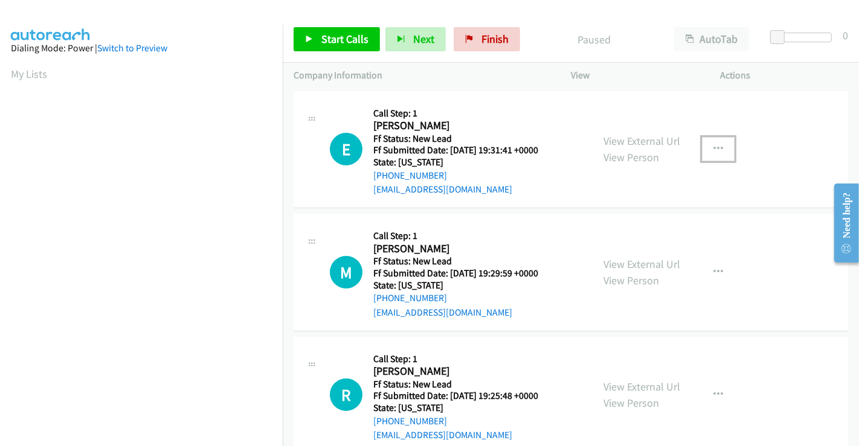
click at [705, 151] on button "button" at bounding box center [718, 149] width 33 height 24
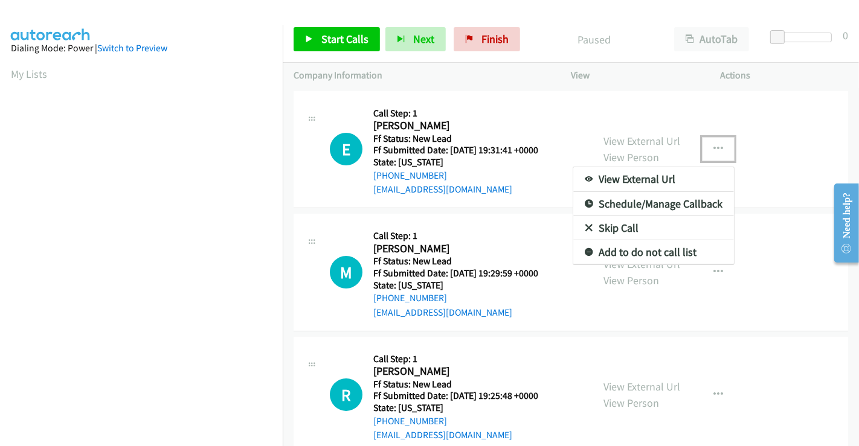
click at [621, 225] on link "Skip Call" at bounding box center [653, 228] width 161 height 24
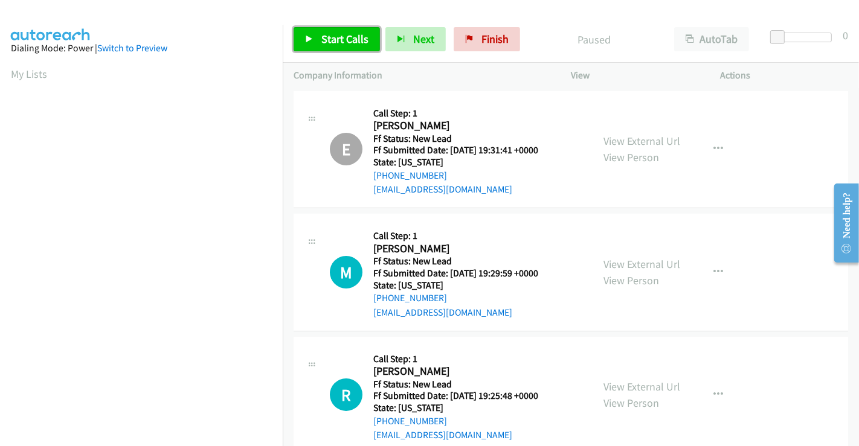
click at [338, 39] on span "Start Calls" at bounding box center [344, 39] width 47 height 14
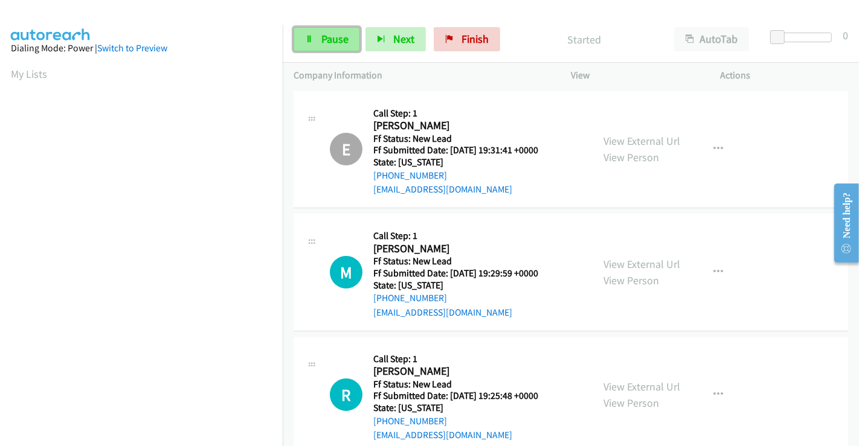
click at [322, 42] on span "Pause" at bounding box center [334, 39] width 27 height 14
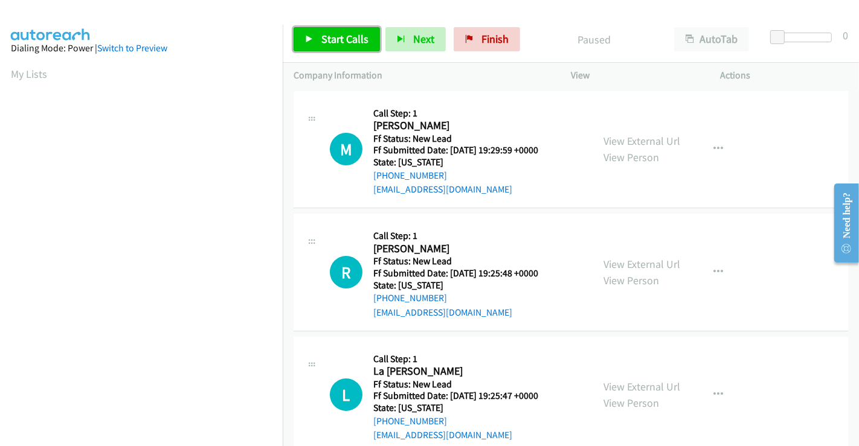
click at [351, 36] on span "Start Calls" at bounding box center [344, 39] width 47 height 14
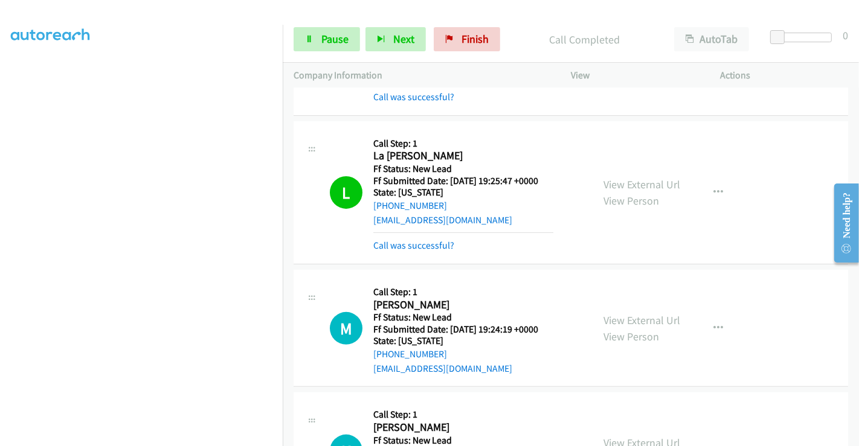
scroll to position [268, 0]
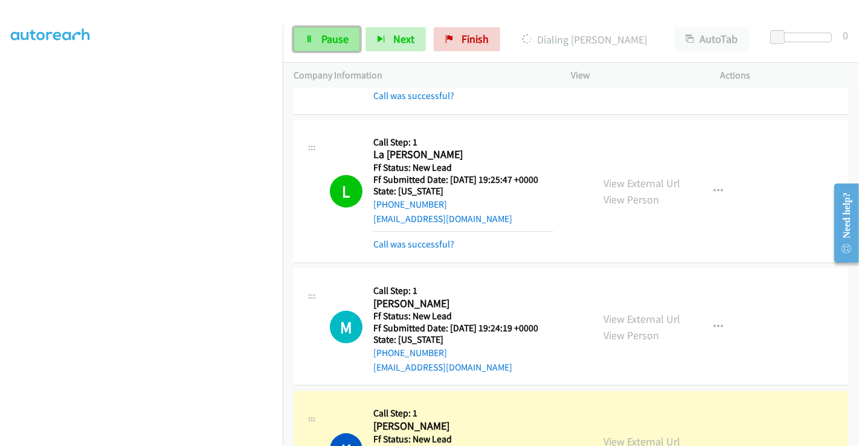
click at [327, 38] on span "Pause" at bounding box center [334, 39] width 27 height 14
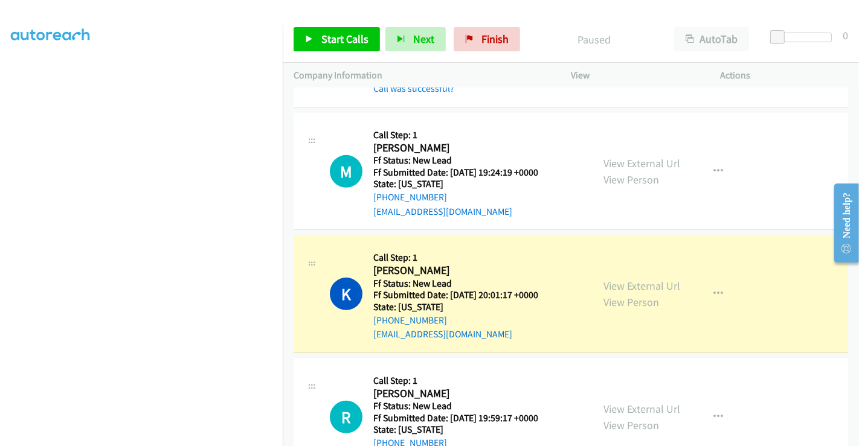
scroll to position [469, 0]
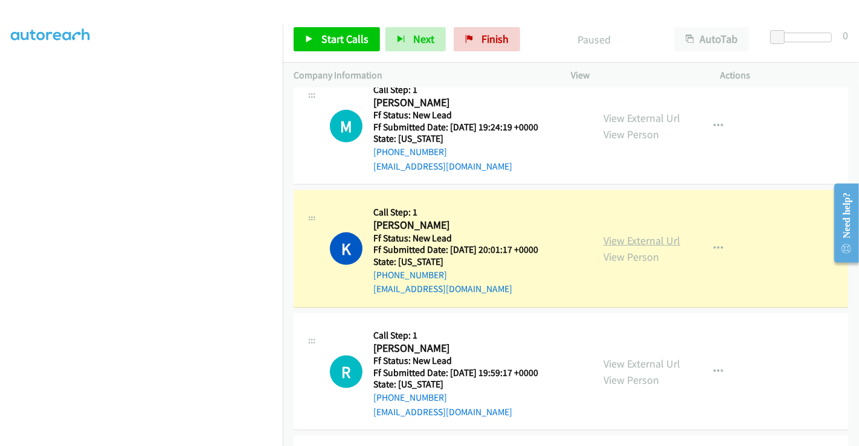
click at [622, 242] on link "View External Url" at bounding box center [641, 241] width 77 height 14
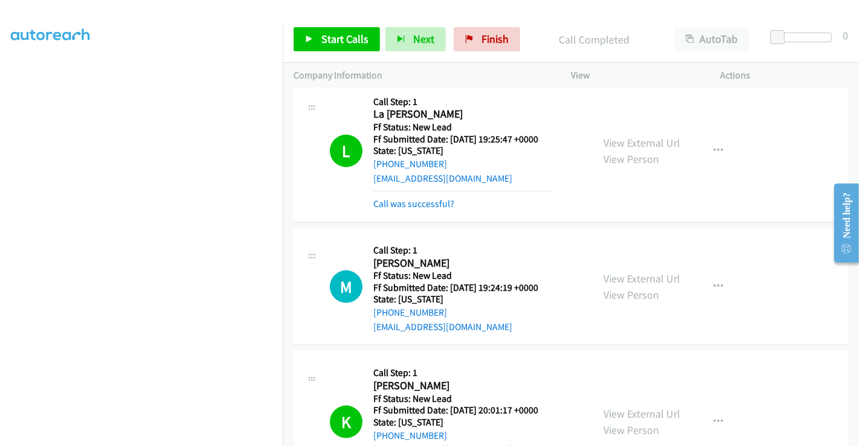
scroll to position [335, 0]
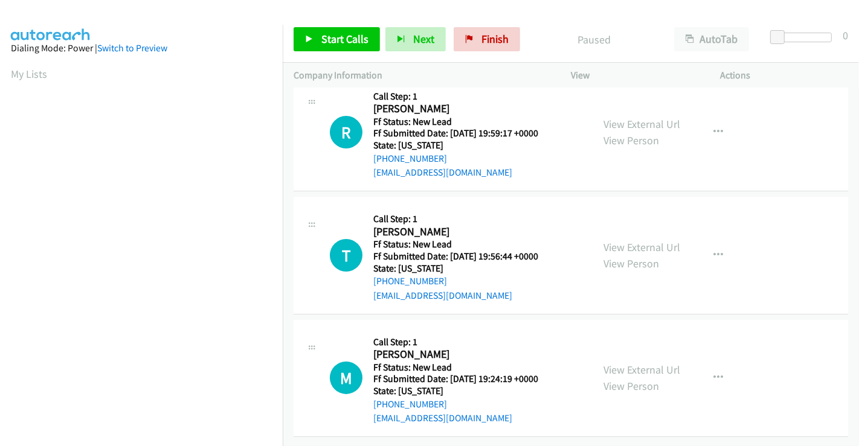
drag, startPoint x: 626, startPoint y: 114, endPoint x: 627, endPoint y: 122, distance: 8.5
click at [626, 117] on link "View External Url" at bounding box center [641, 124] width 77 height 14
click at [633, 240] on link "View External Url" at bounding box center [641, 247] width 77 height 14
click at [345, 34] on span "Start Calls" at bounding box center [344, 39] width 47 height 14
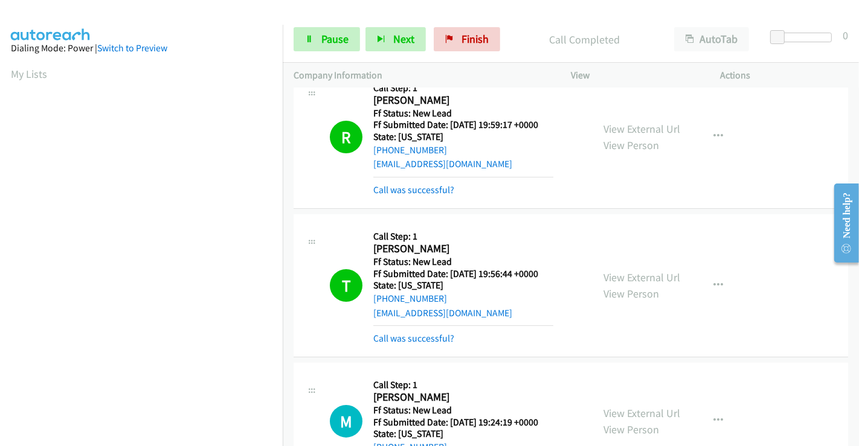
scroll to position [232, 0]
click at [321, 42] on span "Pause" at bounding box center [334, 39] width 27 height 14
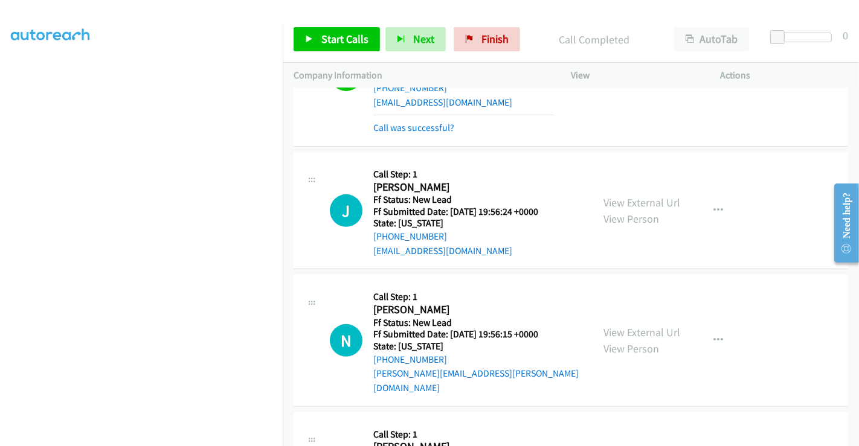
scroll to position [402, 0]
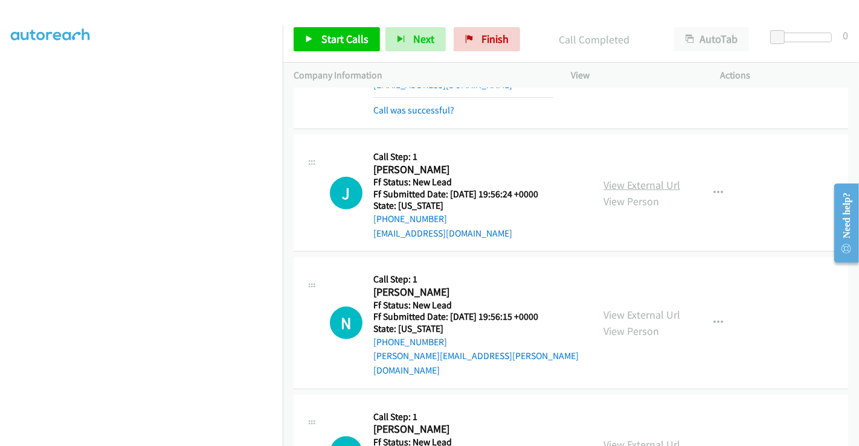
click at [636, 184] on link "View External Url" at bounding box center [641, 185] width 77 height 14
click at [637, 308] on link "View External Url" at bounding box center [641, 315] width 77 height 14
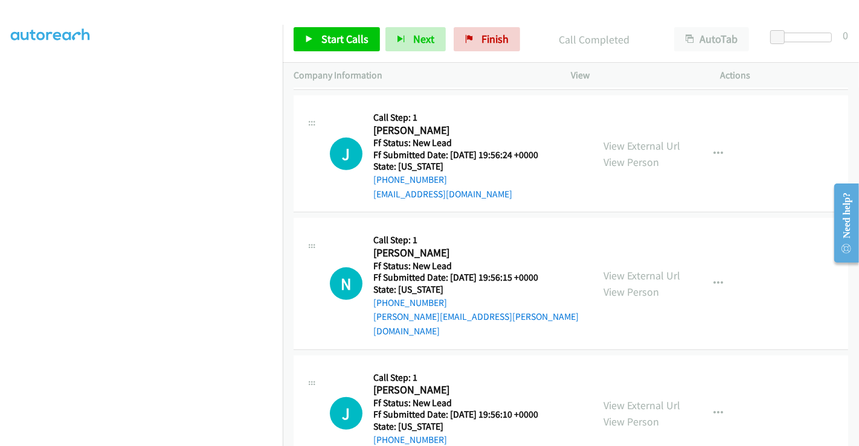
scroll to position [471, 0]
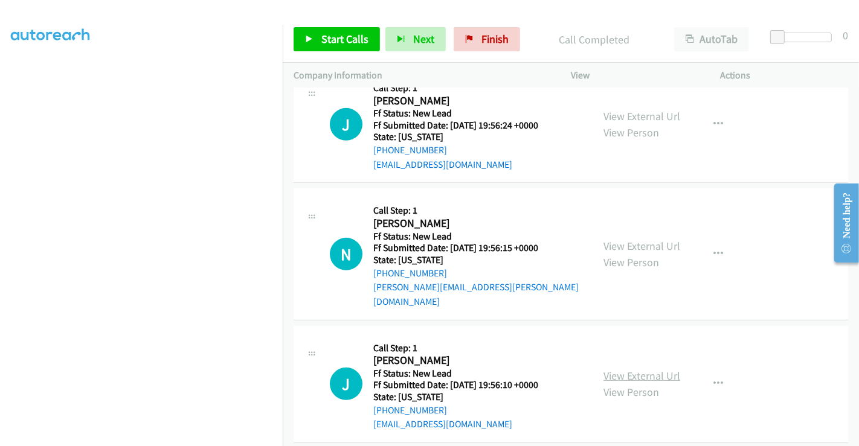
click at [638, 369] on link "View External Url" at bounding box center [641, 376] width 77 height 14
click at [314, 45] on link "Start Calls" at bounding box center [336, 39] width 86 height 24
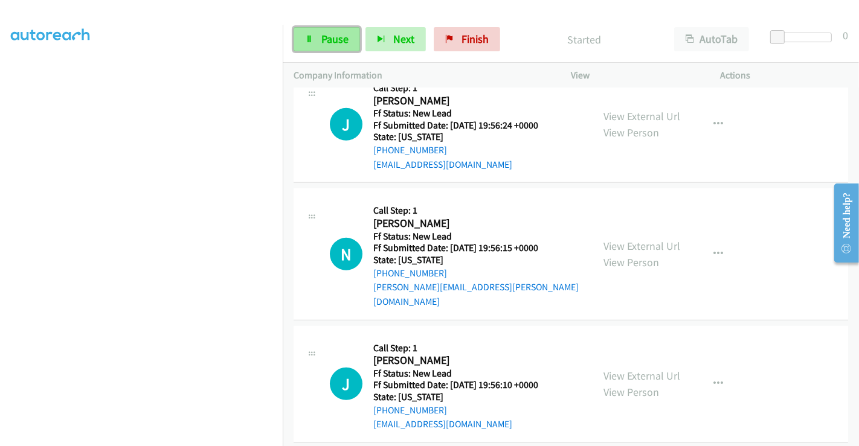
click at [325, 42] on span "Pause" at bounding box center [334, 39] width 27 height 14
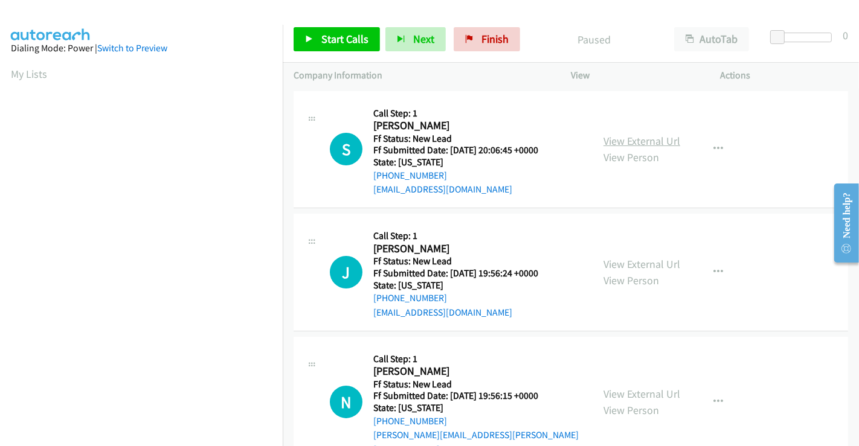
click at [632, 142] on link "View External Url" at bounding box center [641, 141] width 77 height 14
click at [334, 36] on span "Start Calls" at bounding box center [344, 39] width 47 height 14
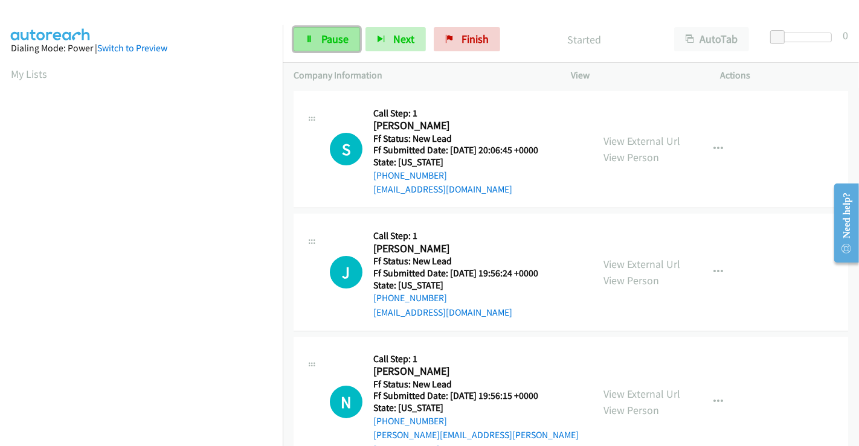
click at [335, 37] on span "Pause" at bounding box center [334, 39] width 27 height 14
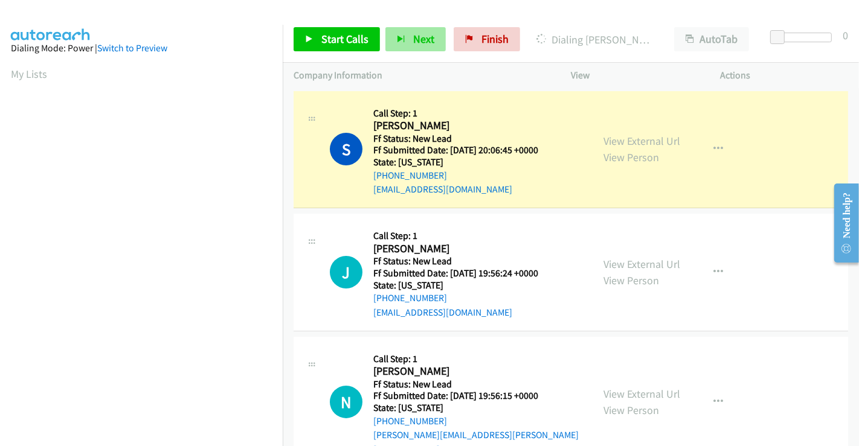
scroll to position [232, 0]
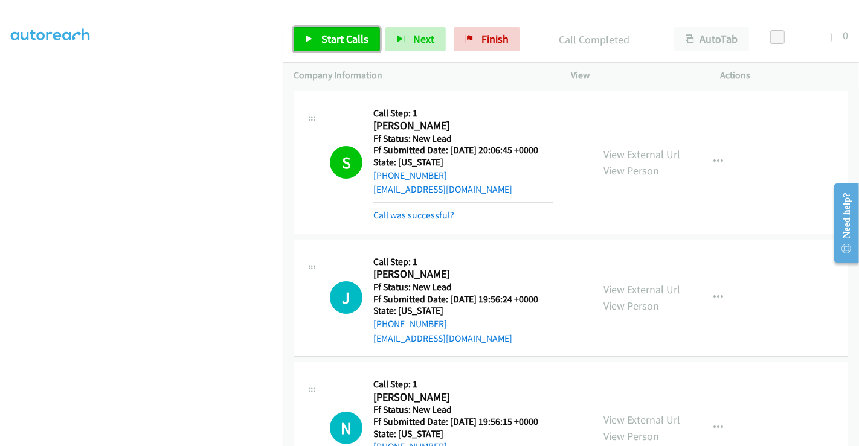
click at [346, 42] on span "Start Calls" at bounding box center [344, 39] width 47 height 14
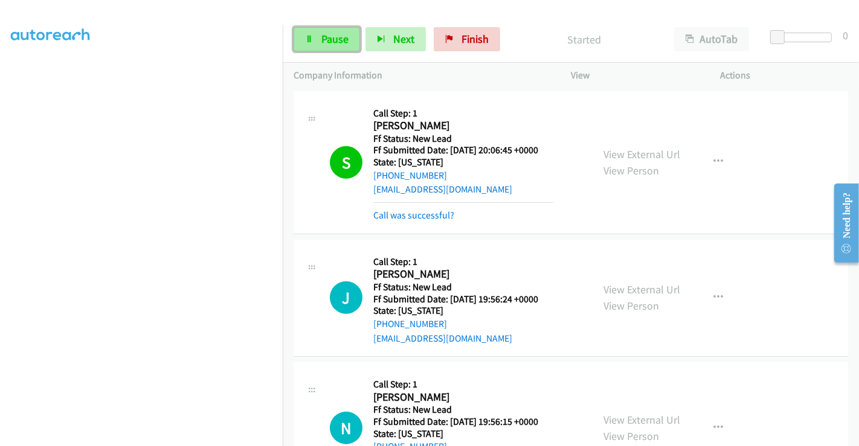
click at [327, 35] on span "Pause" at bounding box center [334, 39] width 27 height 14
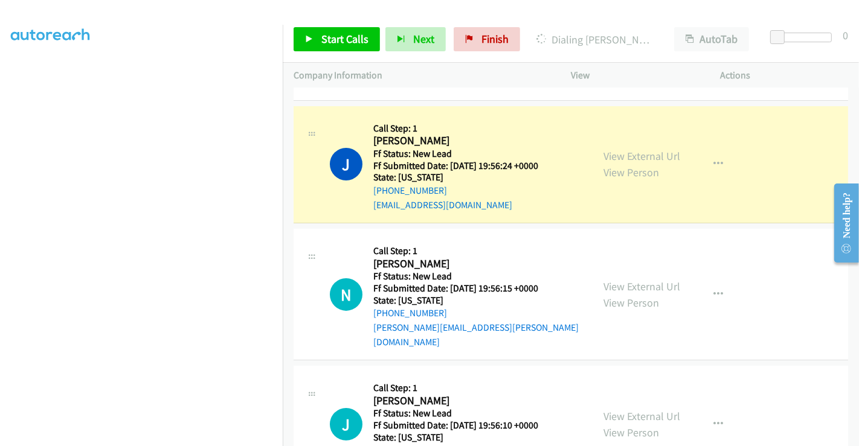
scroll to position [134, 0]
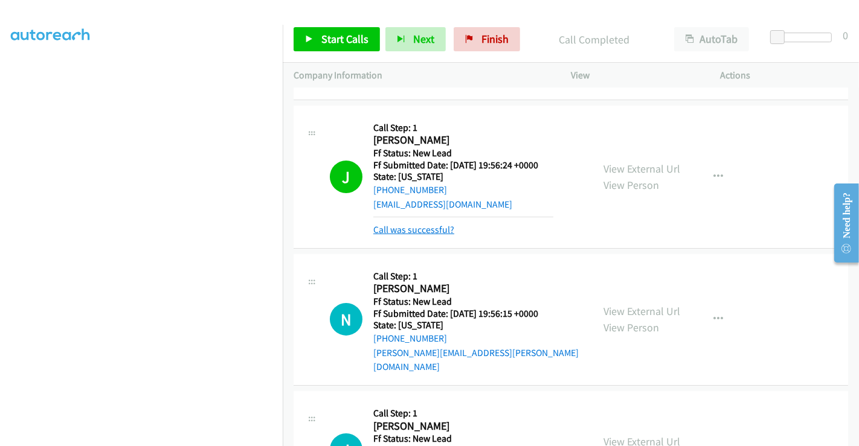
click at [417, 231] on link "Call was successful?" at bounding box center [413, 229] width 81 height 11
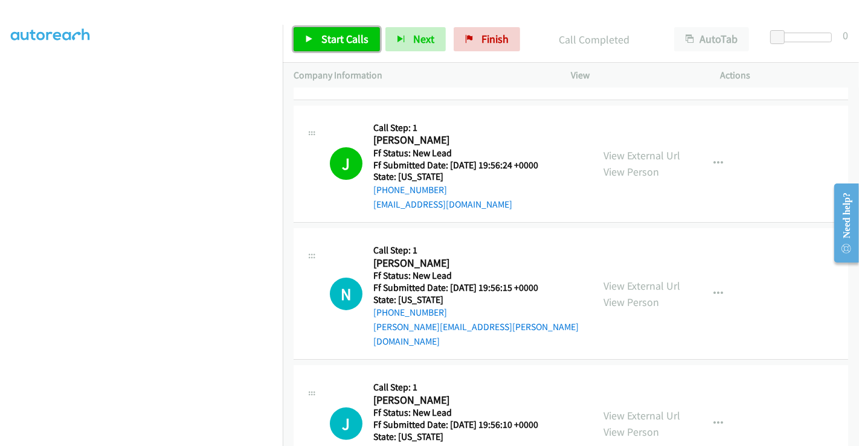
click at [335, 37] on span "Start Calls" at bounding box center [344, 39] width 47 height 14
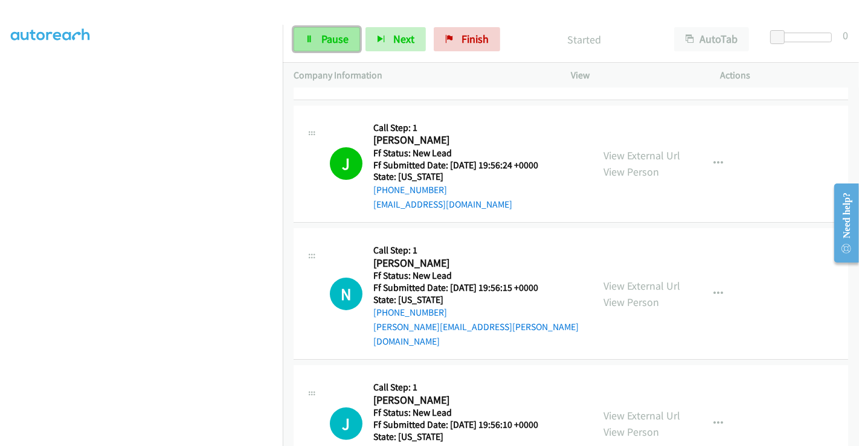
click at [330, 39] on span "Pause" at bounding box center [334, 39] width 27 height 14
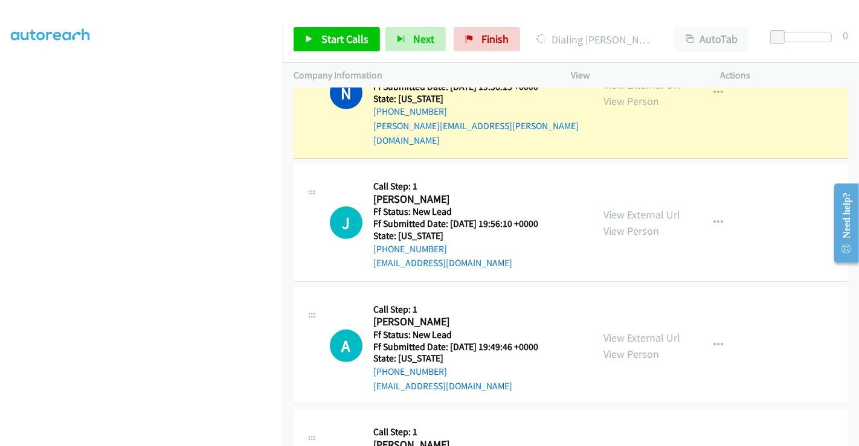
scroll to position [201, 0]
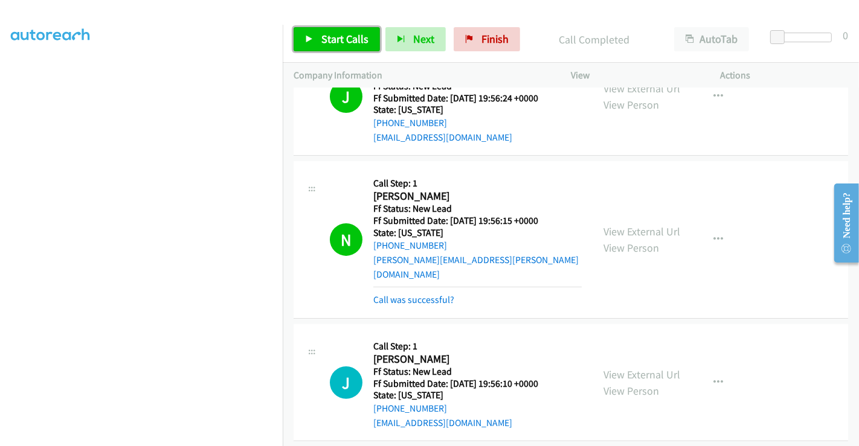
click at [325, 40] on span "Start Calls" at bounding box center [344, 39] width 47 height 14
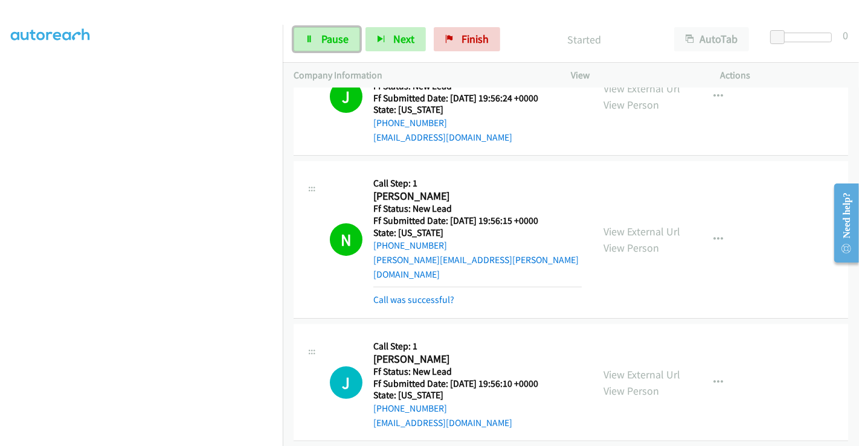
click at [325, 40] on span "Pause" at bounding box center [334, 39] width 27 height 14
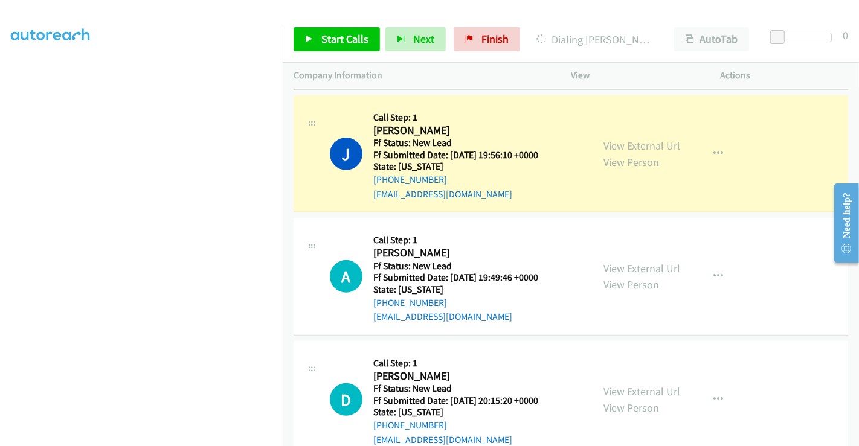
scroll to position [445, 0]
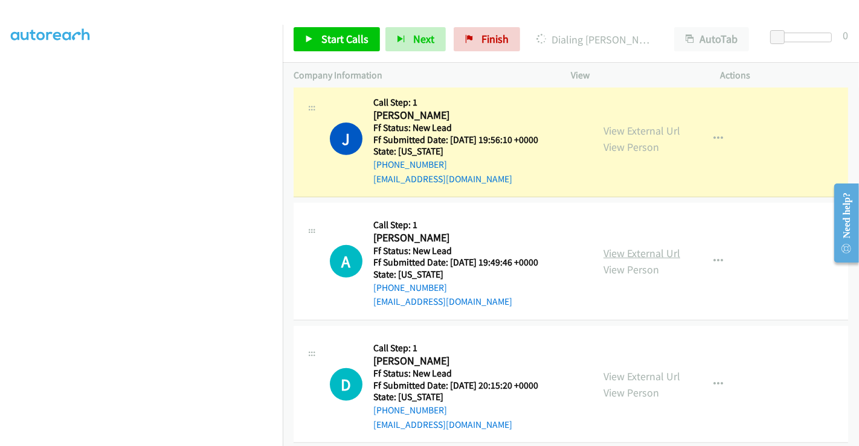
click at [637, 246] on link "View External Url" at bounding box center [641, 253] width 77 height 14
click at [633, 370] on link "View External Url" at bounding box center [641, 377] width 77 height 14
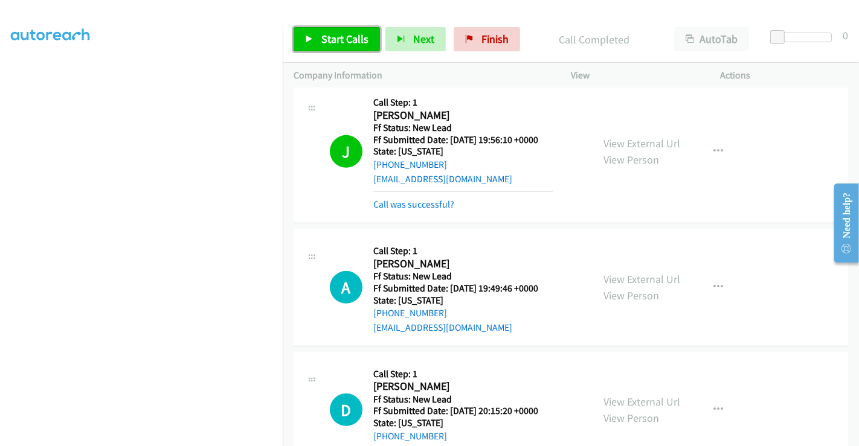
click at [339, 40] on span "Start Calls" at bounding box center [344, 39] width 47 height 14
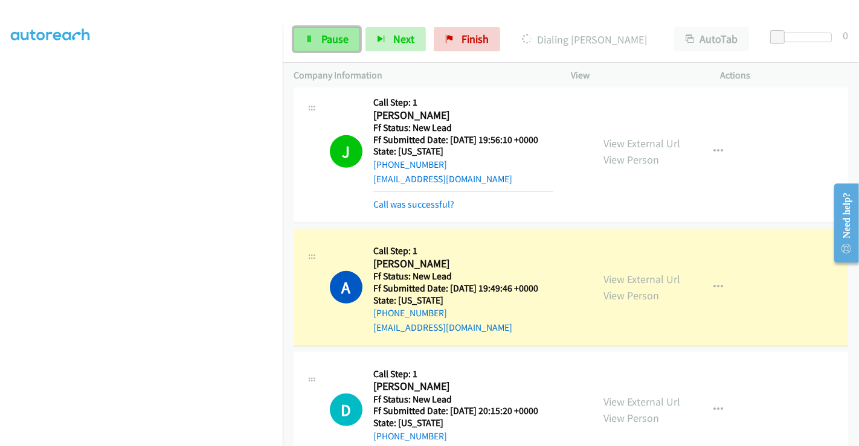
click at [328, 42] on span "Pause" at bounding box center [334, 39] width 27 height 14
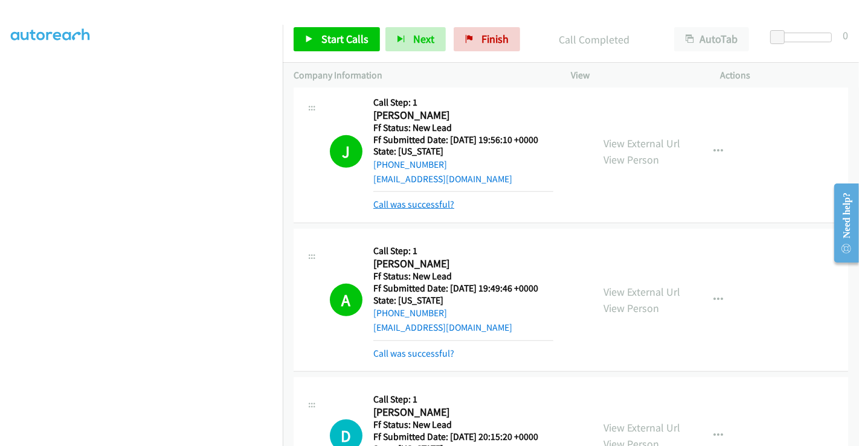
click at [413, 199] on link "Call was successful?" at bounding box center [413, 204] width 81 height 11
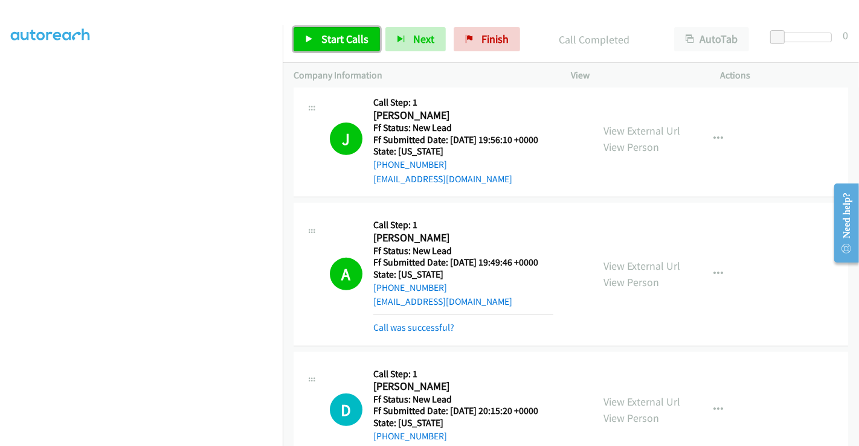
click at [333, 42] on span "Start Calls" at bounding box center [344, 39] width 47 height 14
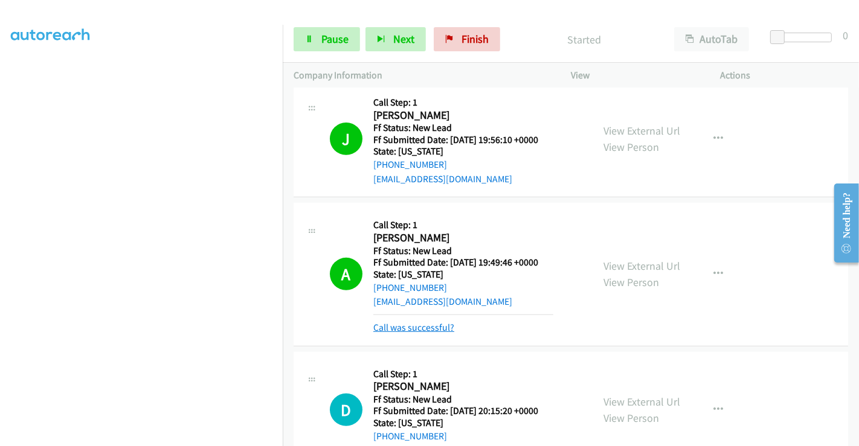
click at [406, 322] on link "Call was successful?" at bounding box center [413, 327] width 81 height 11
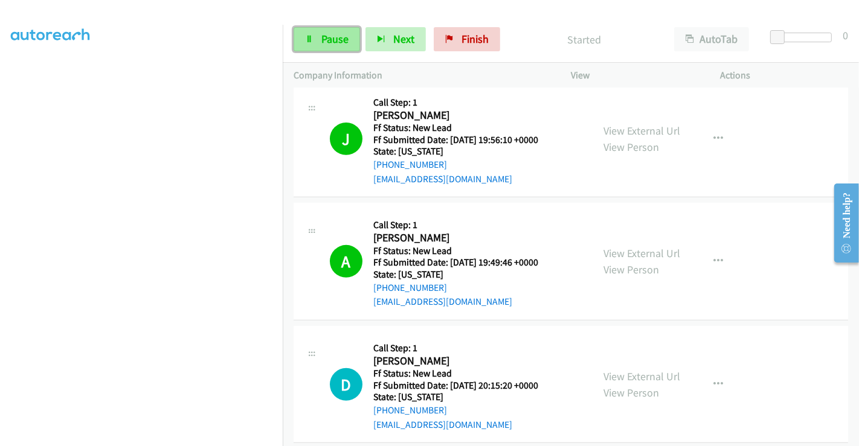
click at [310, 33] on link "Pause" at bounding box center [326, 39] width 66 height 24
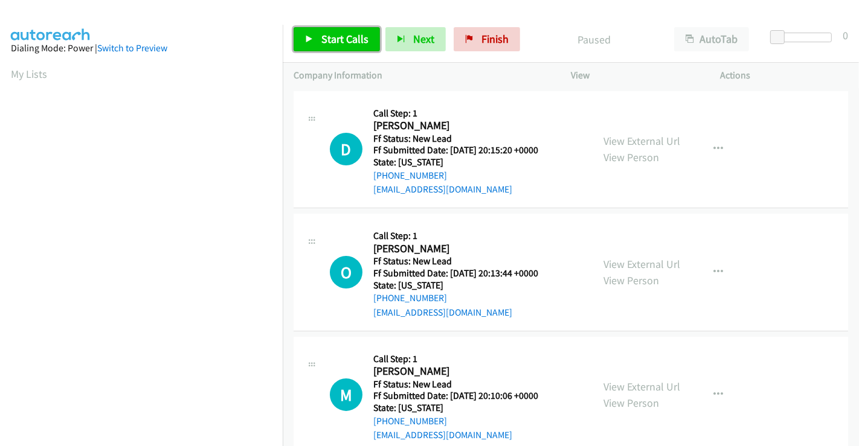
click at [337, 33] on span "Start Calls" at bounding box center [344, 39] width 47 height 14
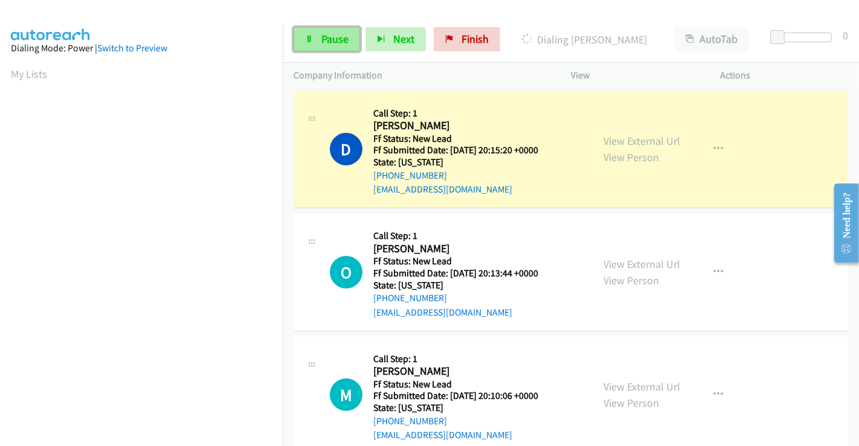
click at [325, 38] on span "Pause" at bounding box center [334, 39] width 27 height 14
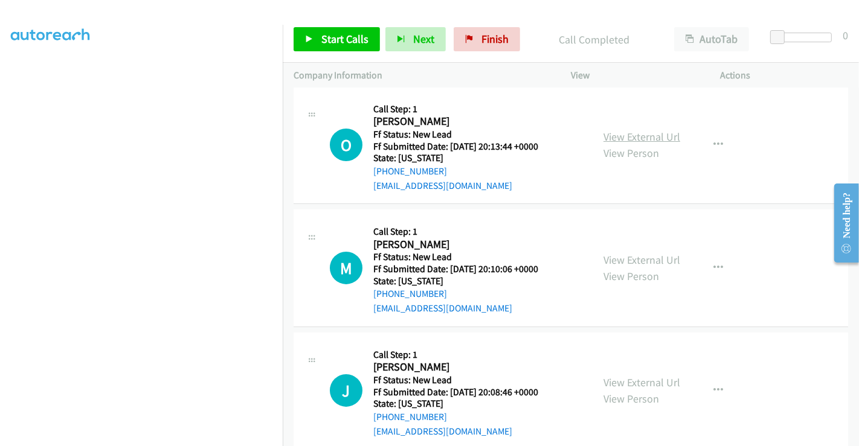
scroll to position [134, 0]
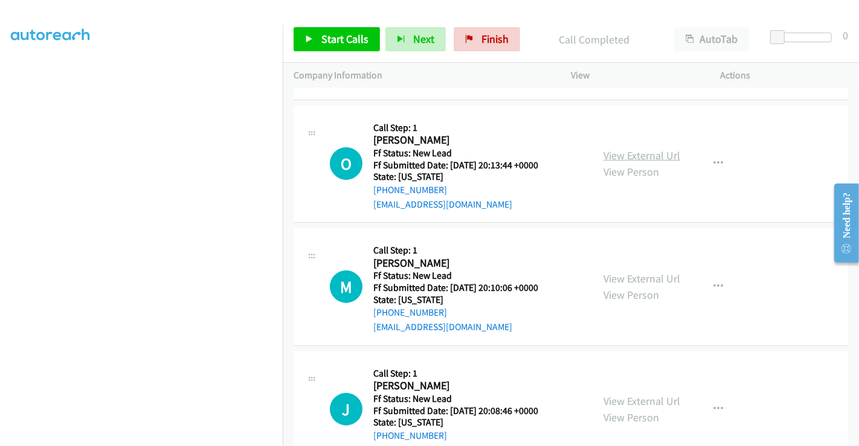
click at [641, 158] on link "View External Url" at bounding box center [641, 156] width 77 height 14
click at [627, 278] on link "View External Url" at bounding box center [641, 279] width 77 height 14
click at [641, 404] on link "View External Url" at bounding box center [641, 401] width 77 height 14
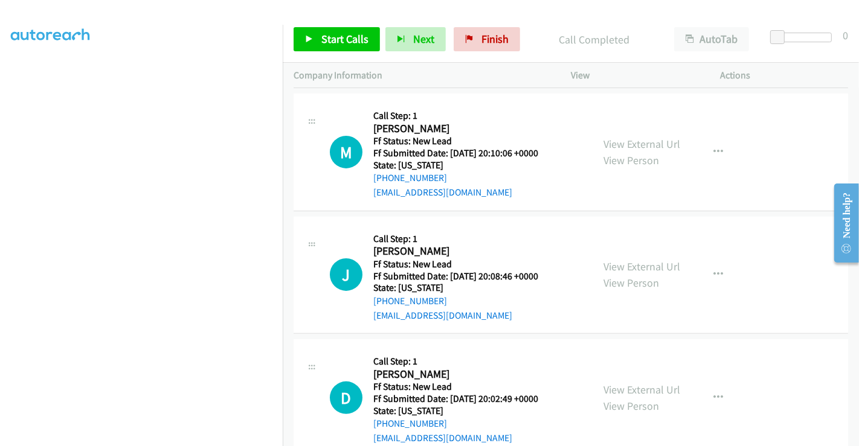
scroll to position [296, 0]
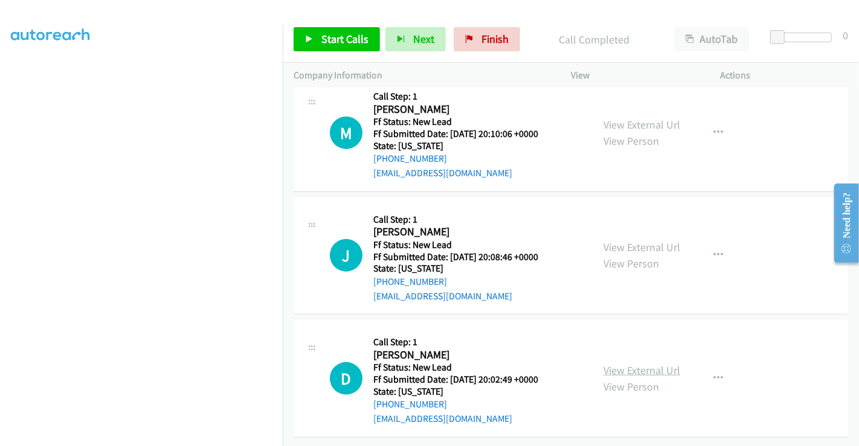
click at [642, 363] on link "View External Url" at bounding box center [641, 370] width 77 height 14
click at [338, 39] on span "Start Calls" at bounding box center [344, 39] width 47 height 14
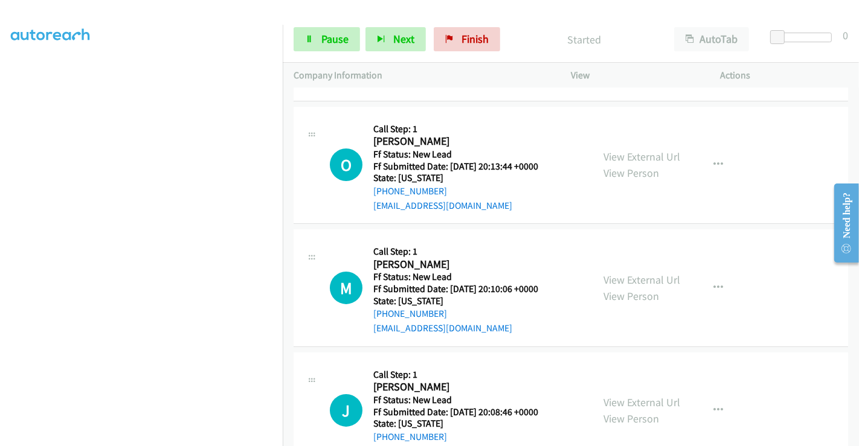
scroll to position [134, 0]
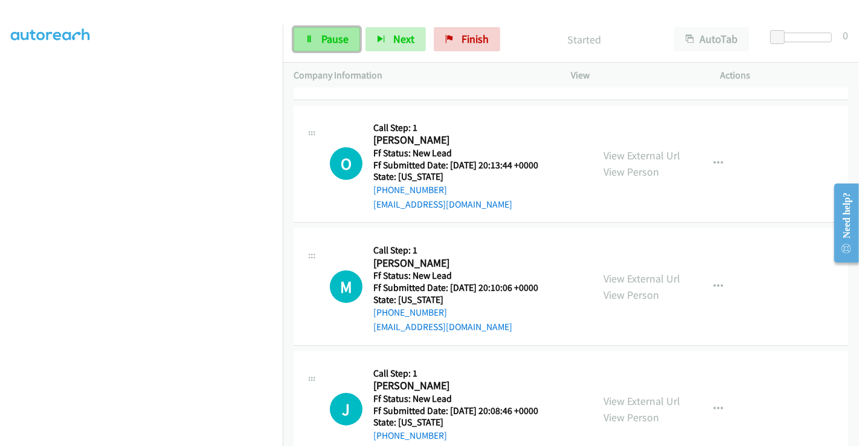
click at [325, 37] on span "Pause" at bounding box center [334, 39] width 27 height 14
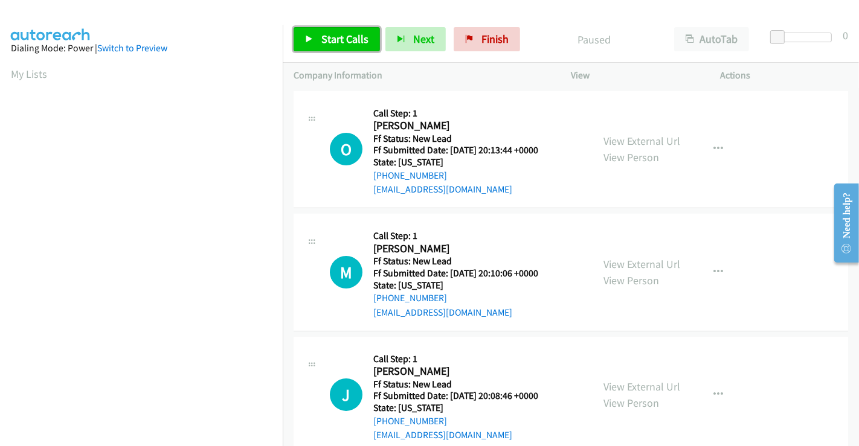
click at [330, 39] on span "Start Calls" at bounding box center [344, 39] width 47 height 14
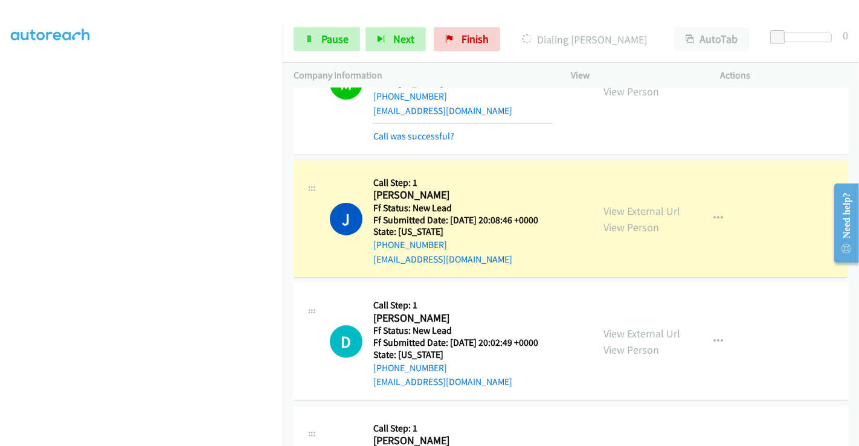
scroll to position [268, 0]
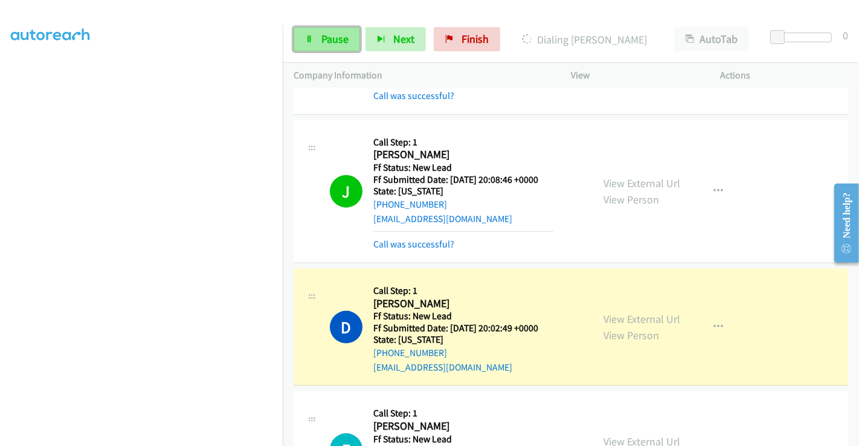
click at [319, 45] on link "Pause" at bounding box center [326, 39] width 66 height 24
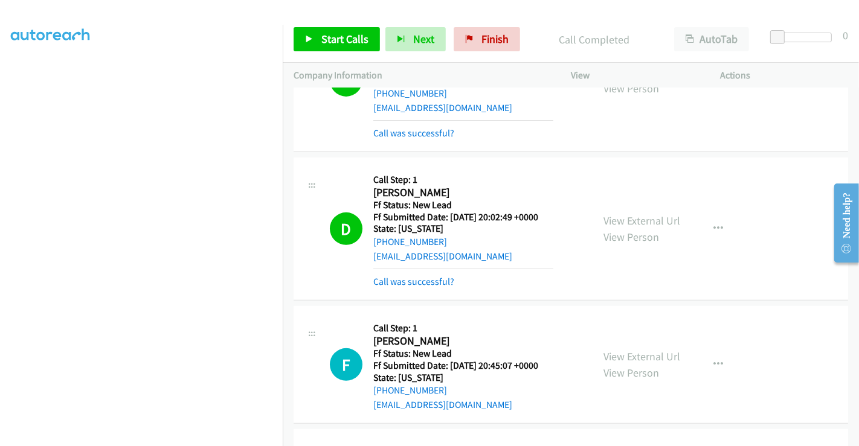
scroll to position [536, 0]
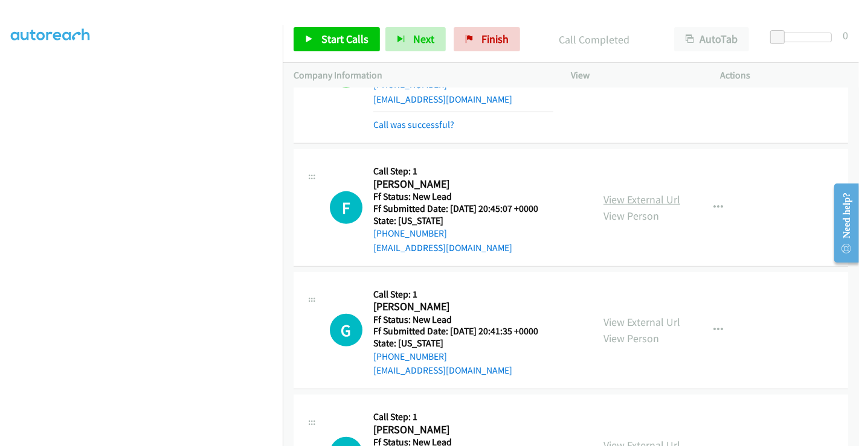
click at [612, 193] on link "View External Url" at bounding box center [641, 200] width 77 height 14
click at [648, 319] on link "View External Url" at bounding box center [641, 322] width 77 height 14
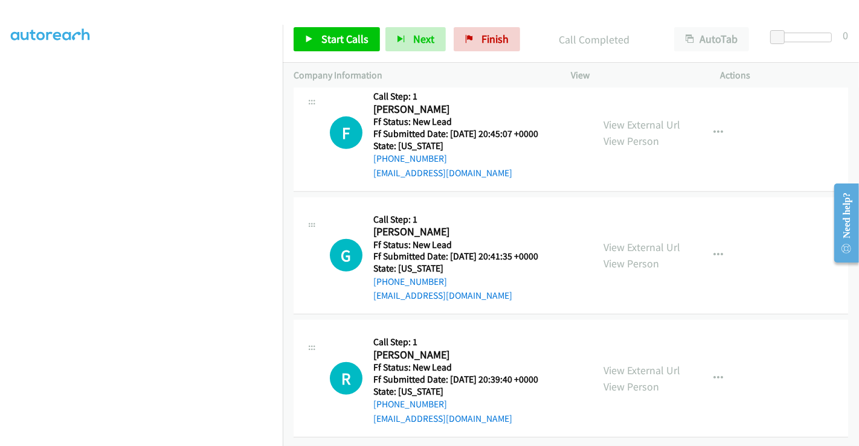
scroll to position [619, 0]
click at [645, 363] on link "View External Url" at bounding box center [641, 370] width 77 height 14
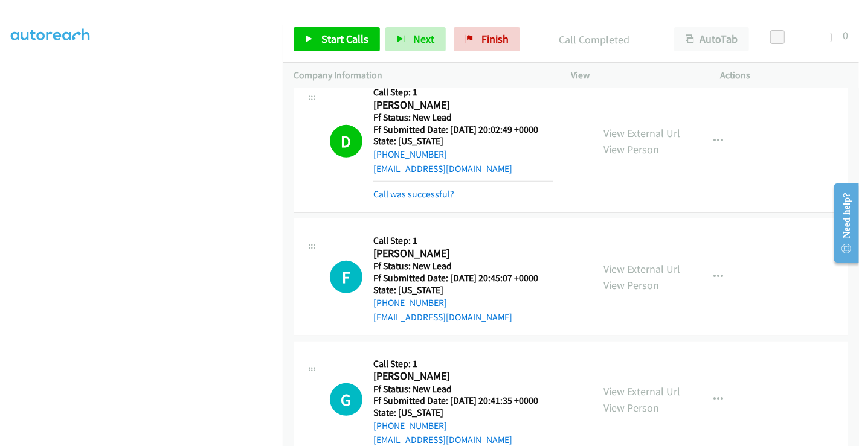
scroll to position [484, 0]
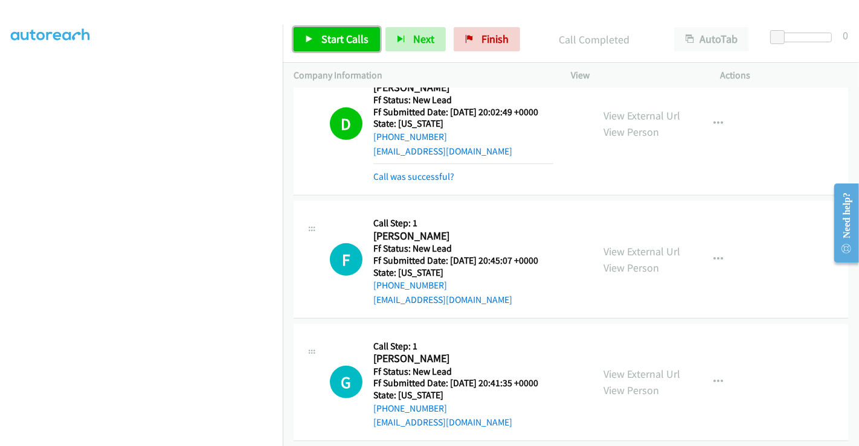
click at [339, 43] on span "Start Calls" at bounding box center [344, 39] width 47 height 14
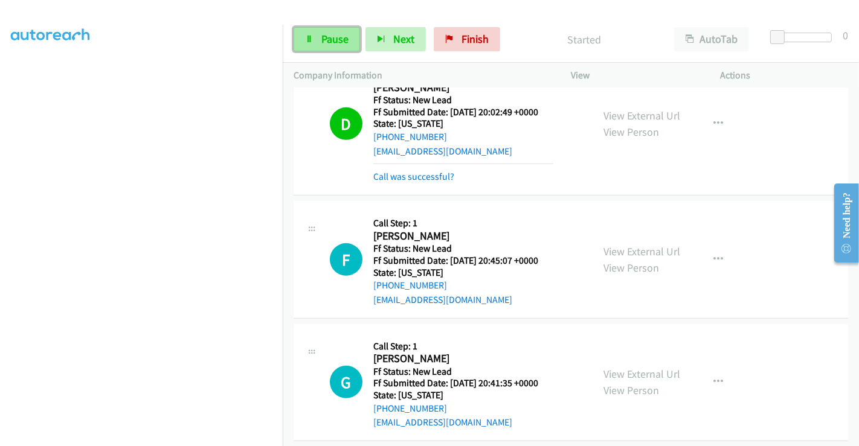
click at [338, 33] on span "Pause" at bounding box center [334, 39] width 27 height 14
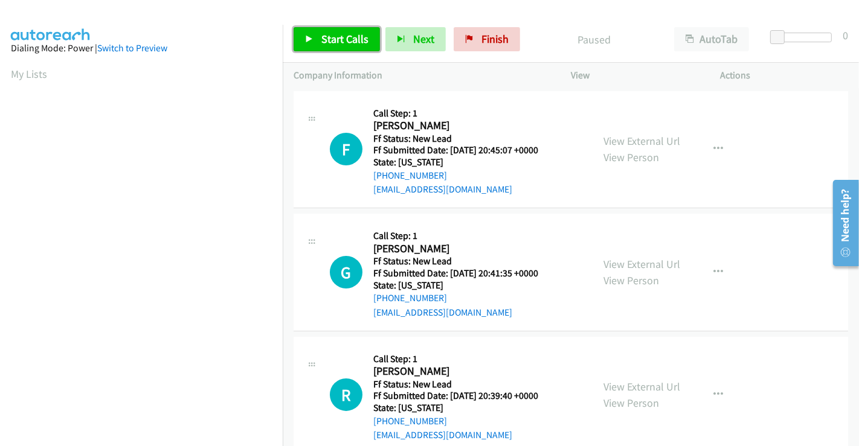
click at [344, 37] on span "Start Calls" at bounding box center [344, 39] width 47 height 14
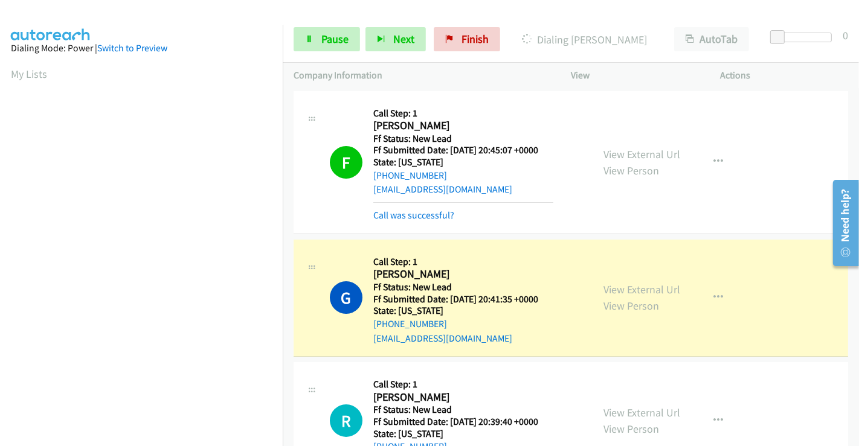
scroll to position [232, 0]
click at [328, 30] on link "Pause" at bounding box center [326, 39] width 66 height 24
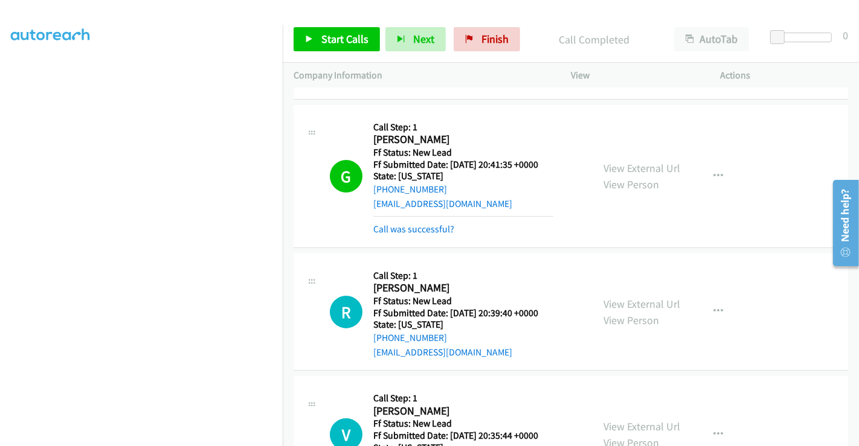
scroll to position [201, 0]
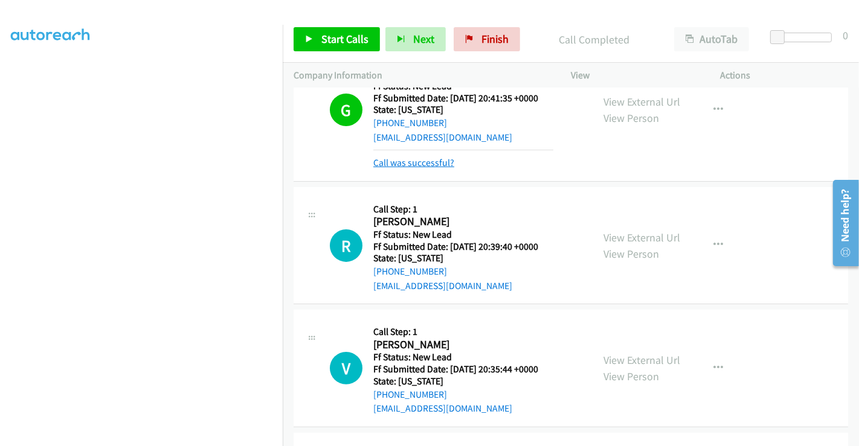
click at [431, 164] on link "Call was successful?" at bounding box center [413, 162] width 81 height 11
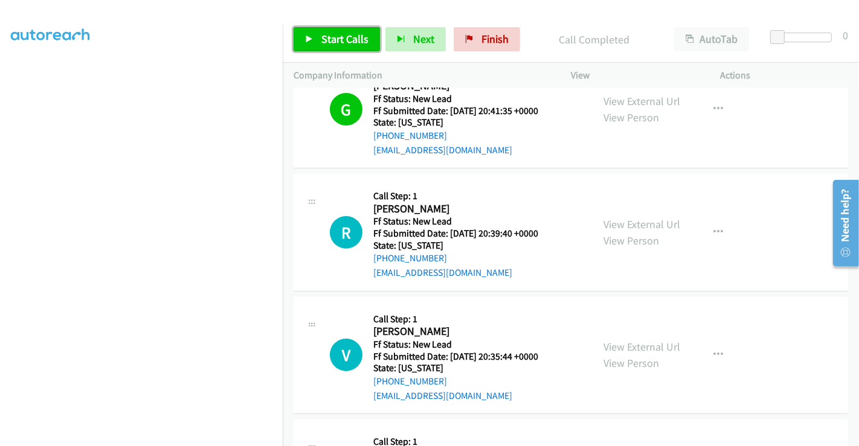
click at [341, 39] on span "Start Calls" at bounding box center [344, 39] width 47 height 14
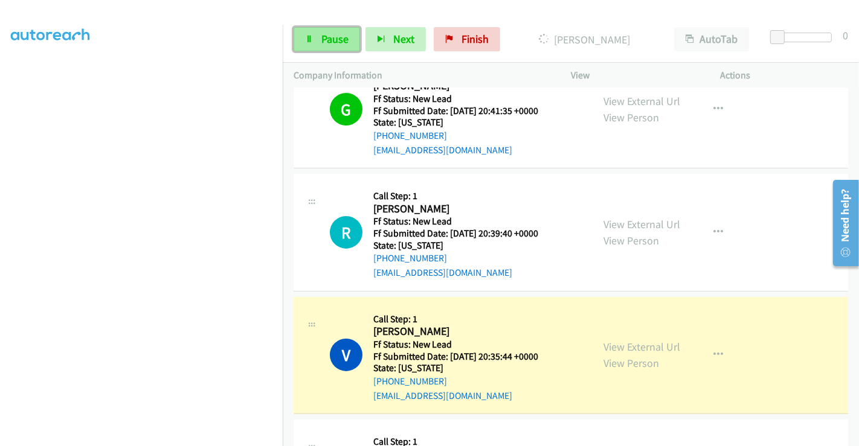
click at [335, 40] on span "Pause" at bounding box center [334, 39] width 27 height 14
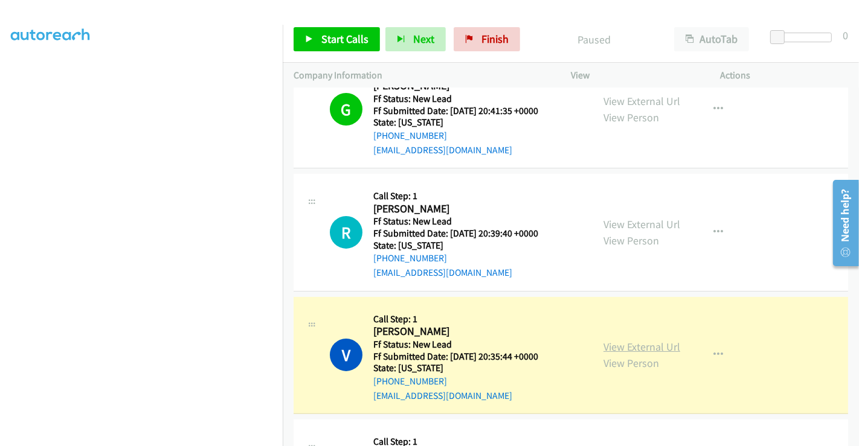
click at [626, 347] on link "View External Url" at bounding box center [641, 347] width 77 height 14
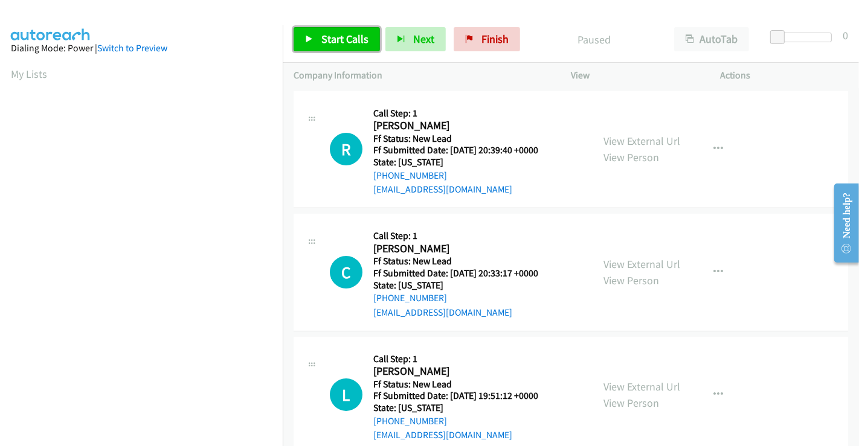
click at [330, 35] on span "Start Calls" at bounding box center [344, 39] width 47 height 14
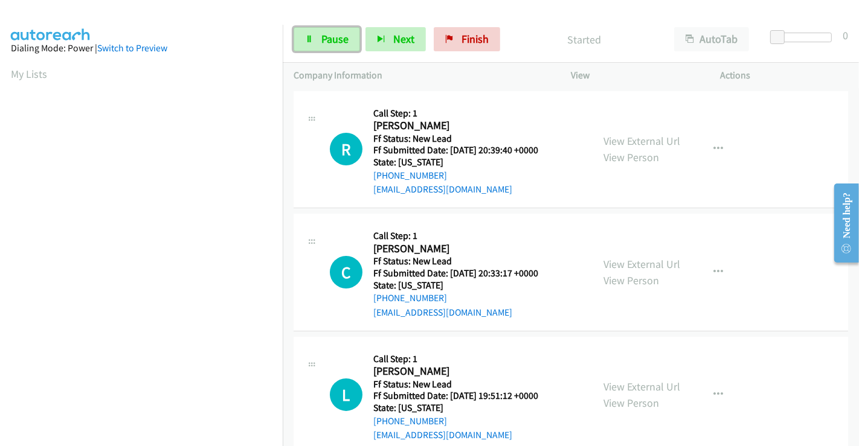
click at [330, 35] on span "Pause" at bounding box center [334, 39] width 27 height 14
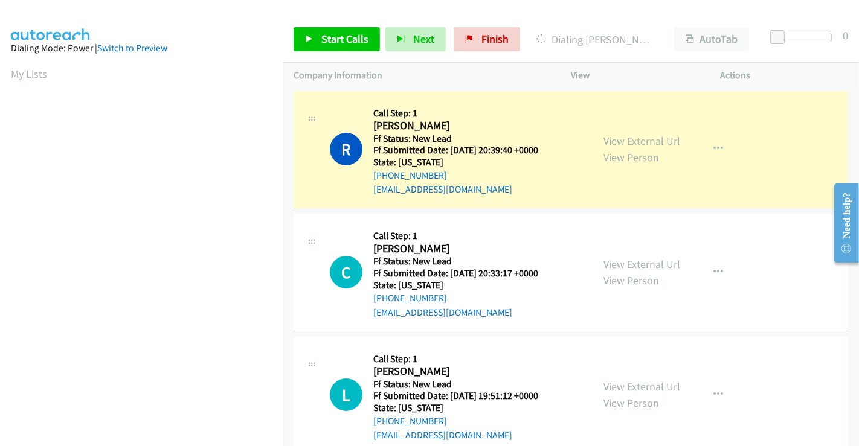
scroll to position [232, 0]
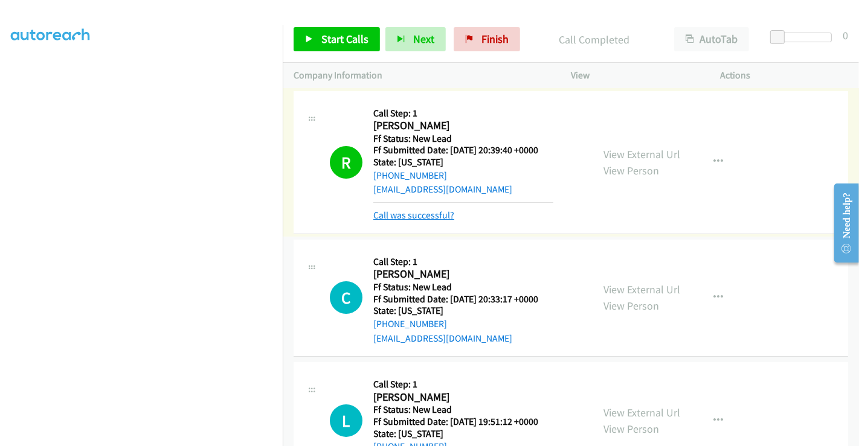
click at [441, 214] on link "Call was successful?" at bounding box center [413, 215] width 81 height 11
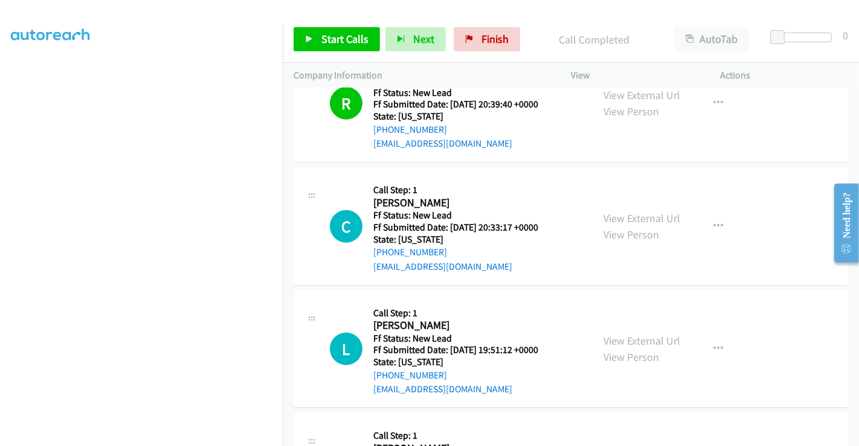
scroll to position [67, 0]
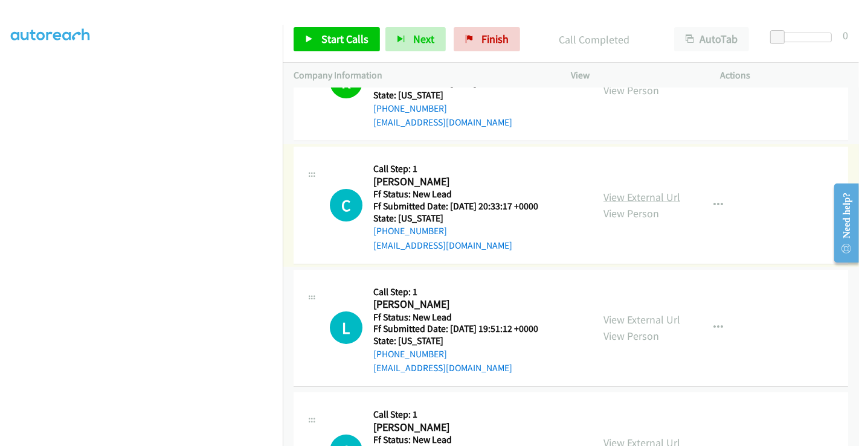
click at [622, 200] on link "View External Url" at bounding box center [641, 197] width 77 height 14
click at [636, 315] on link "View External Url" at bounding box center [641, 320] width 77 height 14
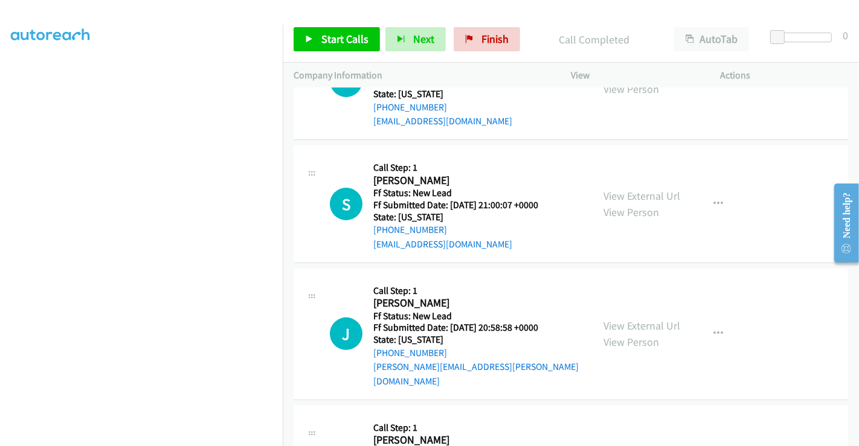
scroll to position [335, 0]
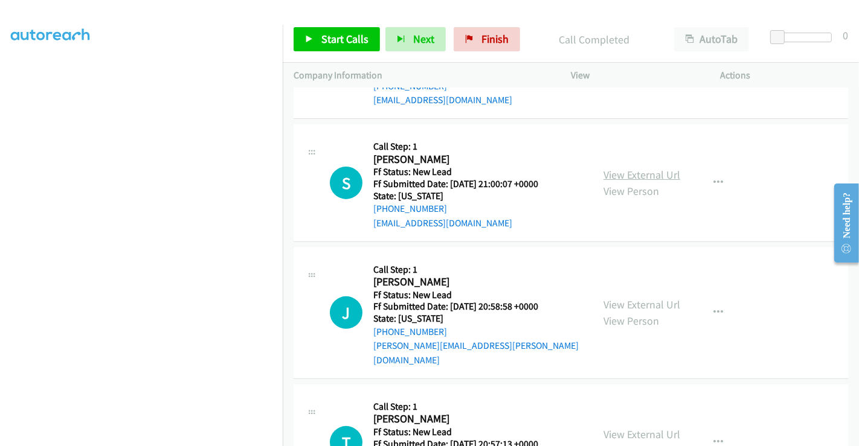
click at [626, 179] on link "View External Url" at bounding box center [641, 175] width 77 height 14
click at [626, 298] on link "View External Url" at bounding box center [641, 305] width 77 height 14
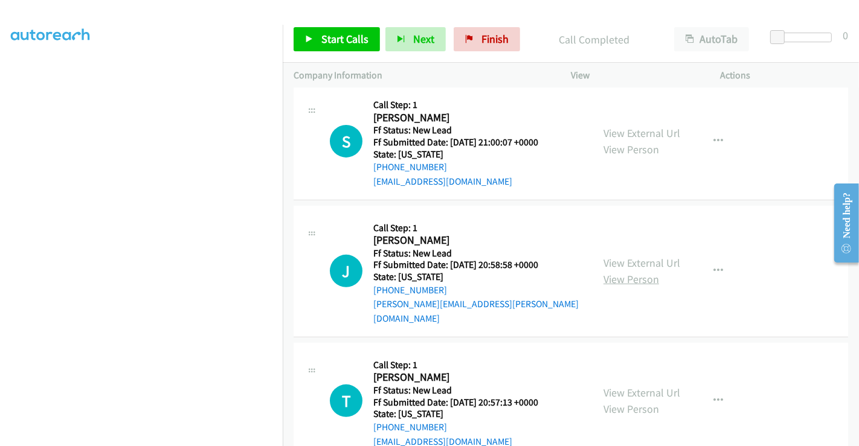
scroll to position [394, 0]
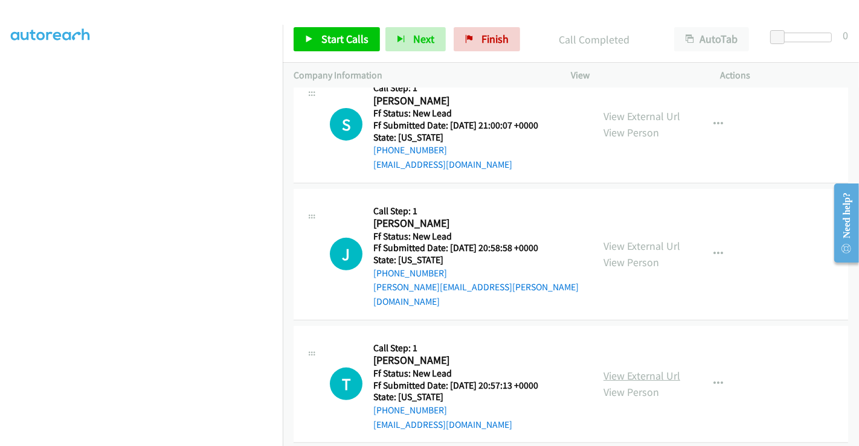
click at [632, 369] on link "View External Url" at bounding box center [641, 376] width 77 height 14
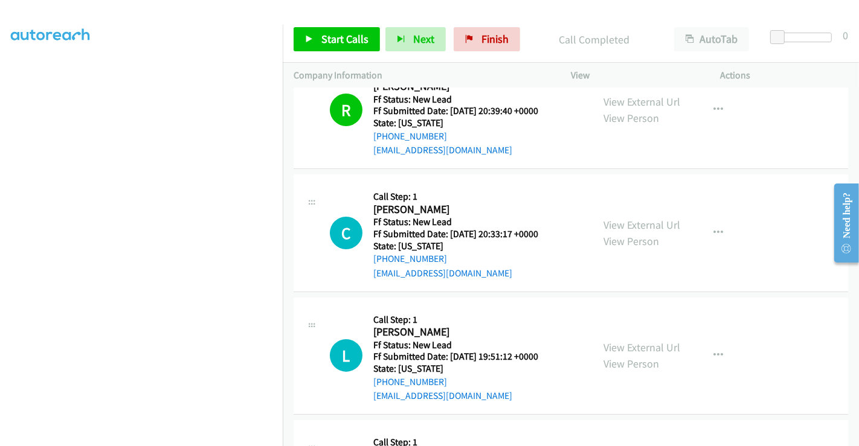
scroll to position [0, 0]
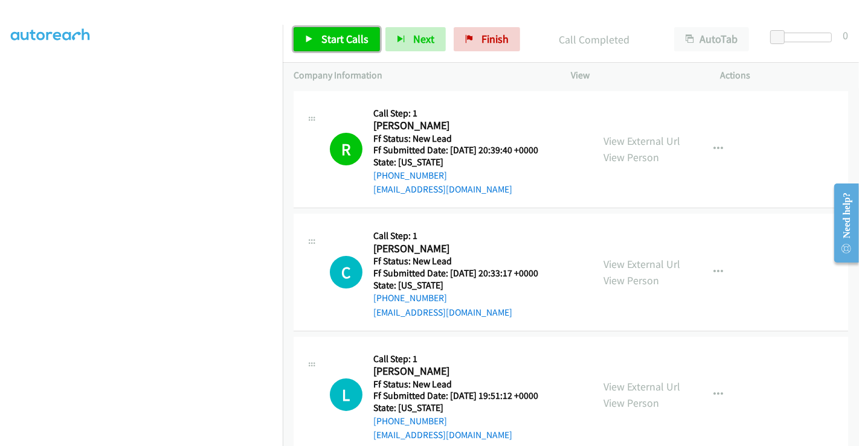
click at [345, 43] on span "Start Calls" at bounding box center [344, 39] width 47 height 14
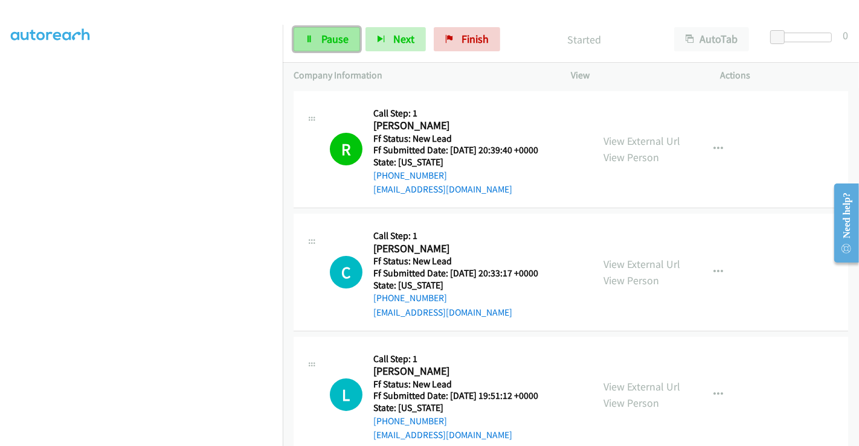
click at [324, 36] on span "Pause" at bounding box center [334, 39] width 27 height 14
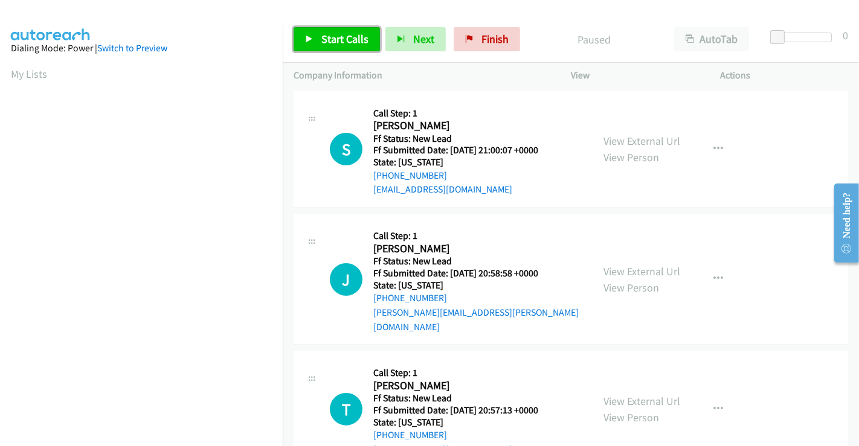
click at [340, 39] on span "Start Calls" at bounding box center [344, 39] width 47 height 14
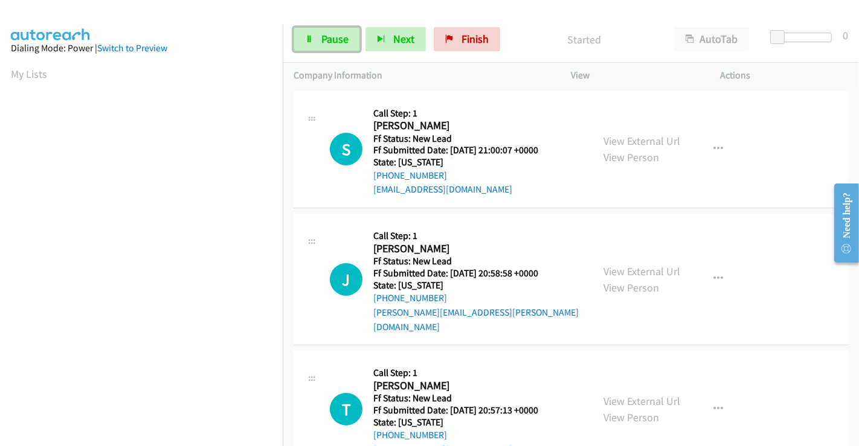
click at [340, 39] on span "Pause" at bounding box center [334, 39] width 27 height 14
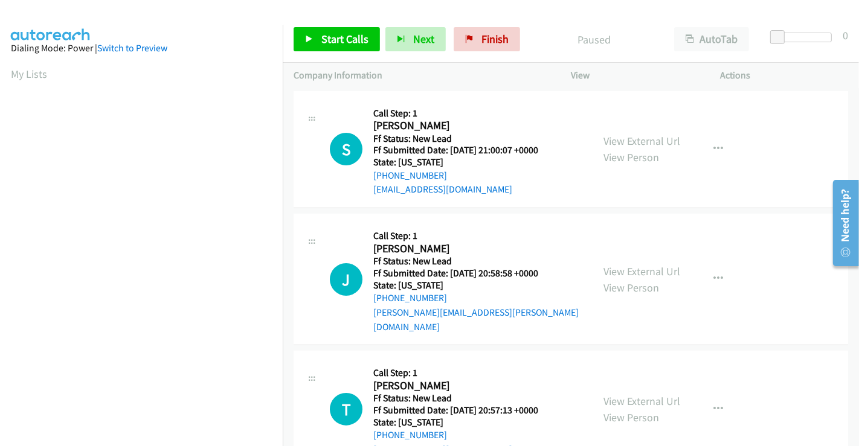
scroll to position [232, 0]
click at [325, 36] on span "Start Calls" at bounding box center [344, 39] width 47 height 14
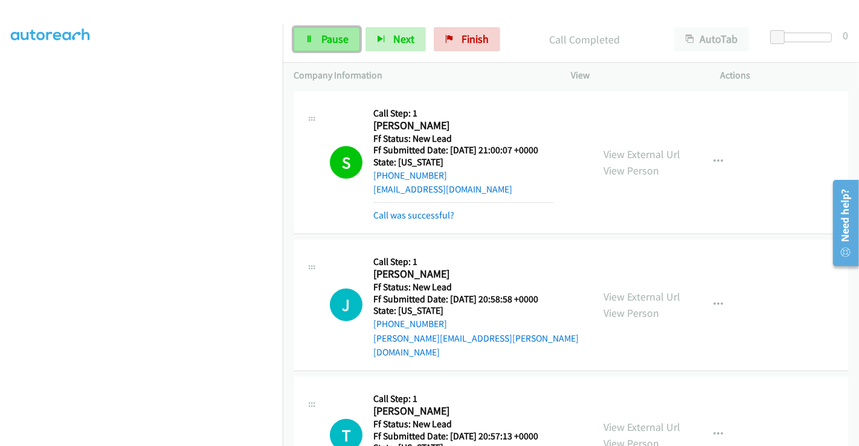
click at [322, 37] on span "Pause" at bounding box center [334, 39] width 27 height 14
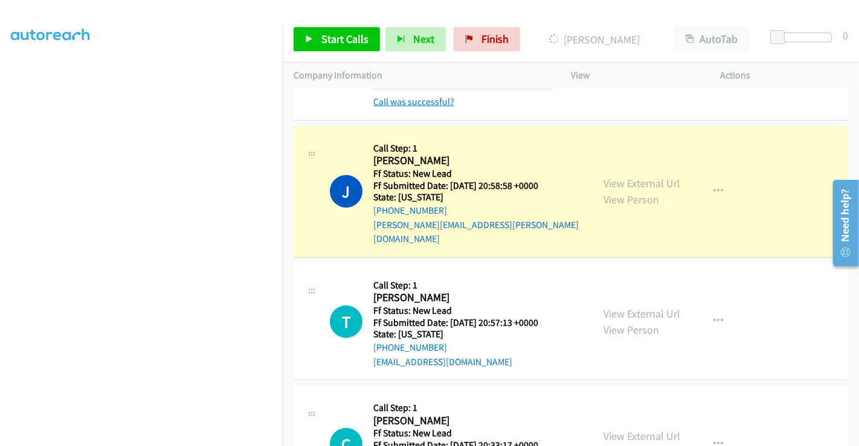
scroll to position [134, 0]
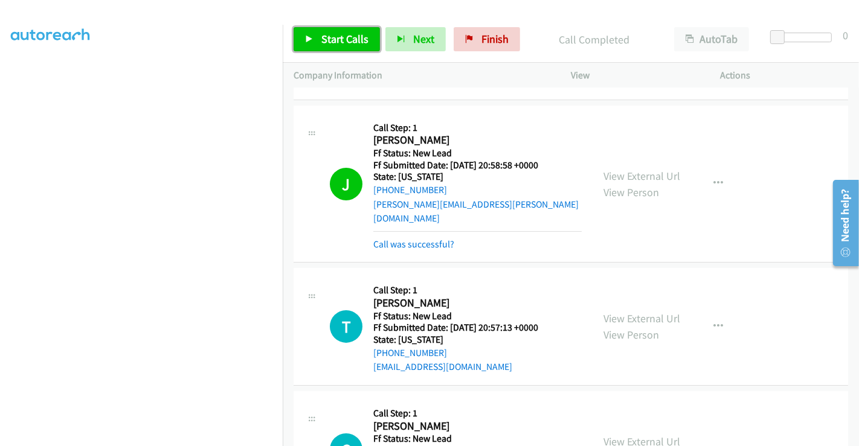
click at [328, 39] on span "Start Calls" at bounding box center [344, 39] width 47 height 14
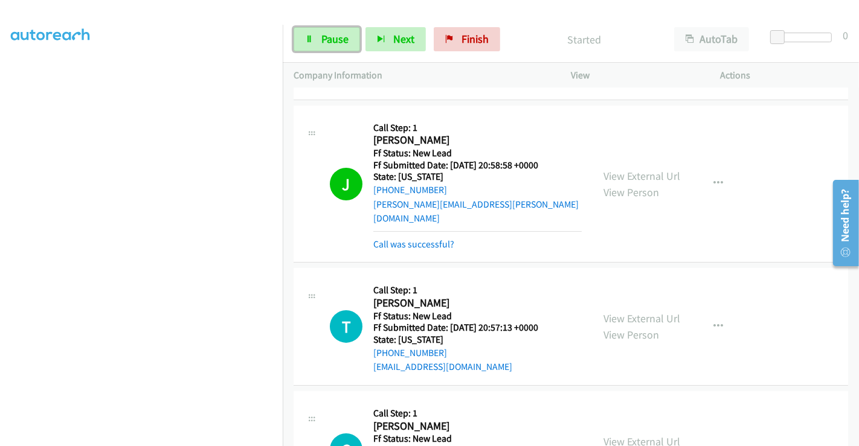
click at [328, 39] on span "Pause" at bounding box center [334, 39] width 27 height 14
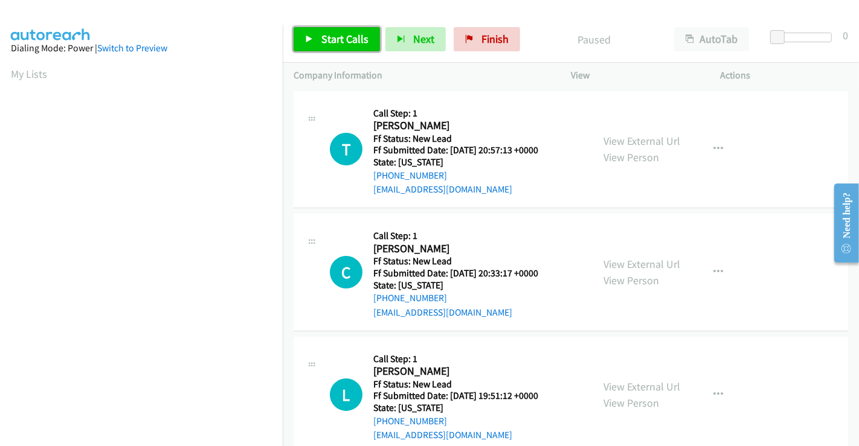
click at [327, 34] on span "Start Calls" at bounding box center [344, 39] width 47 height 14
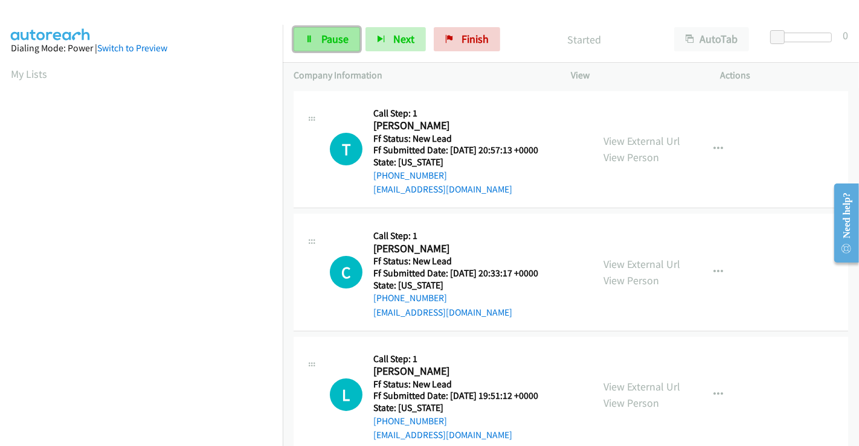
click at [330, 38] on span "Pause" at bounding box center [334, 39] width 27 height 14
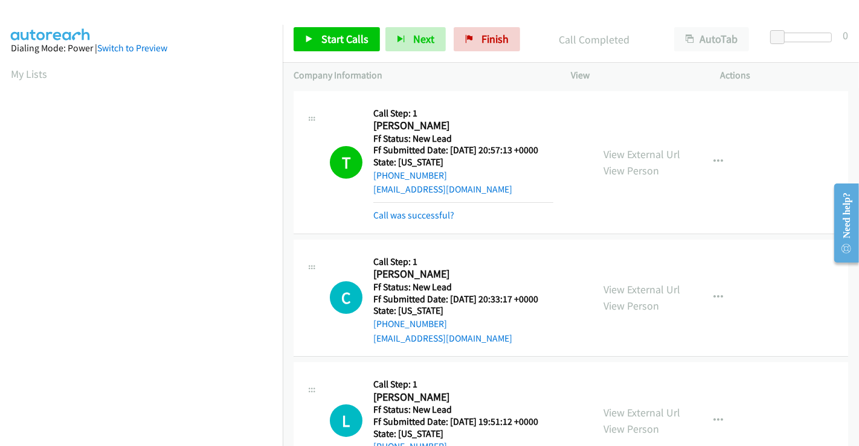
scroll to position [232, 0]
click at [405, 217] on link "Call was successful?" at bounding box center [413, 215] width 81 height 11
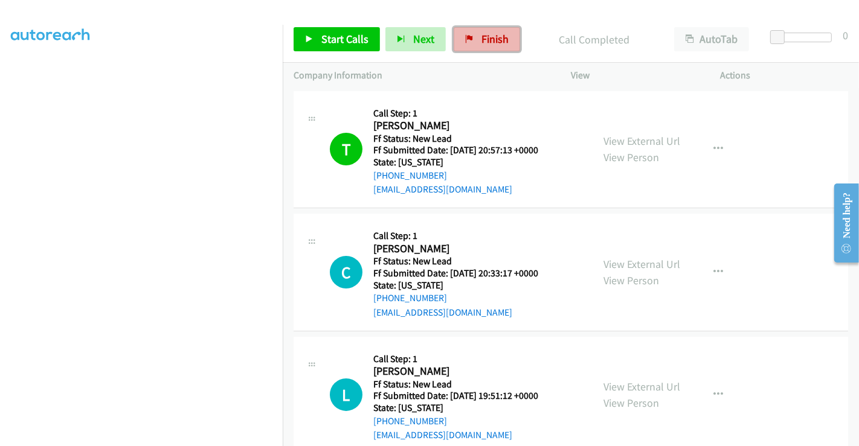
click at [498, 37] on span "Finish" at bounding box center [494, 39] width 27 height 14
